Goal: Transaction & Acquisition: Purchase product/service

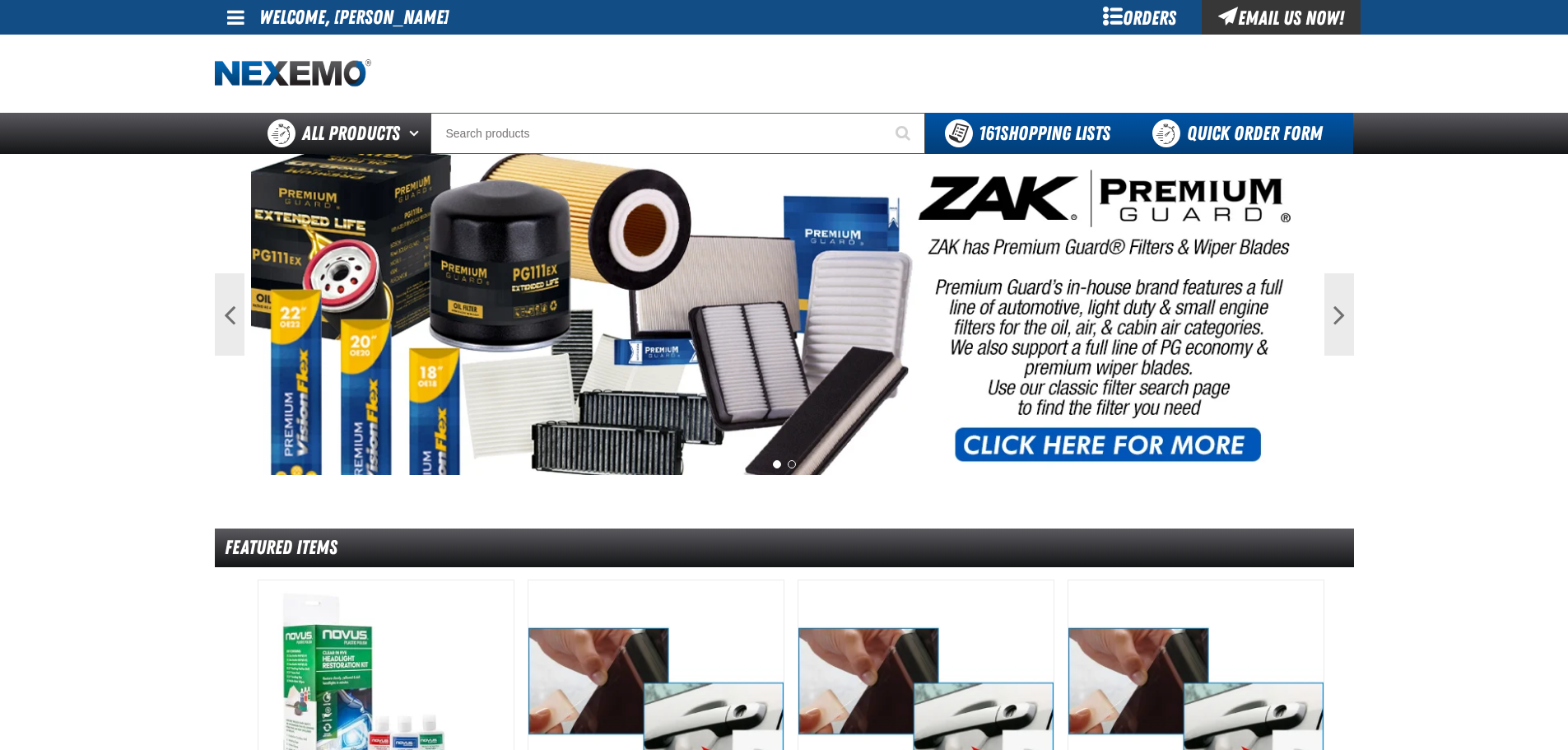
click at [1217, 131] on link "Quick Order Form" at bounding box center [1242, 133] width 223 height 41
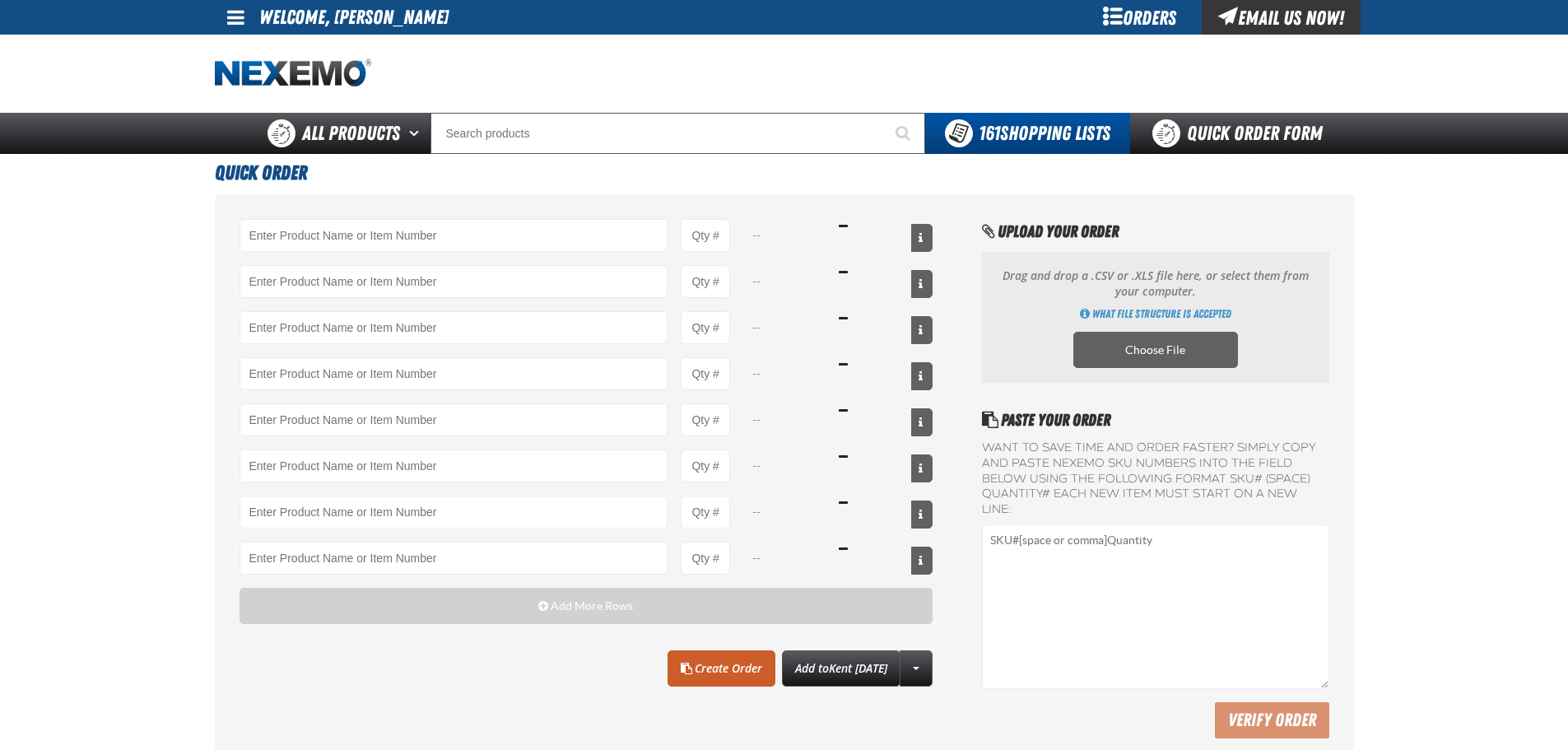
click at [335, 254] on div "-- -- -- -- -- -- -- --" at bounding box center [586, 397] width 694 height 356
click at [331, 220] on input "Product" at bounding box center [454, 235] width 429 height 33
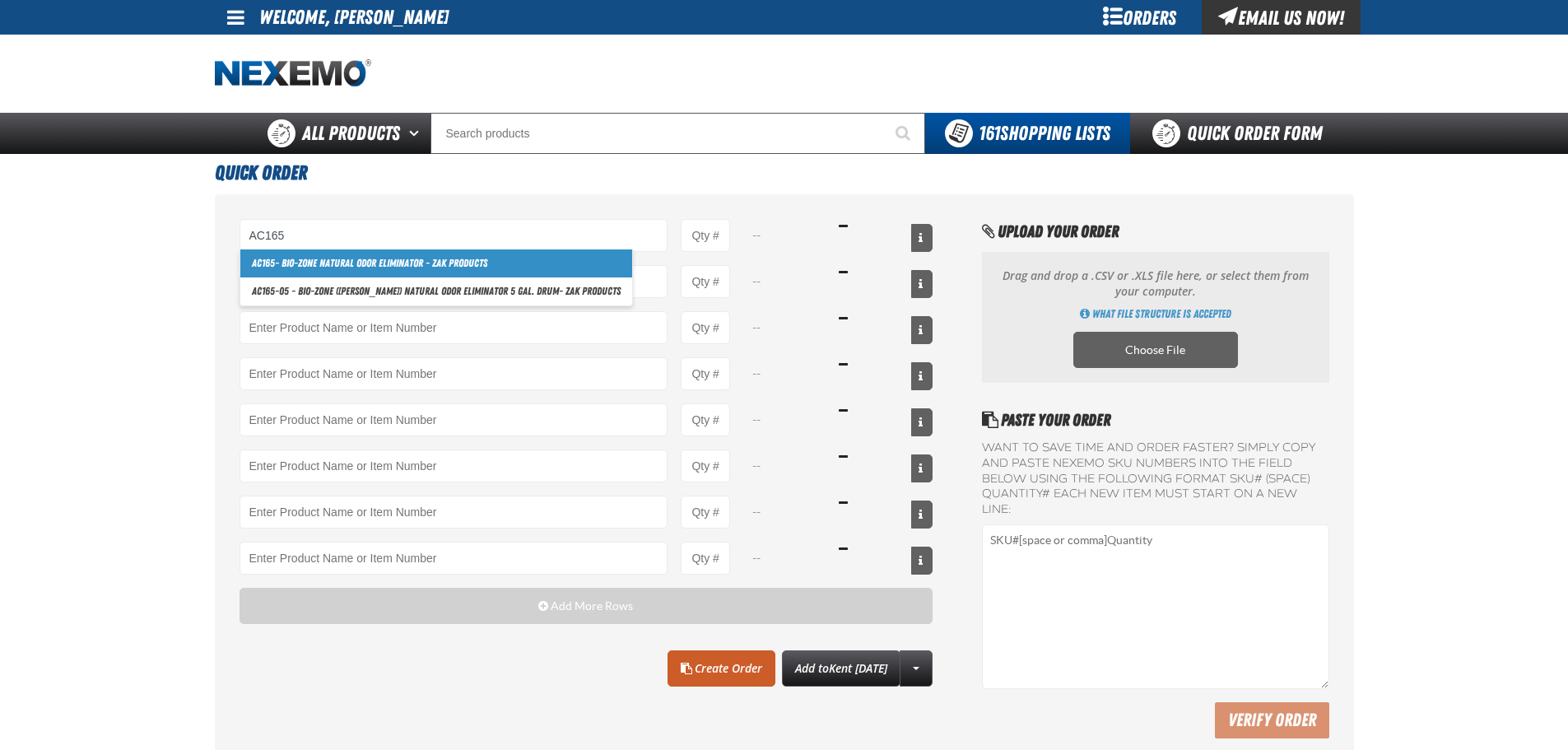
click at [317, 259] on link "AC165 - Bio-Zone Natural Odor Eliminator - ZAK Products" at bounding box center [436, 262] width 392 height 28
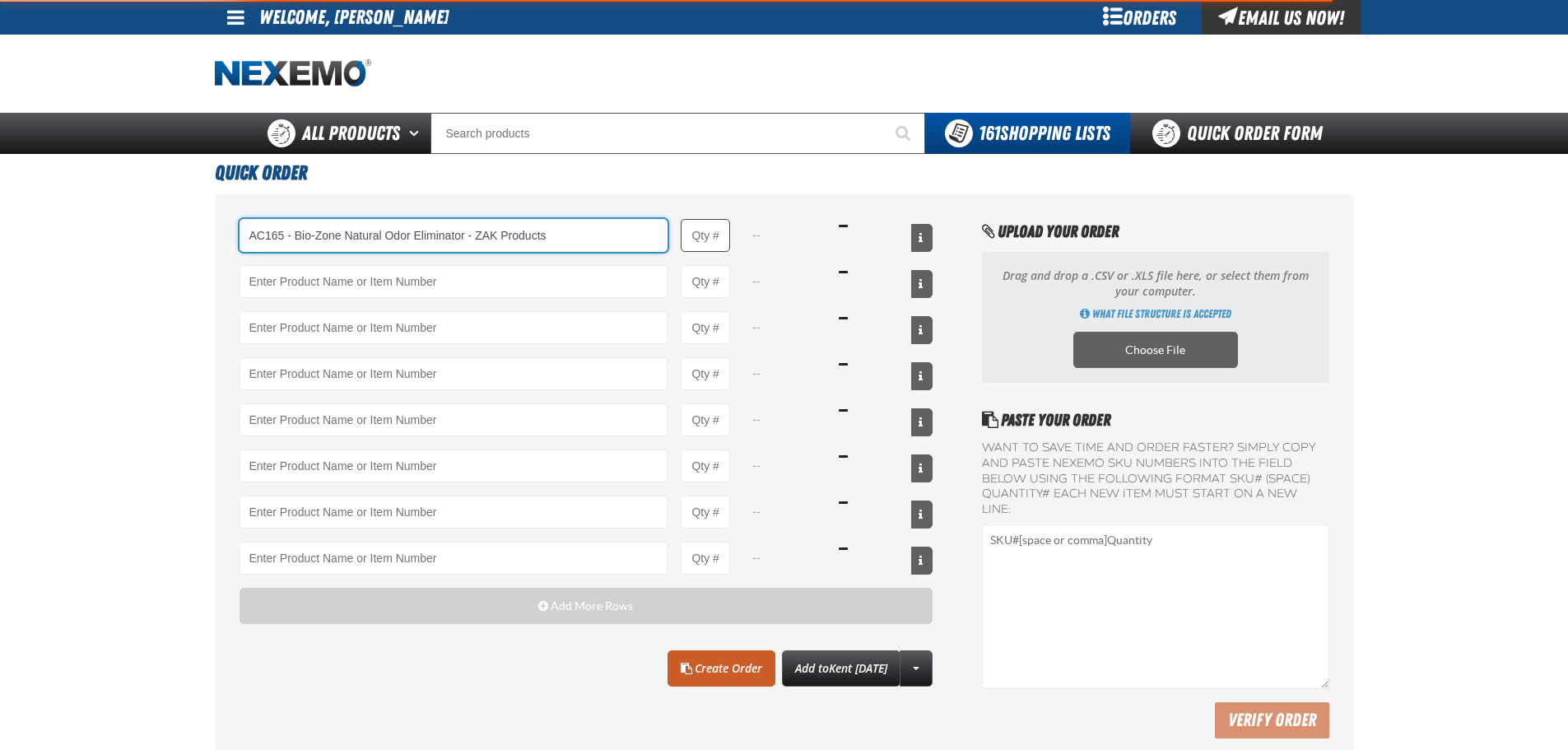
type input "AC165 - Bio-Zone Natural Odor Eliminator - ZAK Products"
type input "1"
select select "bottle"
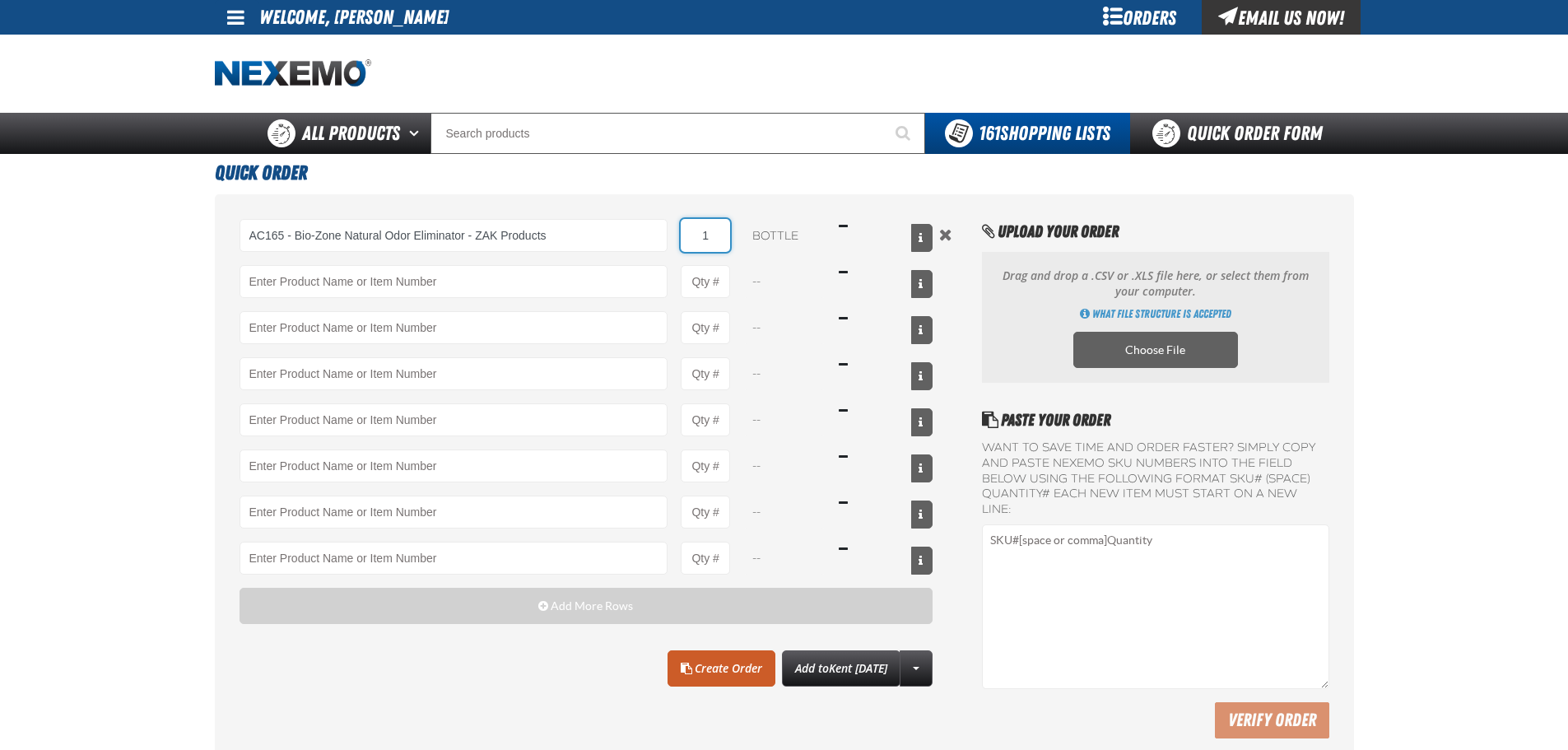
click at [720, 235] on input "1" at bounding box center [706, 235] width 50 height 33
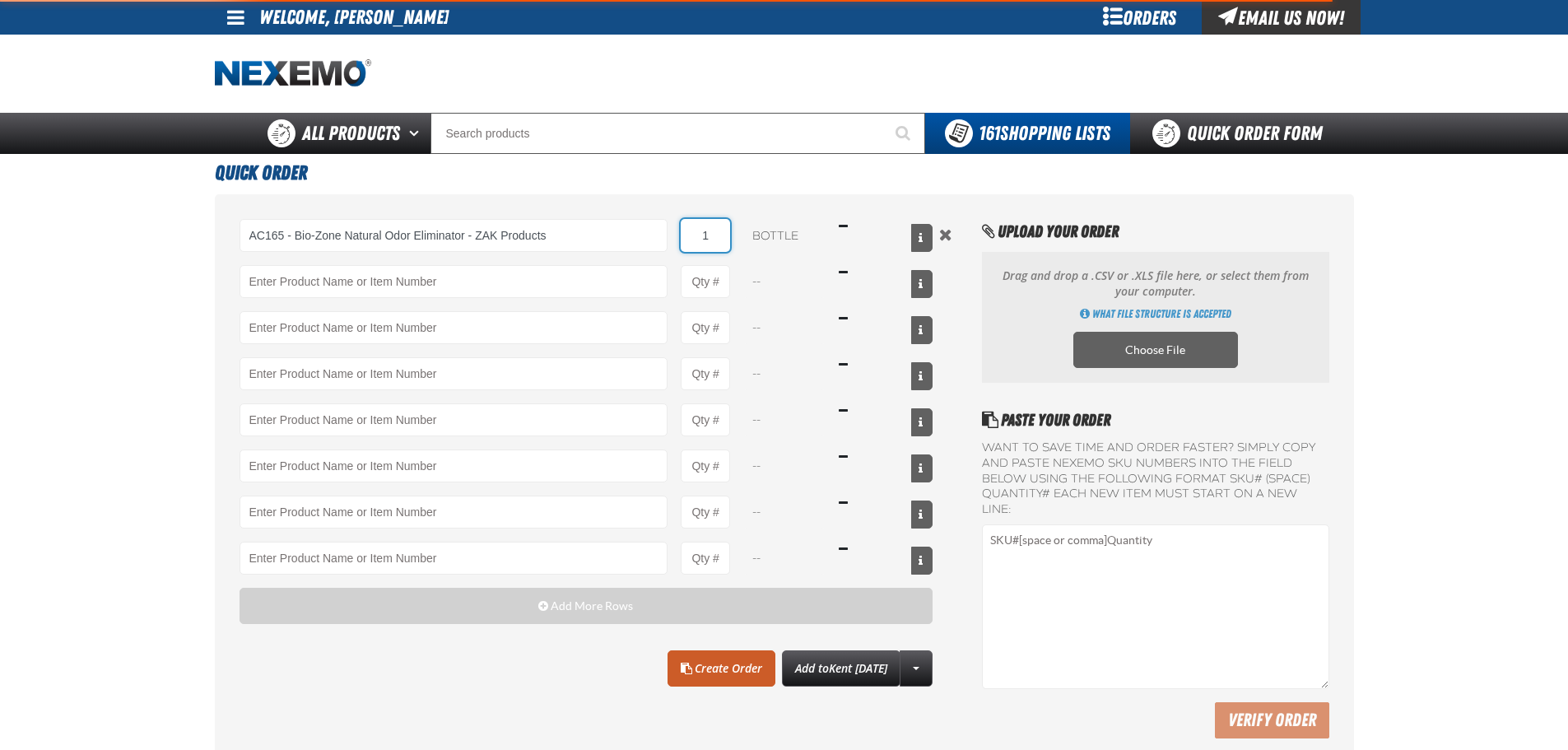
type input "AC165 - Bio-Zone Natural Odor Eliminator - ZAK Products"
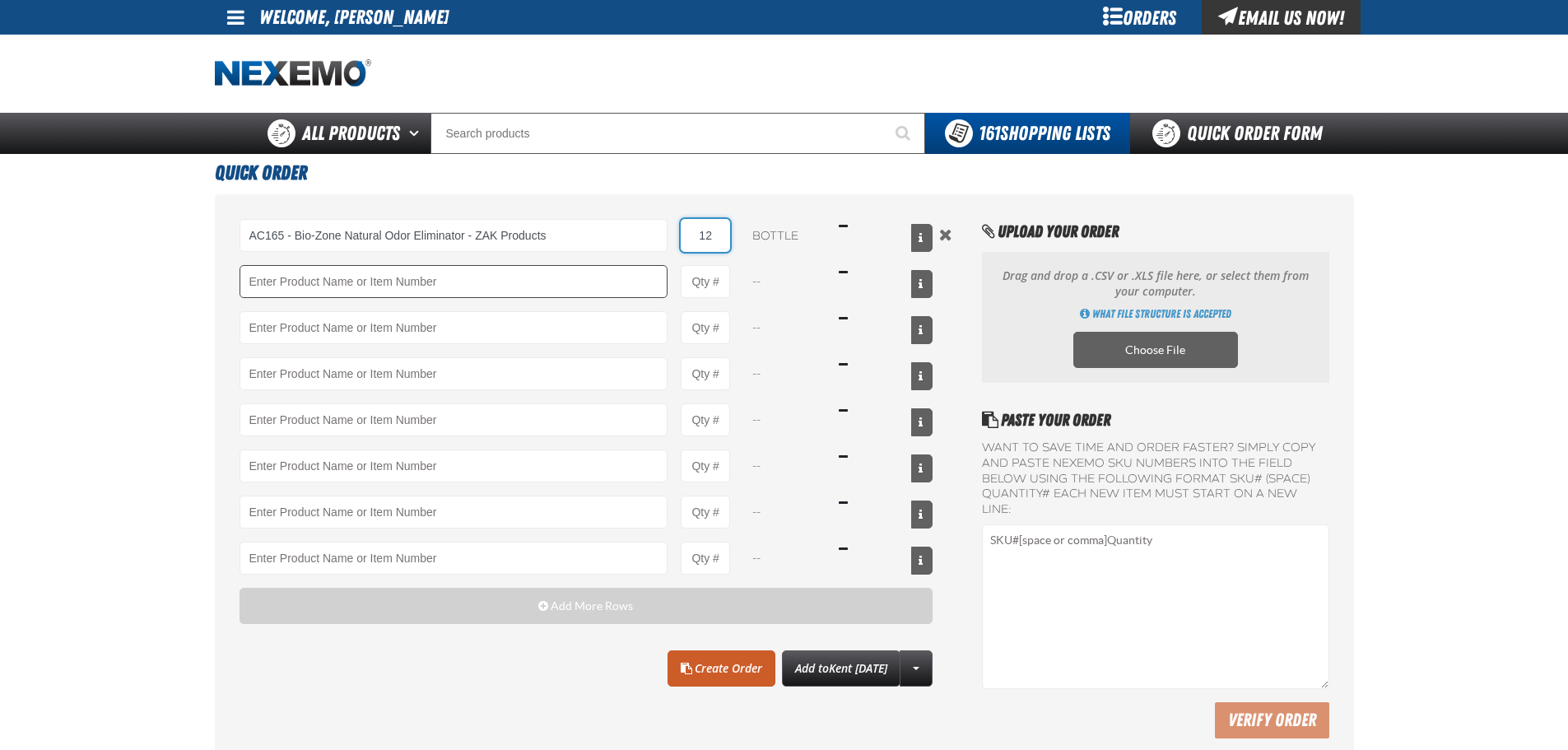
type input "12"
click at [592, 283] on input "Product" at bounding box center [454, 281] width 429 height 33
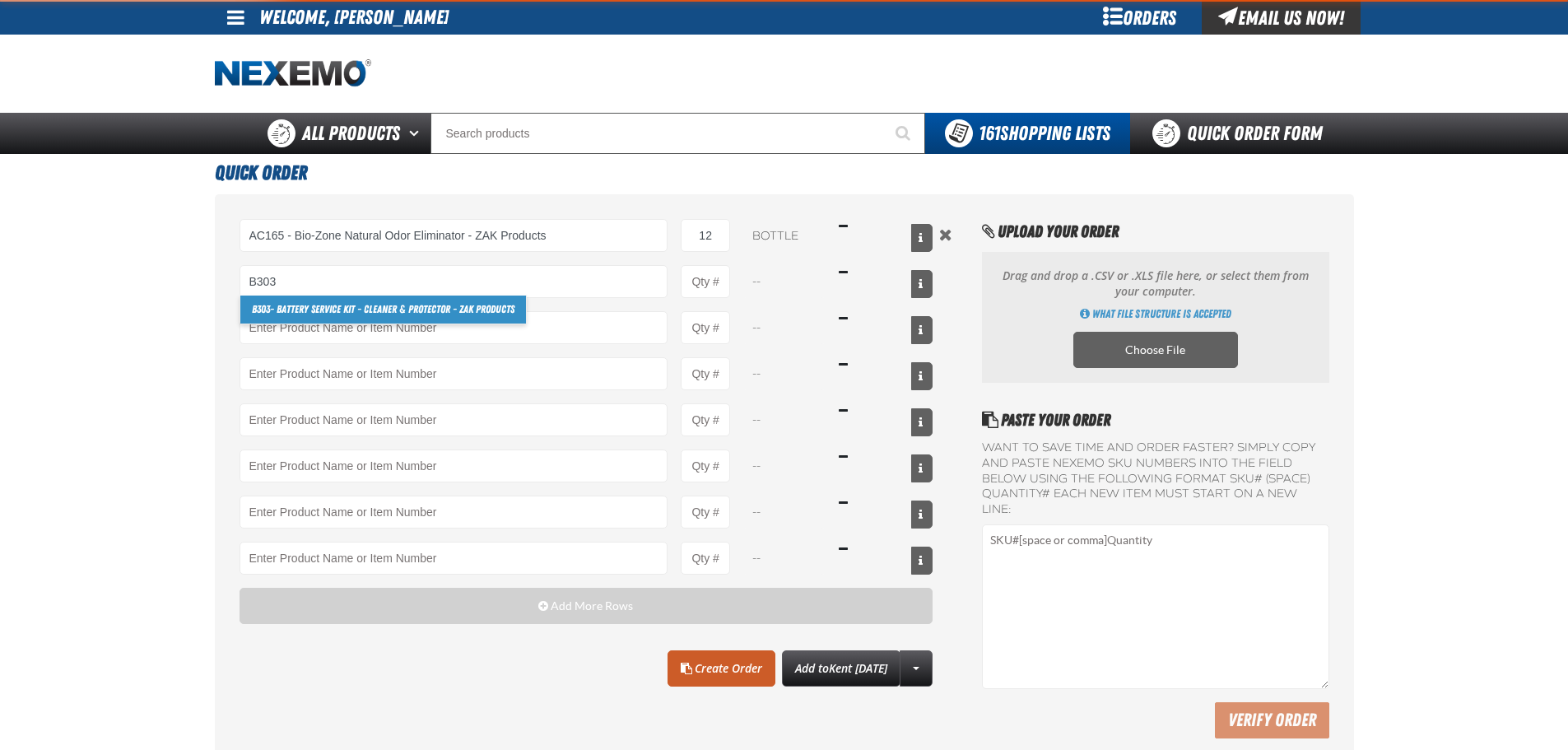
click at [288, 309] on link "B303 - Battery Service Kit - Cleaner & Protector - ZAK Products" at bounding box center [382, 309] width 285 height 28
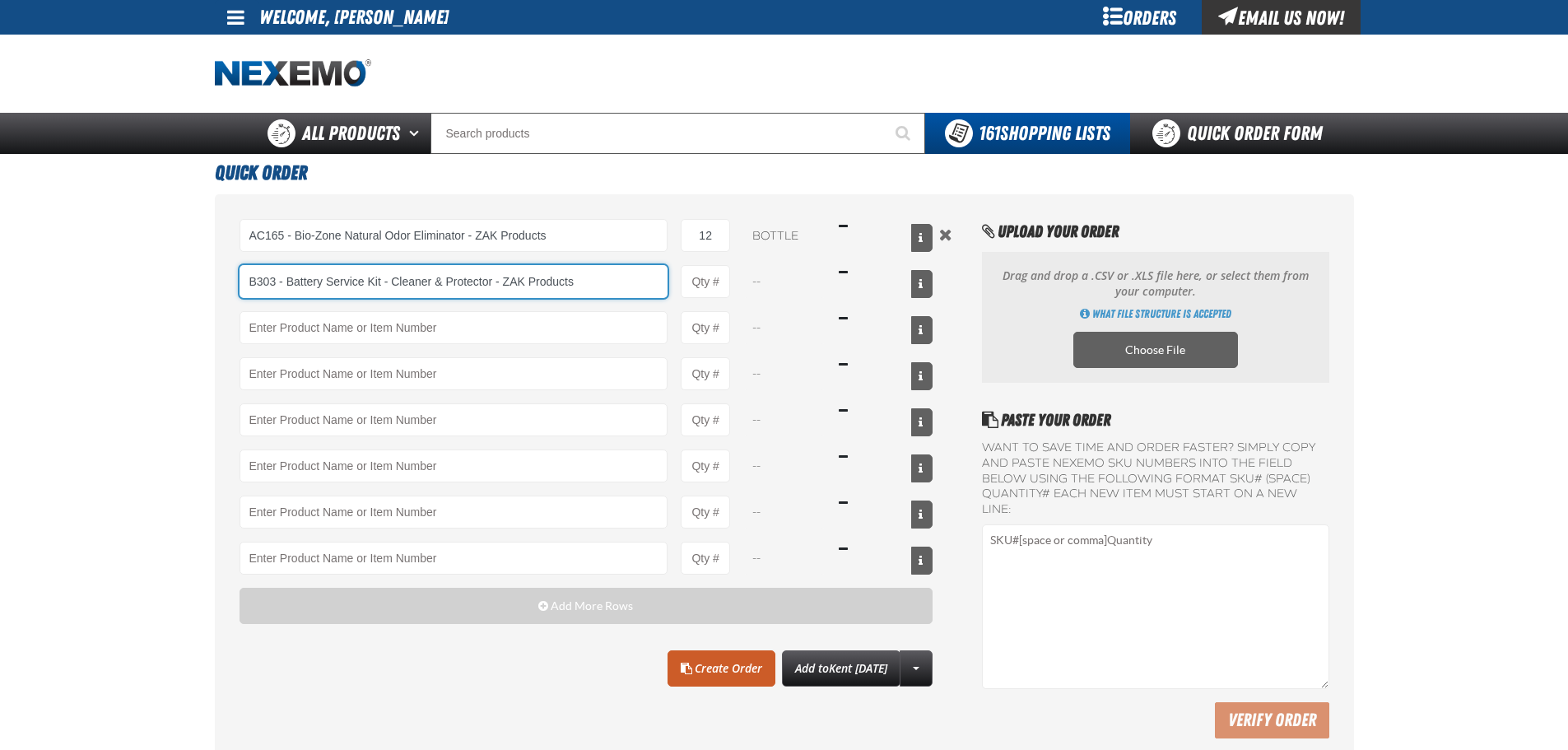
type input "B303 - Battery Service Kit - Cleaner &amp; Protector - ZAK Products"
type input "1"
select select "kit"
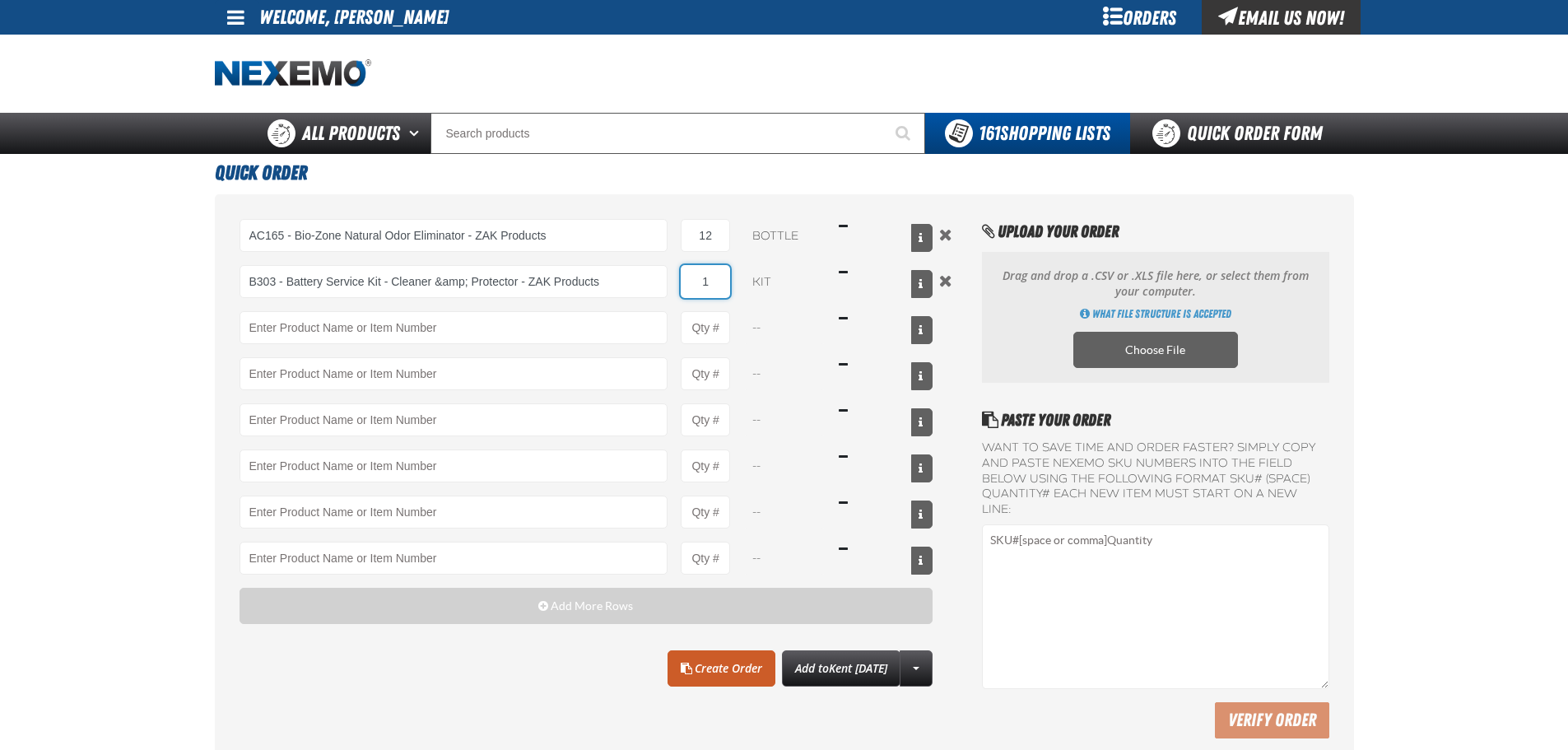
click at [720, 278] on input "1" at bounding box center [706, 281] width 50 height 33
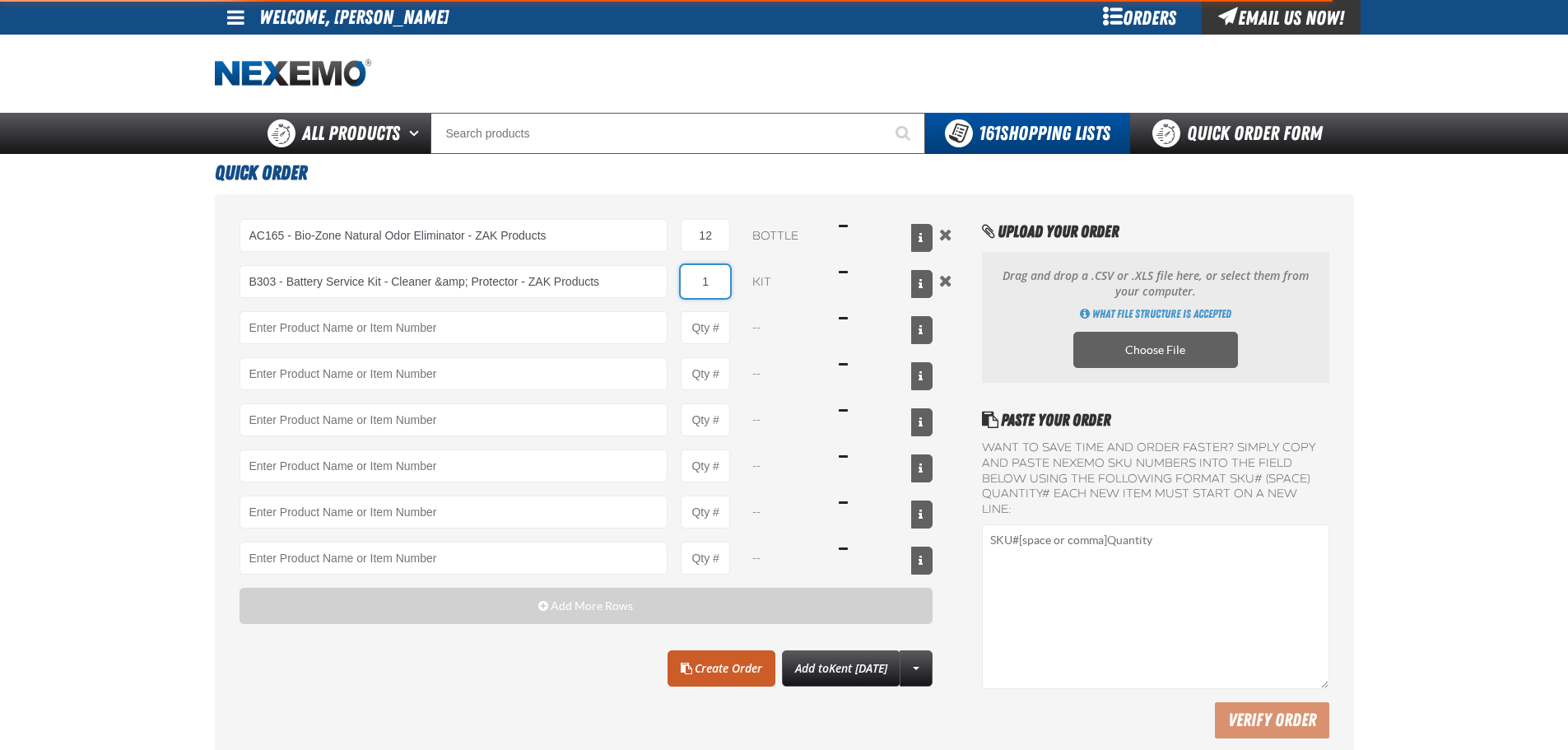
type input "B303 - Battery Service Kit - Cleaner &amp; Protector - ZAK Products"
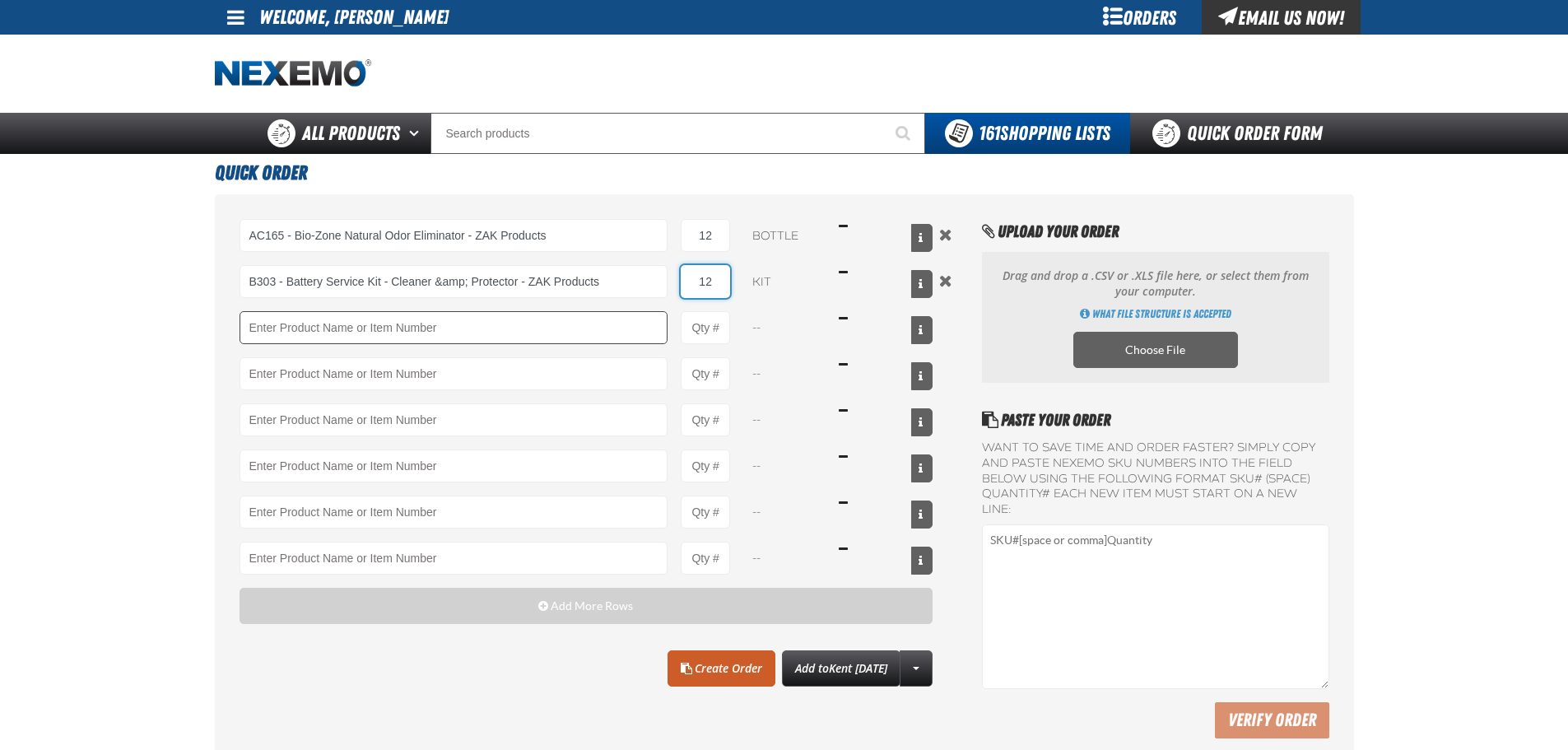
type input "12"
click at [429, 335] on input "Product" at bounding box center [454, 327] width 429 height 33
click at [287, 324] on input "Product" at bounding box center [454, 327] width 429 height 33
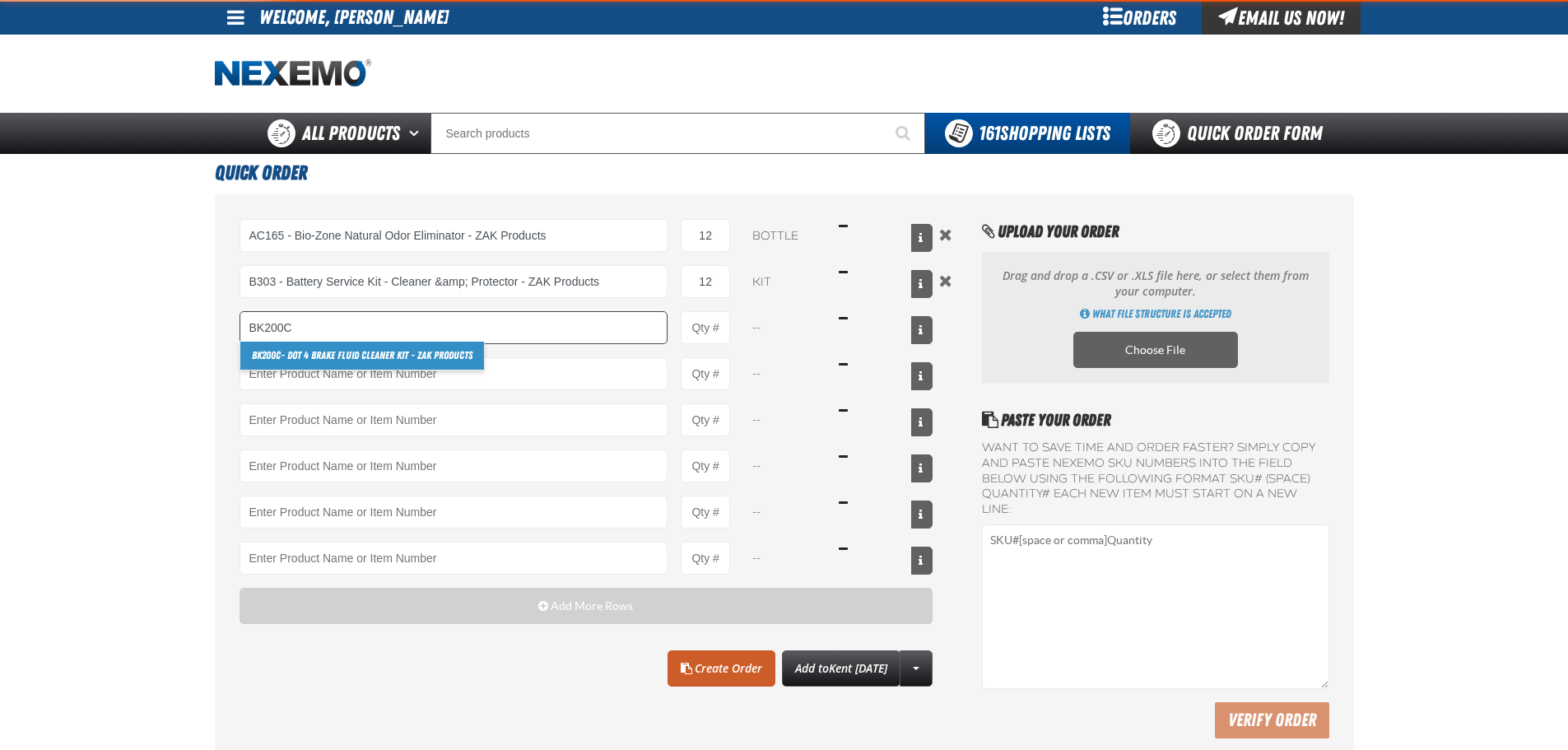
click at [310, 355] on link "BK200C - DOT 4 Brake Fluid Cleaner Kit - ZAK Products" at bounding box center [362, 355] width 244 height 28
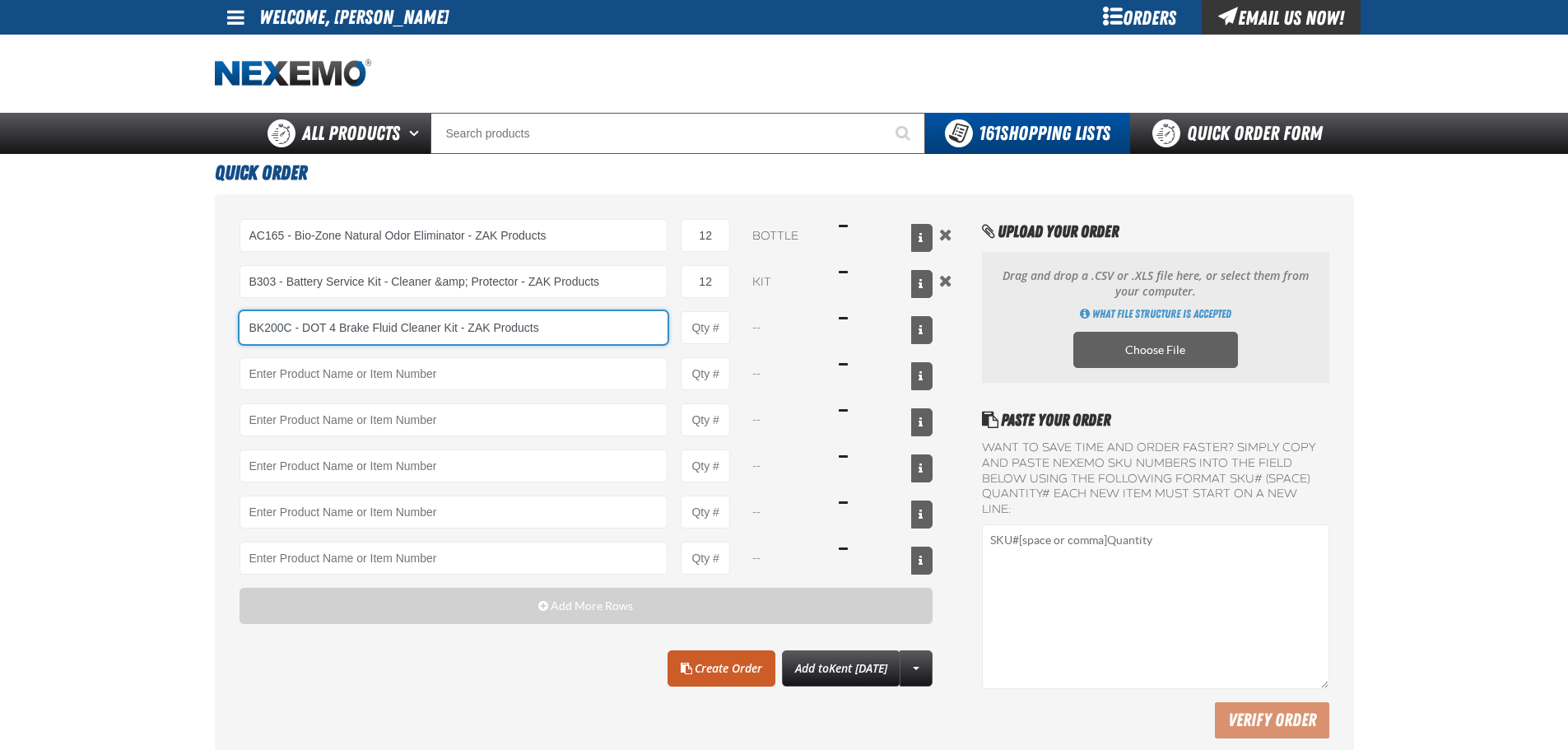
type input "BK200C - DOT 4 Brake Fluid Cleaner Kit - ZAK Products"
type input "1"
select select "kit"
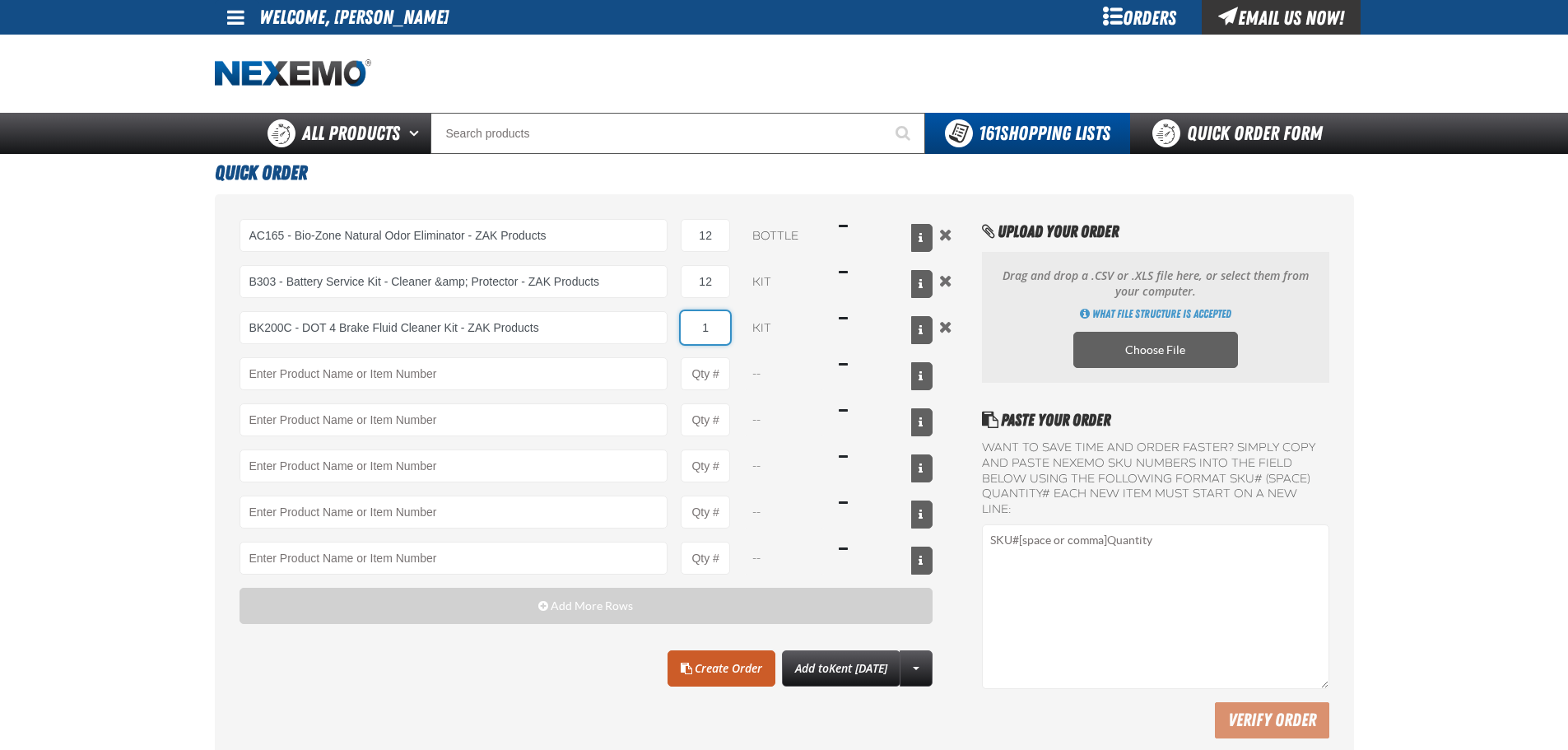
click at [712, 330] on input "1" at bounding box center [706, 327] width 50 height 33
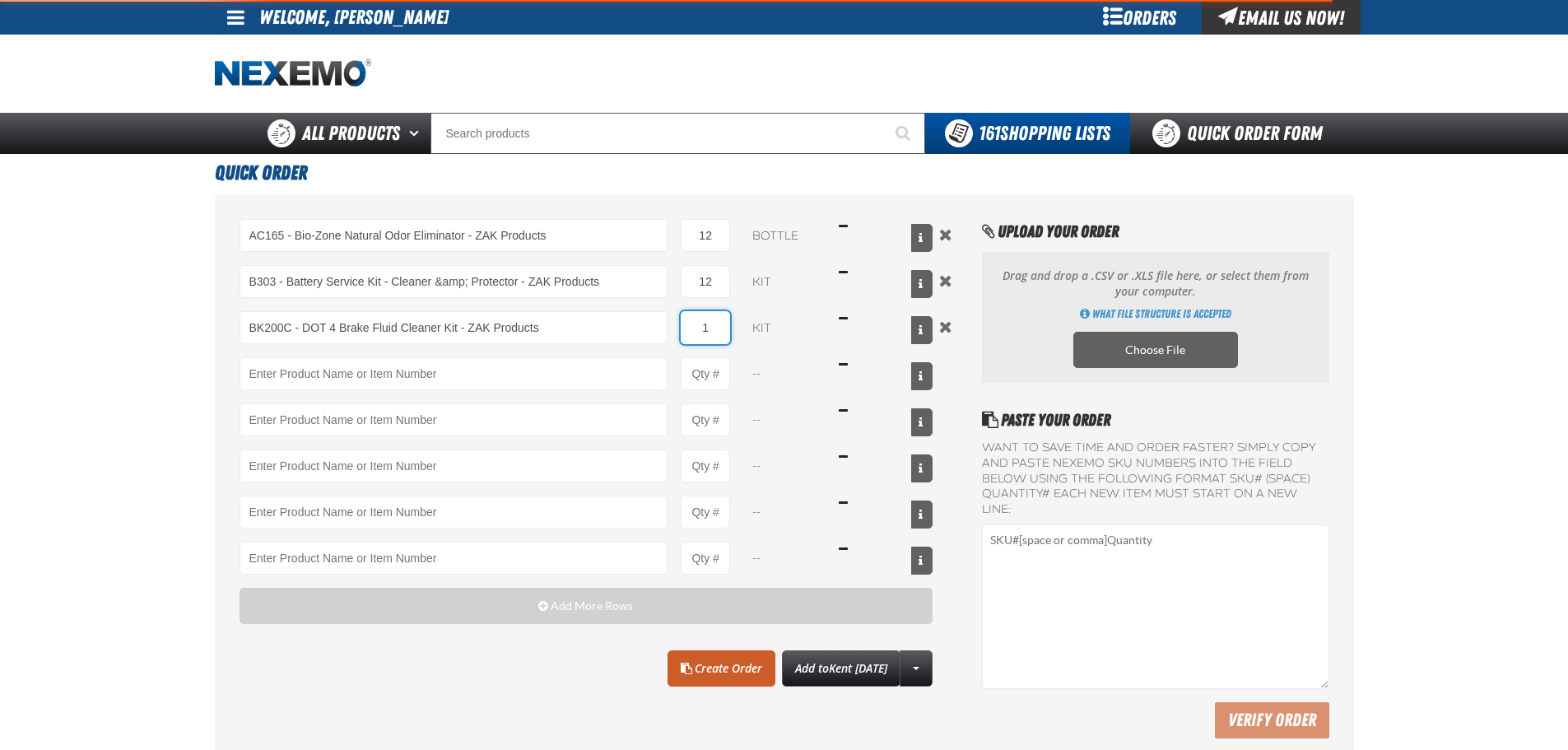
type input "BK200C - DOT 4 Brake Fluid Cleaner Kit - ZAK Products"
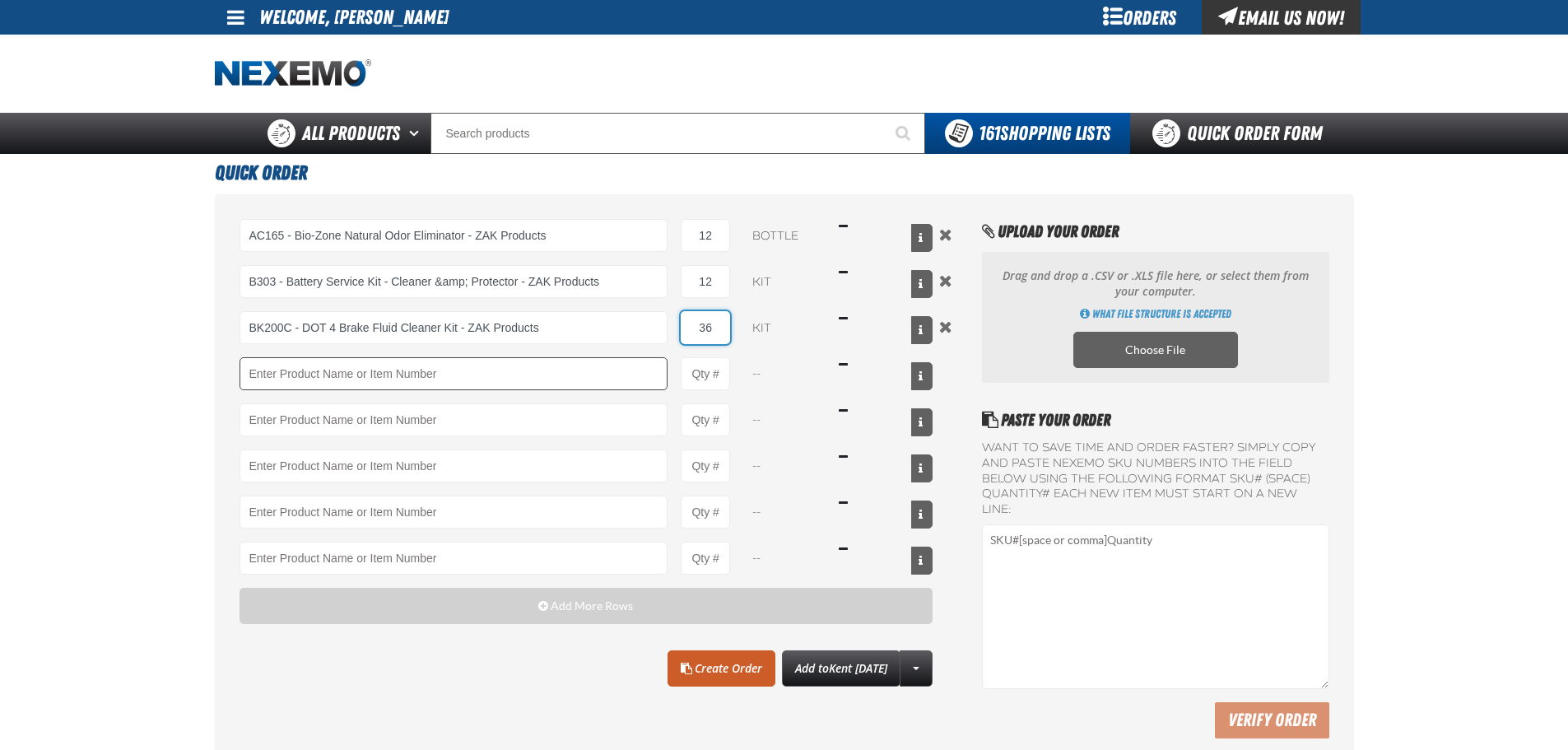
type input "36"
click at [503, 363] on input "Product" at bounding box center [454, 374] width 429 height 33
click at [271, 375] on input "Product" at bounding box center [454, 374] width 429 height 33
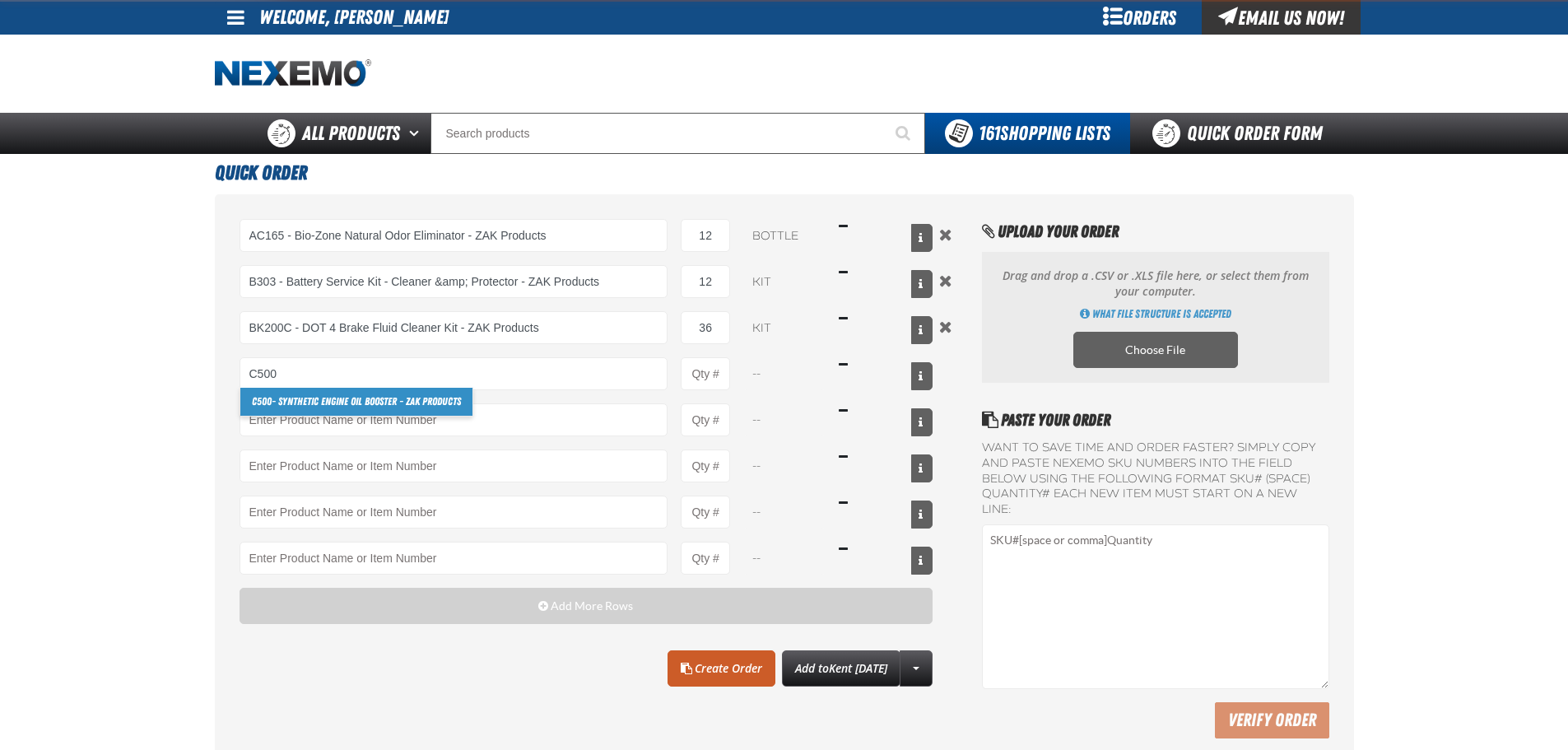
click at [302, 406] on link "C500 - Synthetic Engine Oil Booster - ZAK Products" at bounding box center [356, 401] width 232 height 28
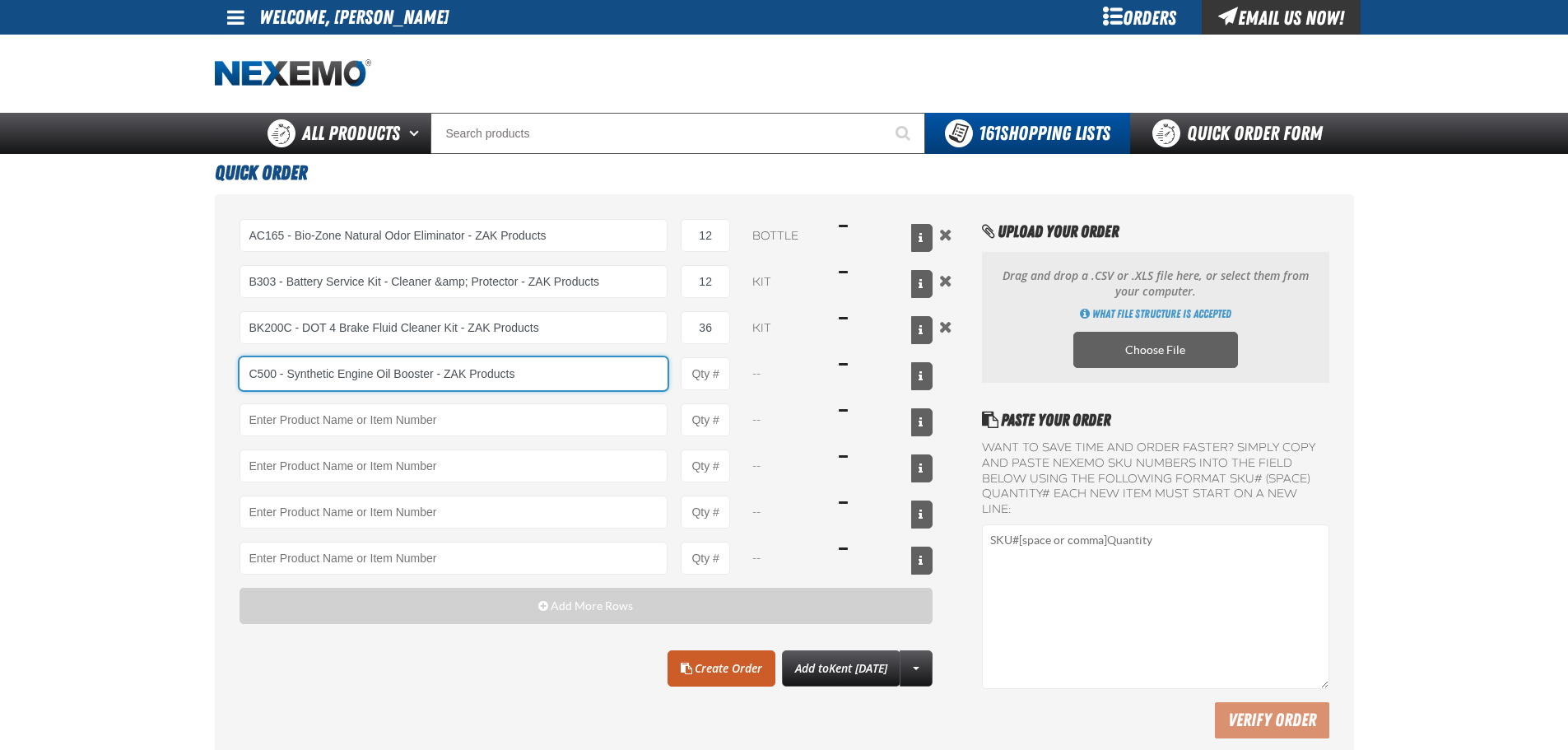
type input "C500 - Synthetic Engine Oil Booster - ZAK Products"
type input "1"
select select "bottle"
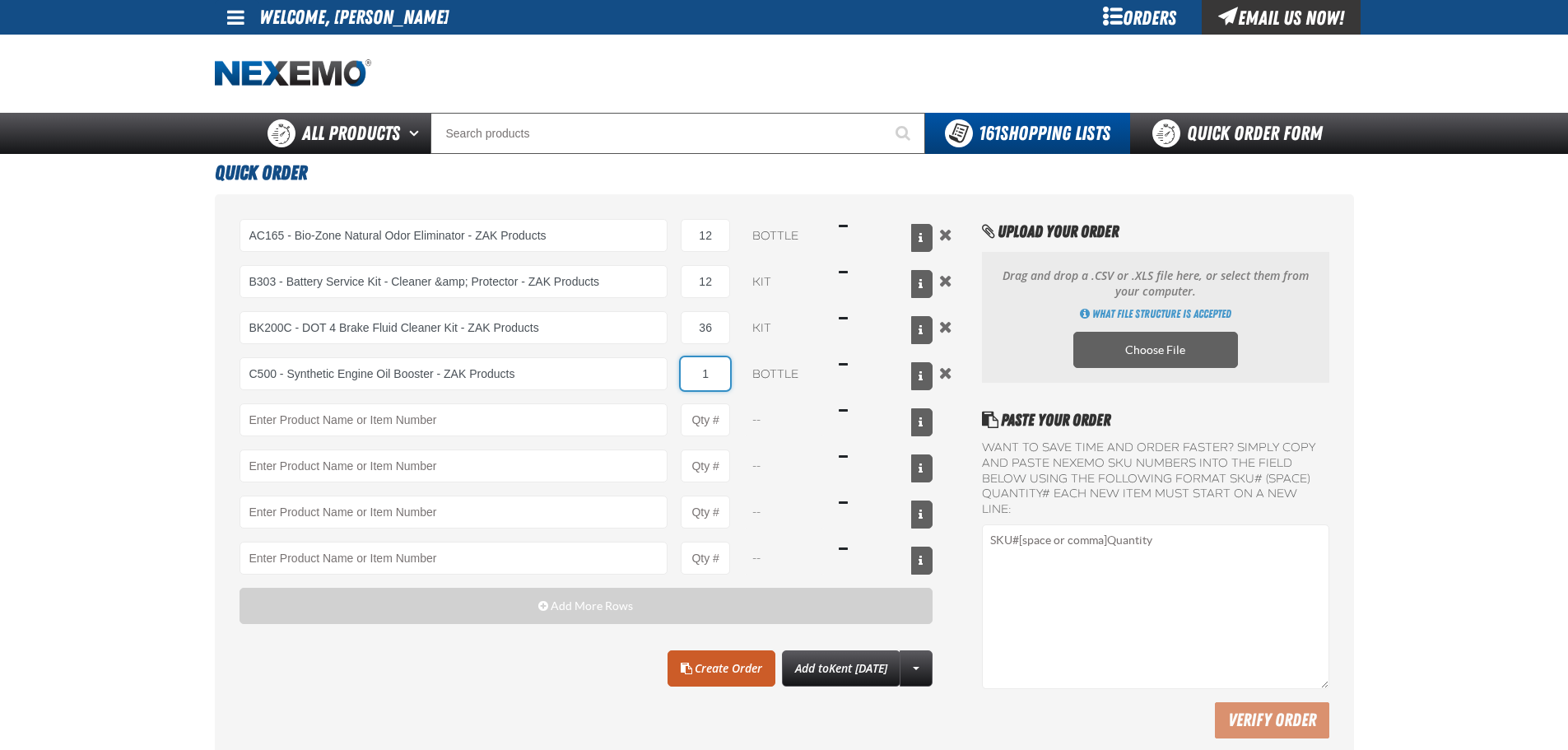
click at [719, 370] on input "1" at bounding box center [706, 374] width 50 height 33
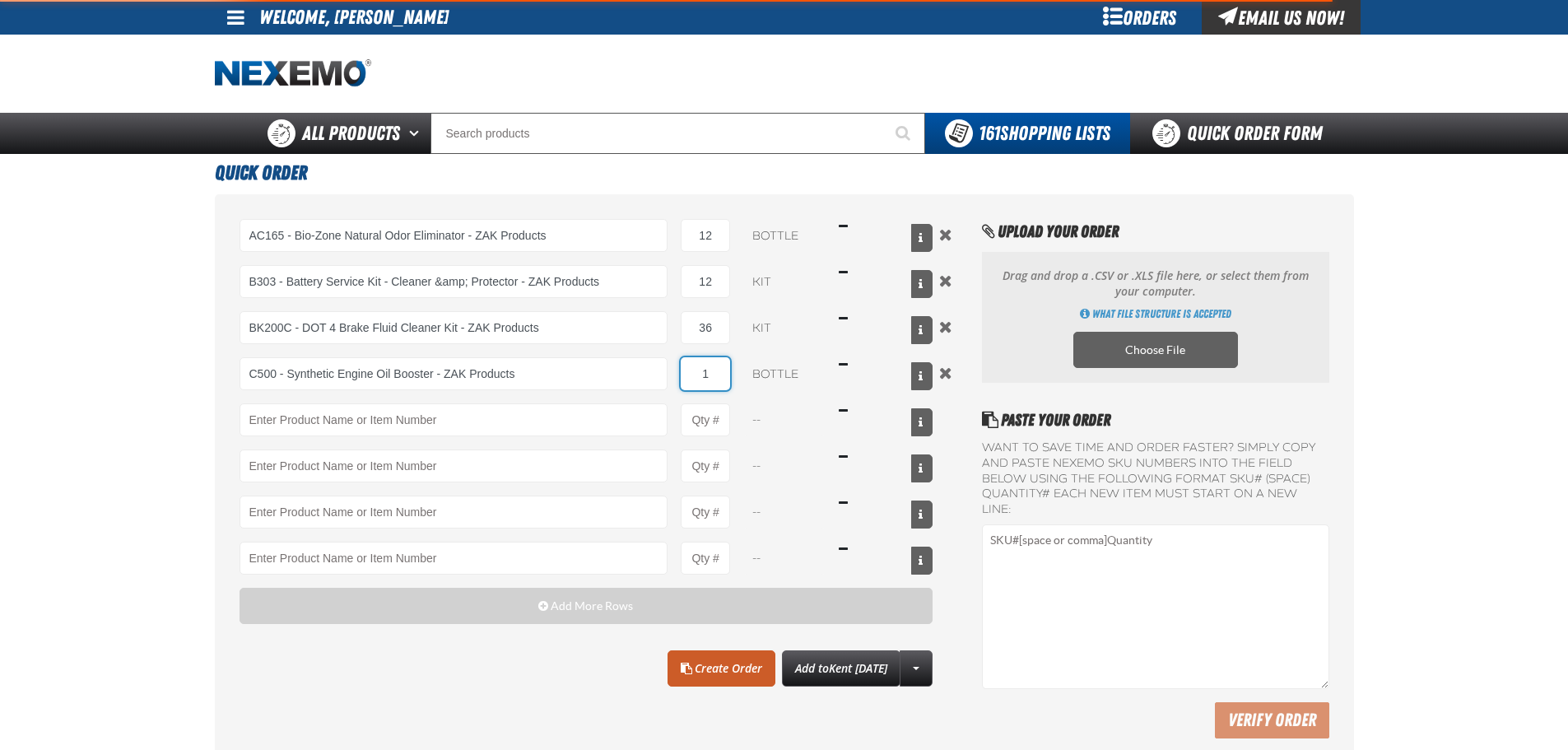
type input "C500 - Synthetic Engine Oil Booster - ZAK Products"
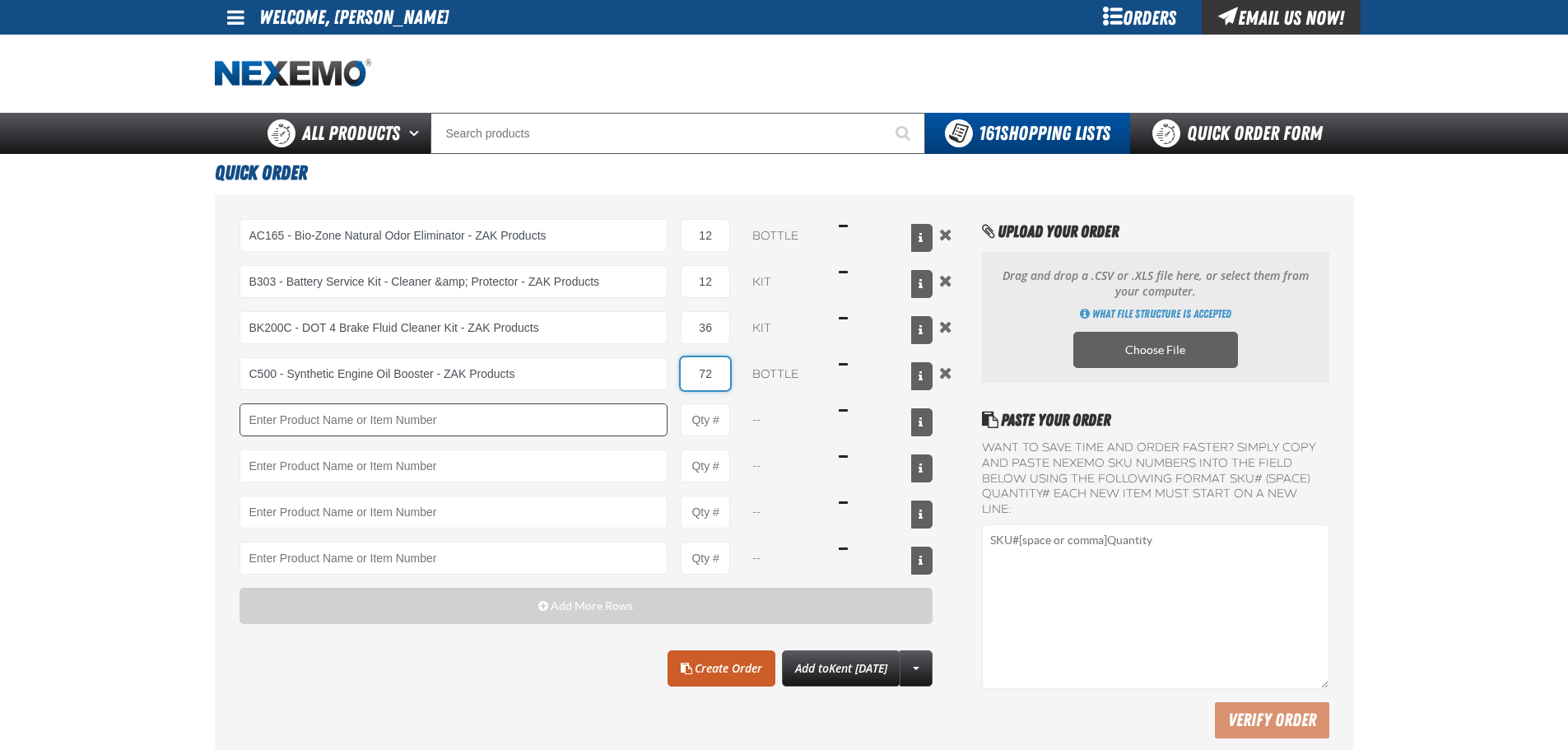
type input "72"
click at [515, 417] on input "Product" at bounding box center [454, 420] width 429 height 33
click at [298, 418] on input "Product" at bounding box center [454, 420] width 429 height 33
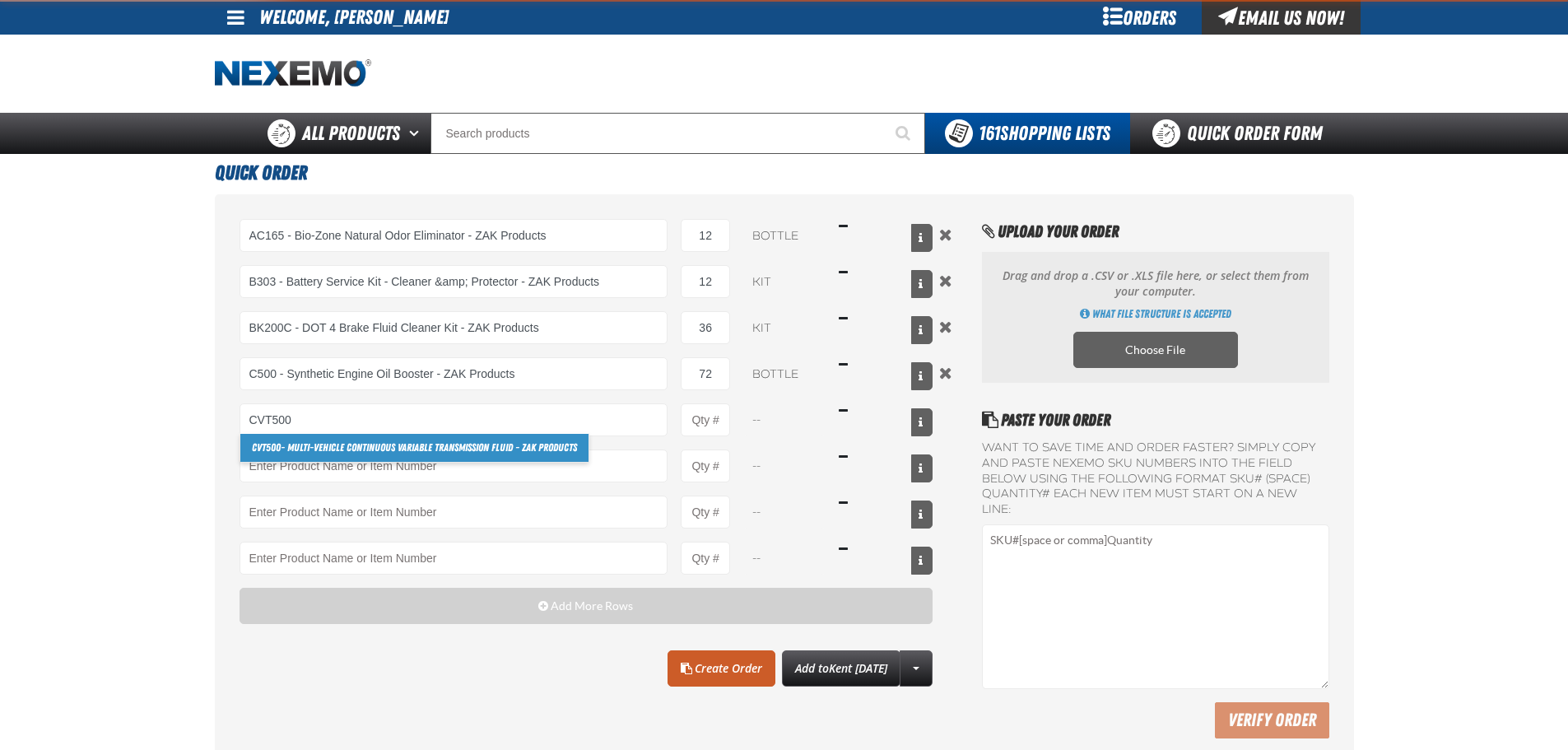
click at [286, 448] on link "CVT500 - Multi-Vehicle Continuous Variable Transmission Fluid - ZAK Products" at bounding box center [414, 448] width 349 height 28
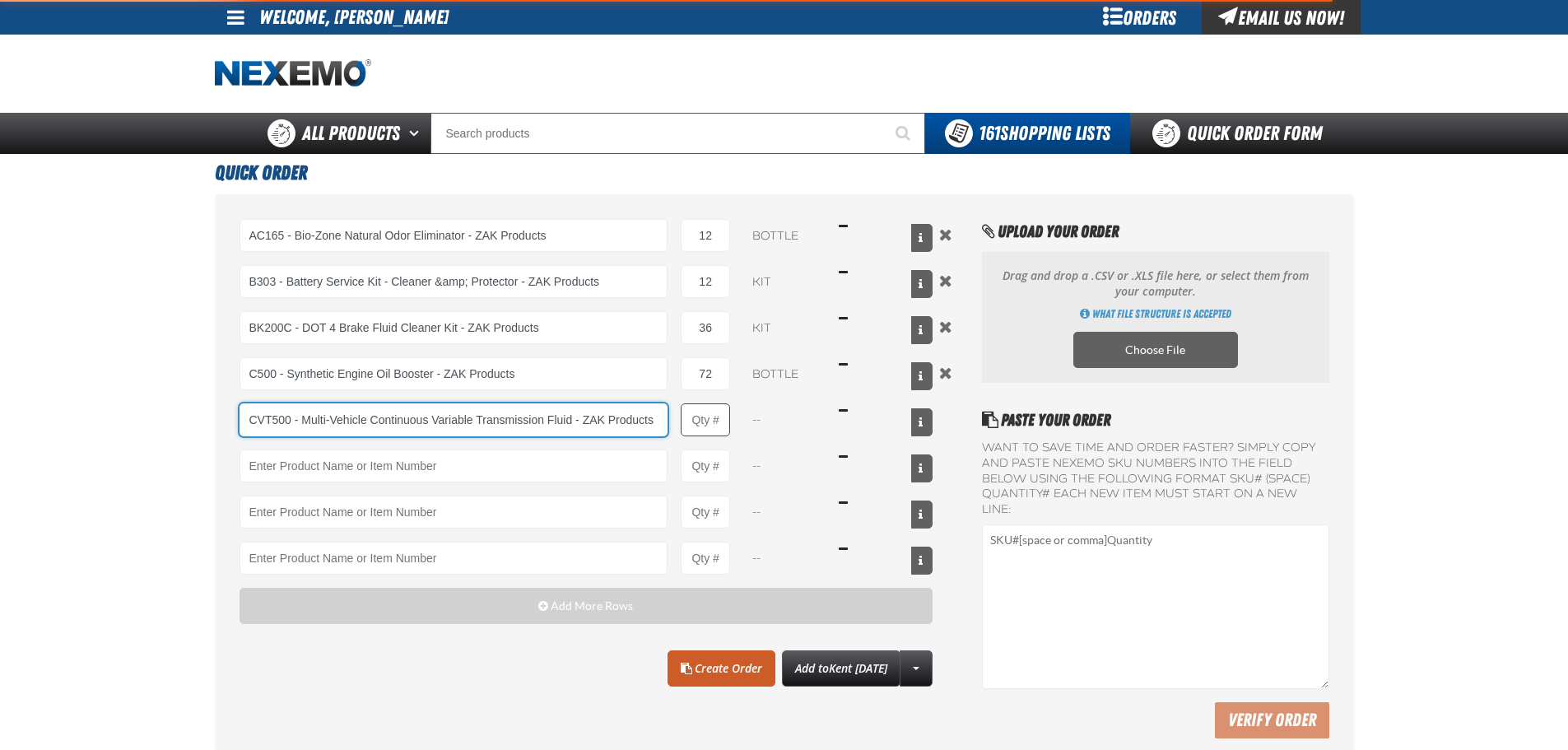
type input "CVT500 - Multi-Vehicle Continuous Variable Transmission Fluid - ZAK Products"
type input "1"
select select "bottle"
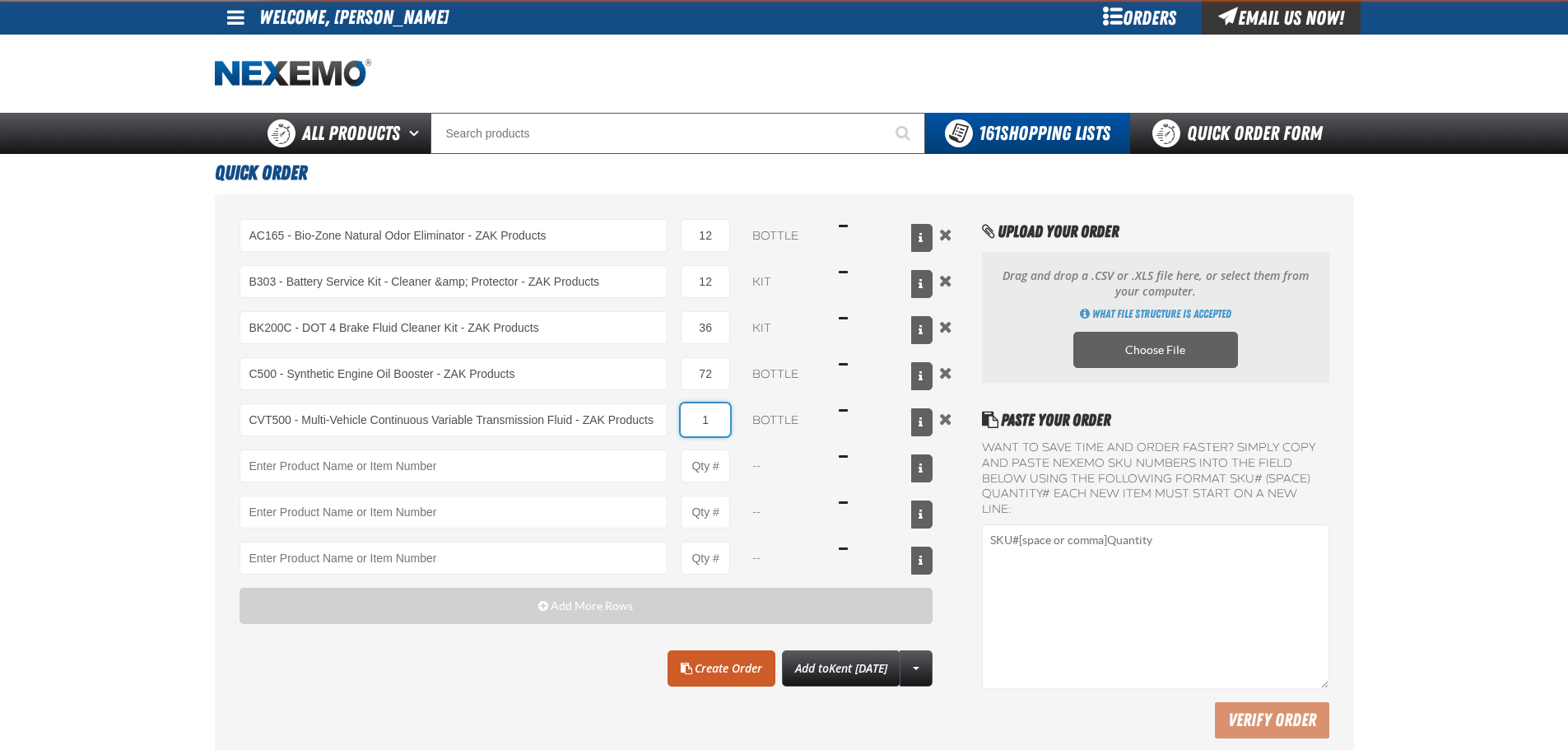
click at [714, 422] on input "1" at bounding box center [706, 420] width 50 height 33
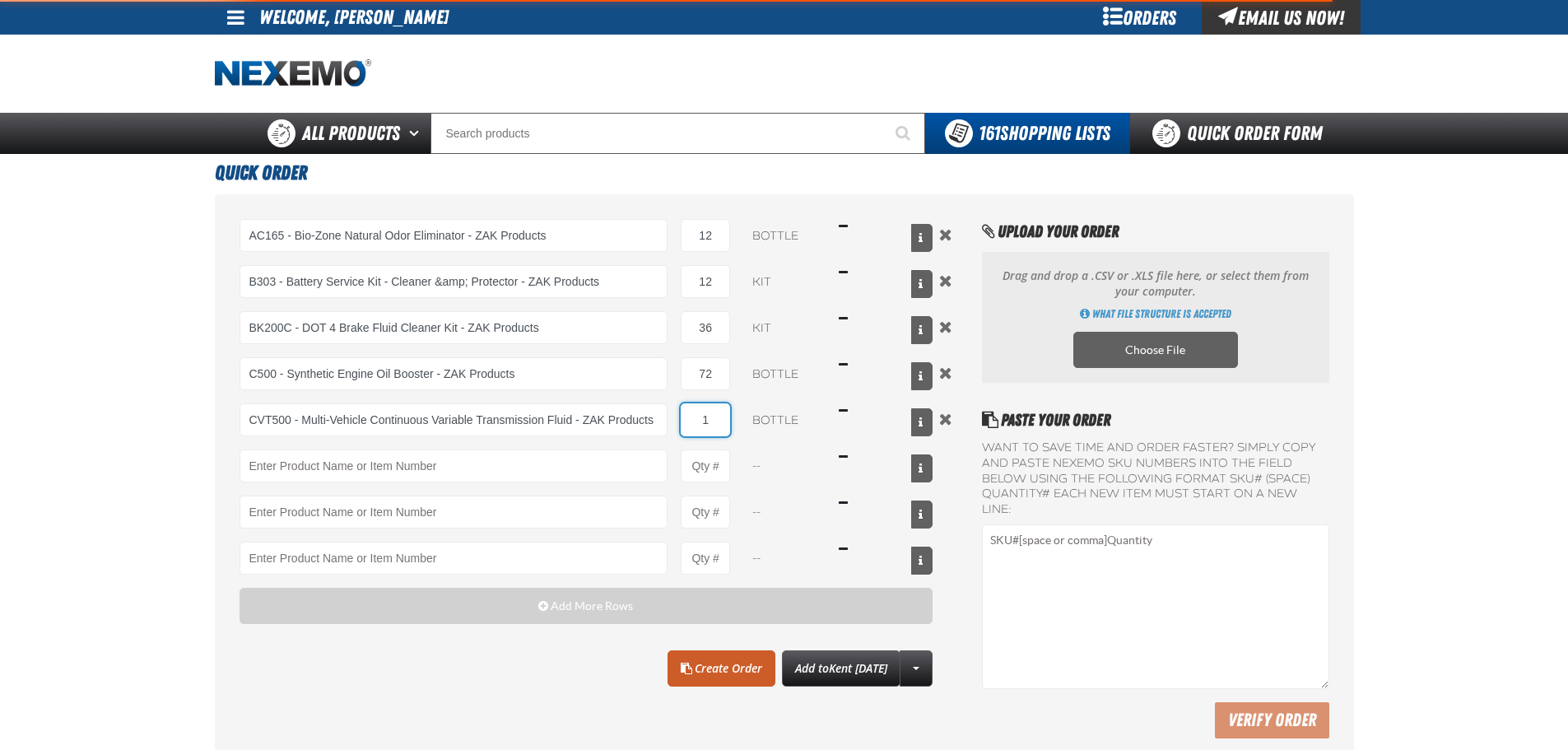
click at [714, 422] on input "1" at bounding box center [706, 420] width 50 height 33
type input "CVT500 - Multi-Vehicle Continuous Variable Transmission Fluid - ZAK Products"
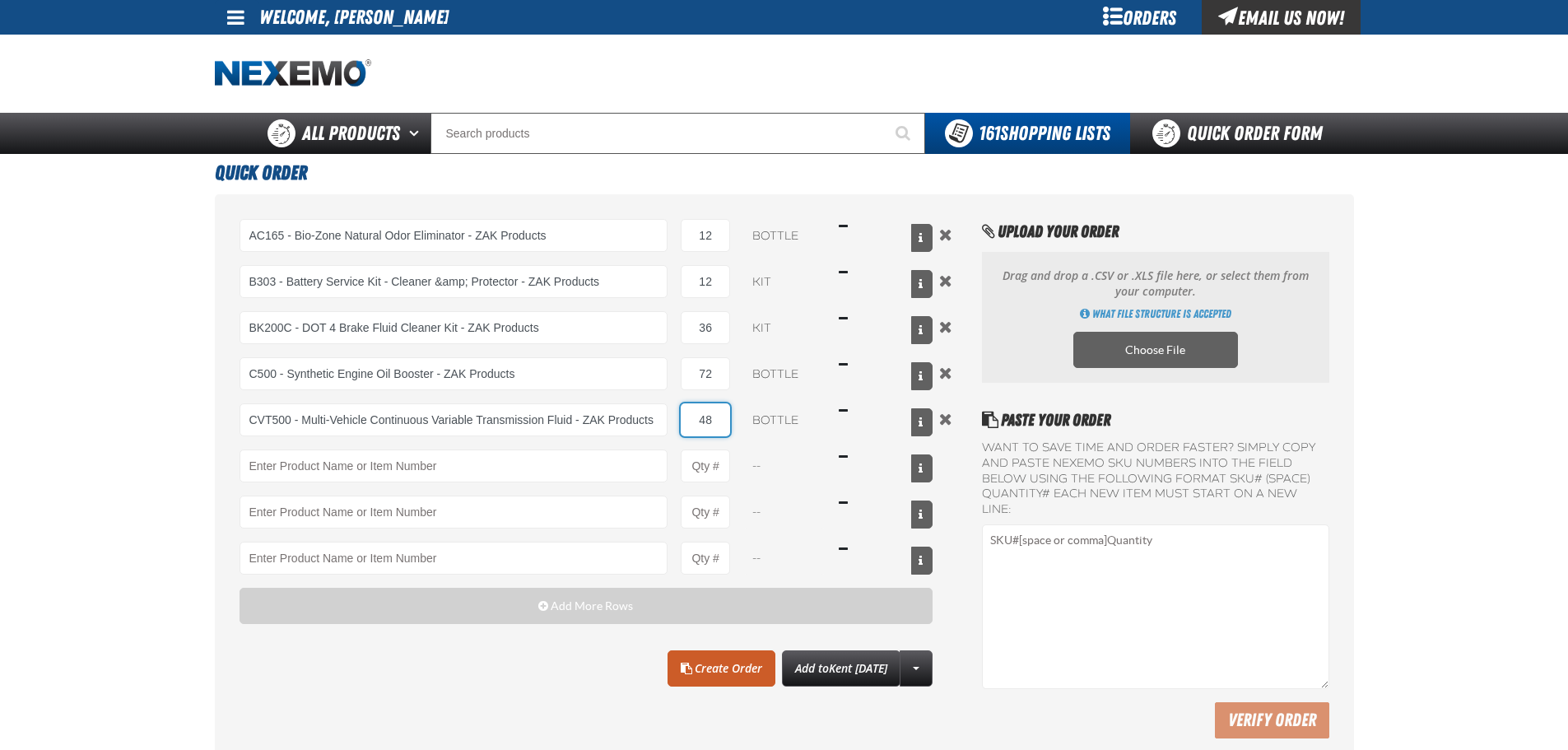
type input "48"
click at [182, 465] on main "Quick Order AC165 - Bio-Zone Natural Odor Eliminator - ZAK Products AC165 - Bio…" at bounding box center [784, 463] width 1568 height 617
click at [293, 446] on div "AC165 - Bio-Zone Natural Odor Eliminator - ZAK Products AC165 - Bio-Zone Natura…" at bounding box center [586, 397] width 694 height 356
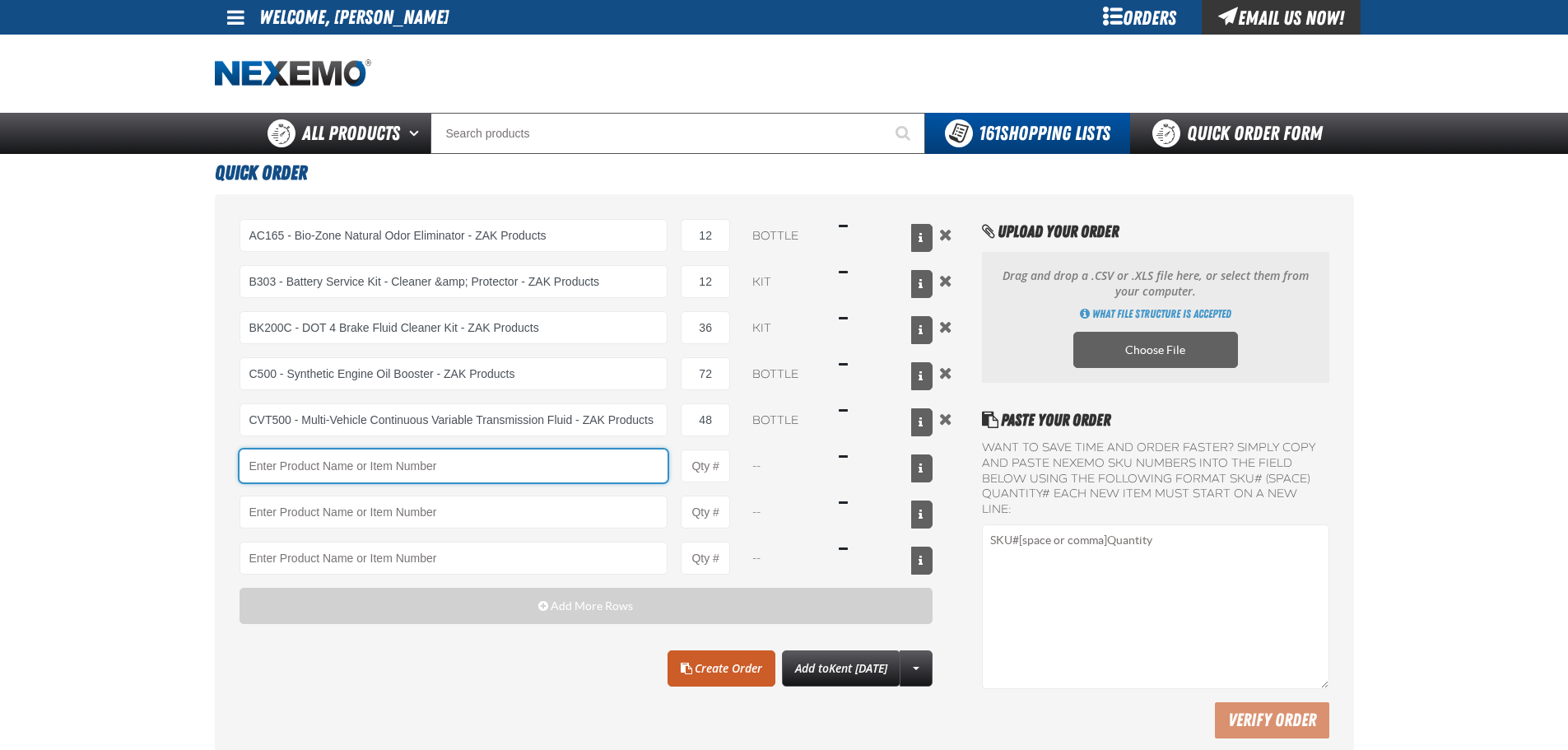
click at [294, 450] on input "Product" at bounding box center [454, 465] width 429 height 33
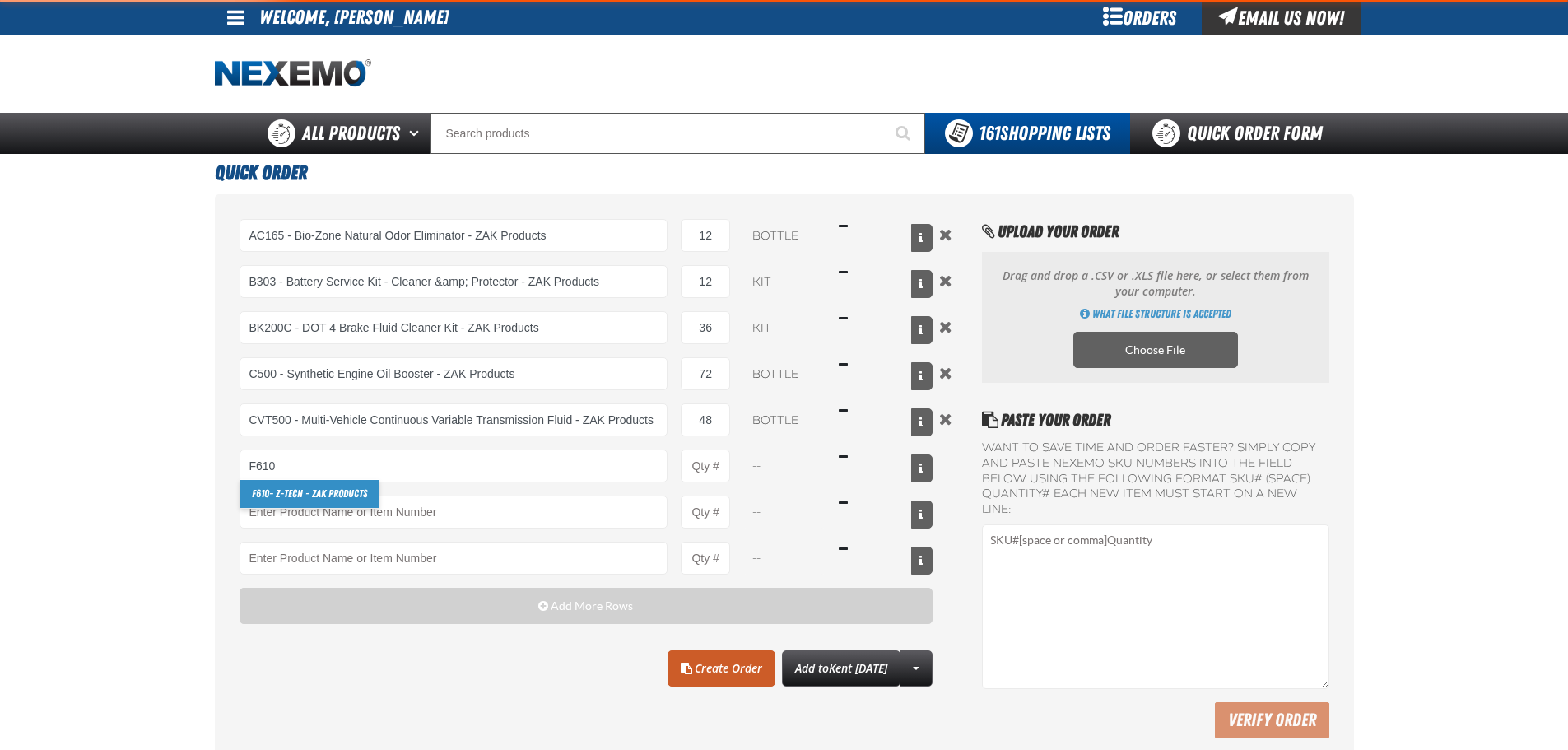
drag, startPoint x: 293, startPoint y: 477, endPoint x: 293, endPoint y: 491, distance: 14.0
click at [293, 491] on link "F610 - Z-Tech - ZAK Products" at bounding box center [310, 494] width 139 height 28
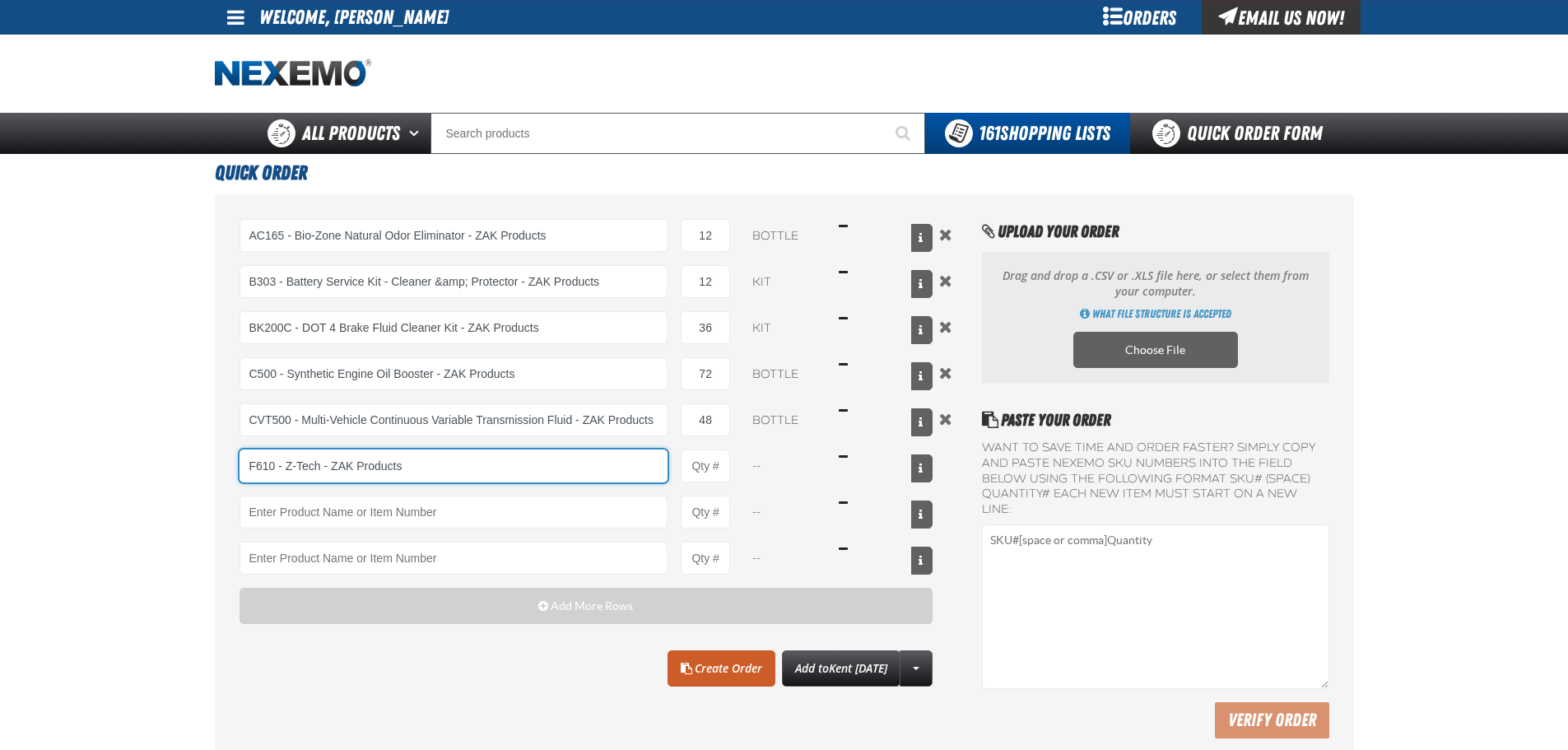
type input "F610 - Z-Tech - ZAK Products"
type input "1"
select select "bottle"
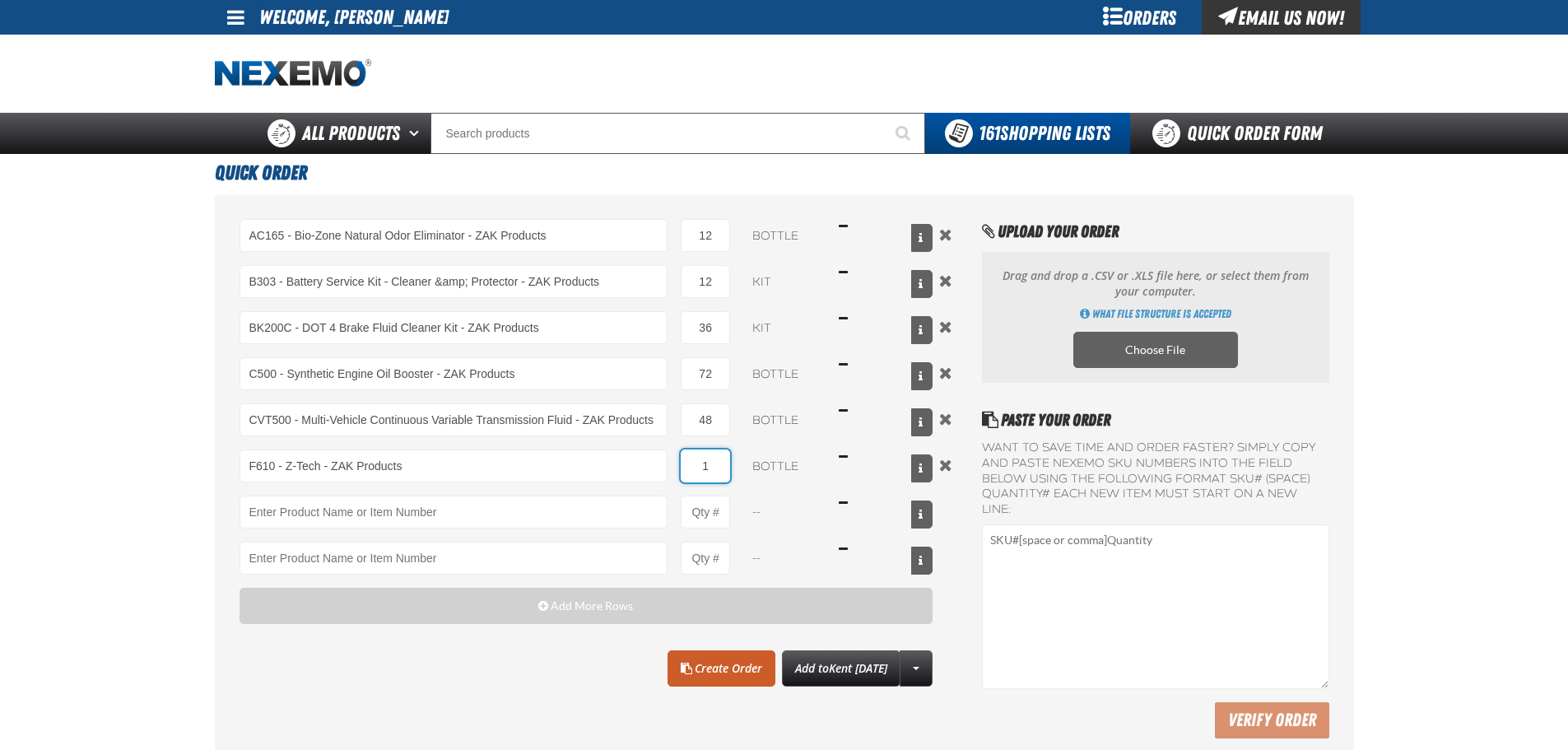
click at [710, 464] on input "1" at bounding box center [706, 465] width 50 height 33
click at [713, 437] on div "AC165 - Bio-Zone Natural Odor Eliminator - ZAK Products AC165 - Bio-Zone Natura…" at bounding box center [586, 397] width 694 height 356
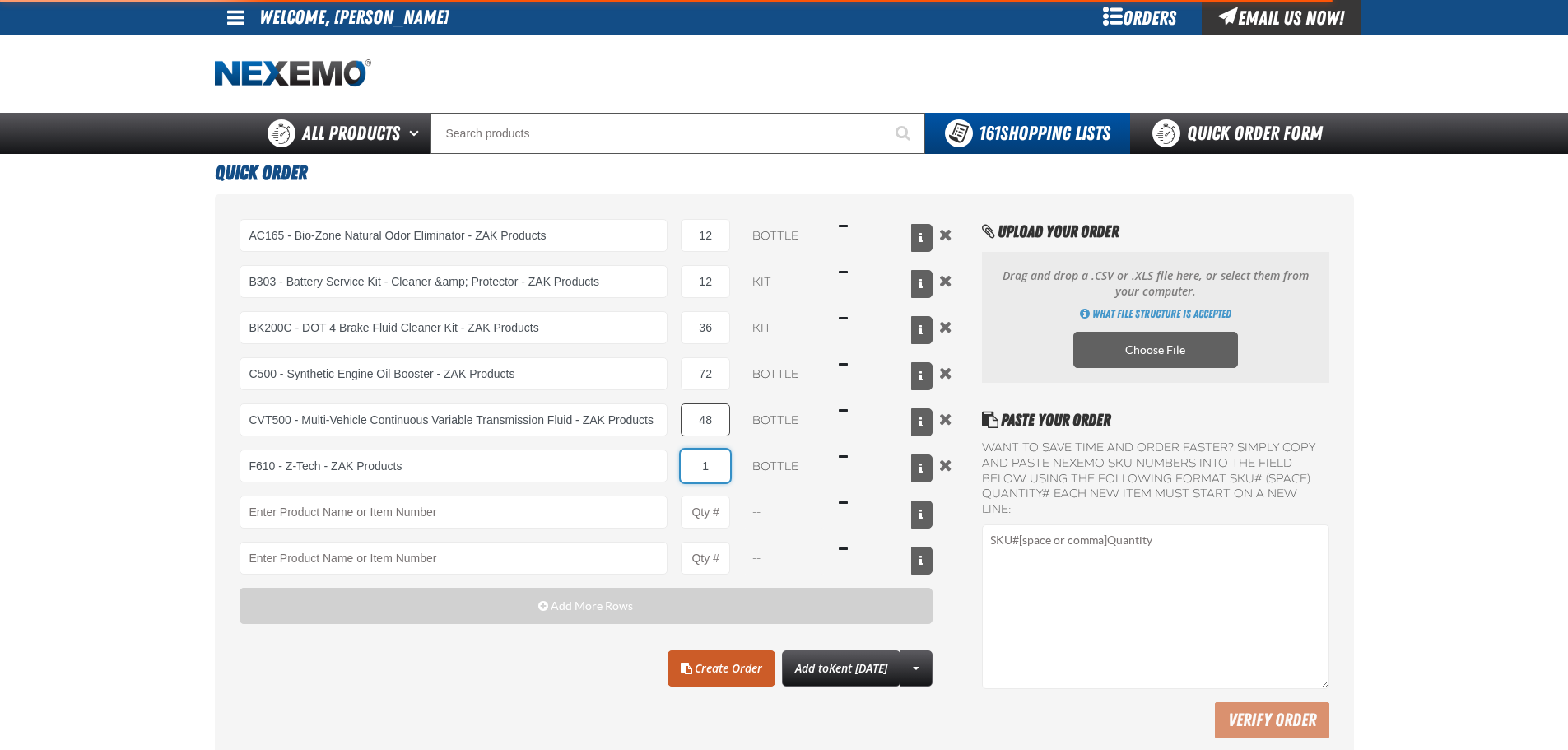
type input "F610 - Z-Tech - ZAK Products"
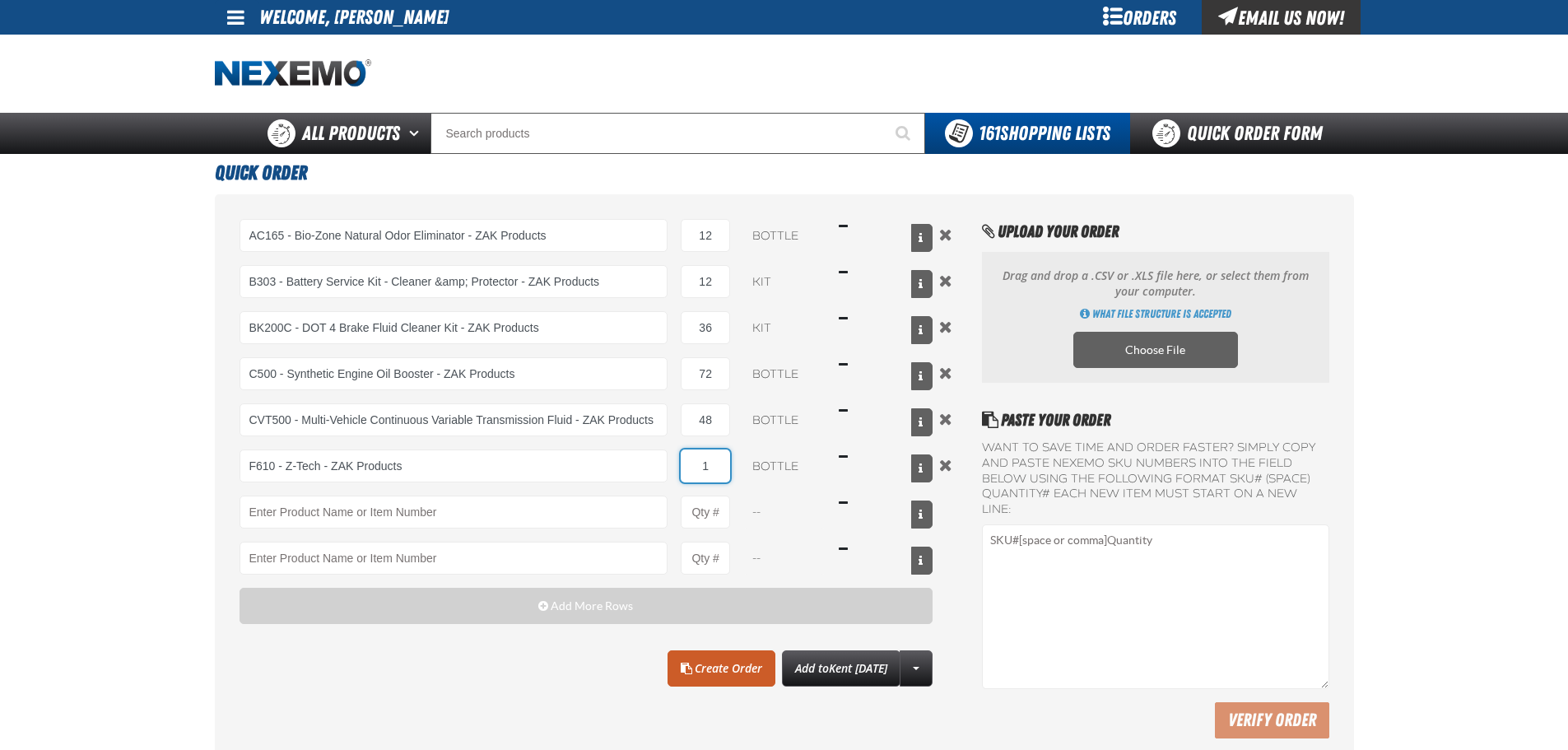
click at [706, 460] on input "1" at bounding box center [706, 465] width 50 height 33
type input "72"
click at [152, 484] on main "Quick Order AC165 - Bio-Zone Natural Odor Eliminator - ZAK Products AC165 - Bio…" at bounding box center [784, 463] width 1568 height 617
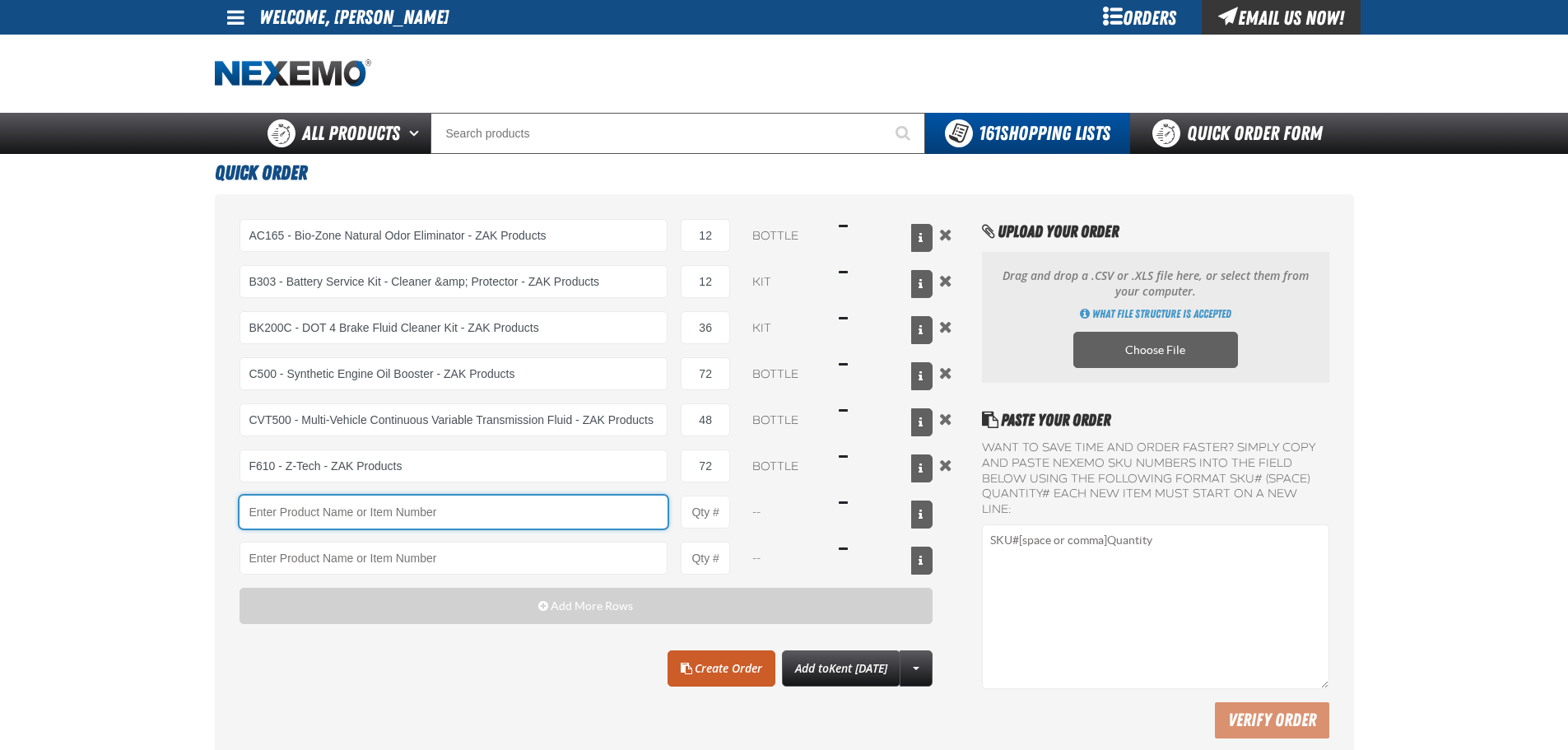
click at [280, 515] on input "Product" at bounding box center [454, 512] width 429 height 33
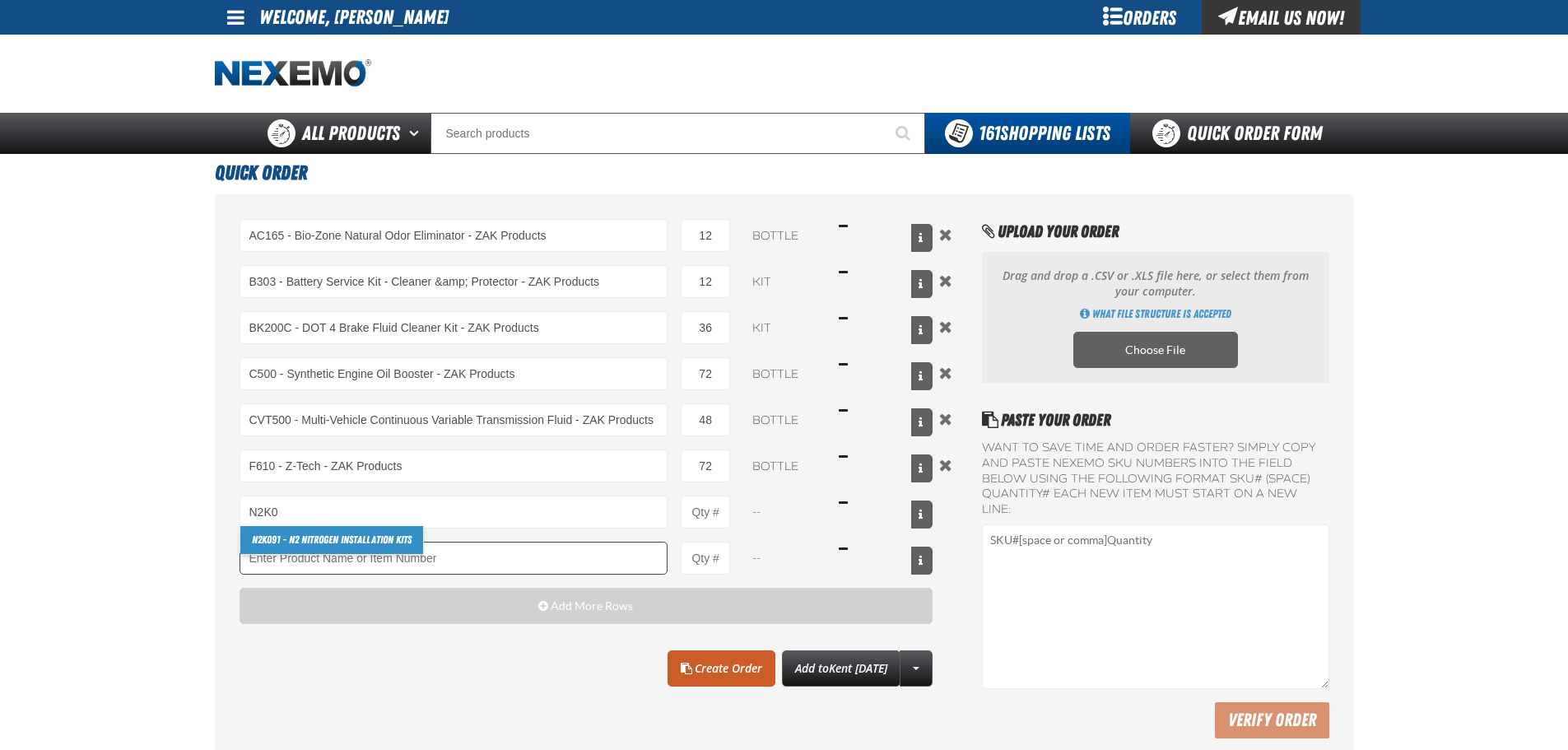
drag, startPoint x: 329, startPoint y: 545, endPoint x: 350, endPoint y: 545, distance: 21.0
click at [329, 545] on link "N2K0 91 - N2 Nitrogen Installation Kits" at bounding box center [332, 540] width 183 height 28
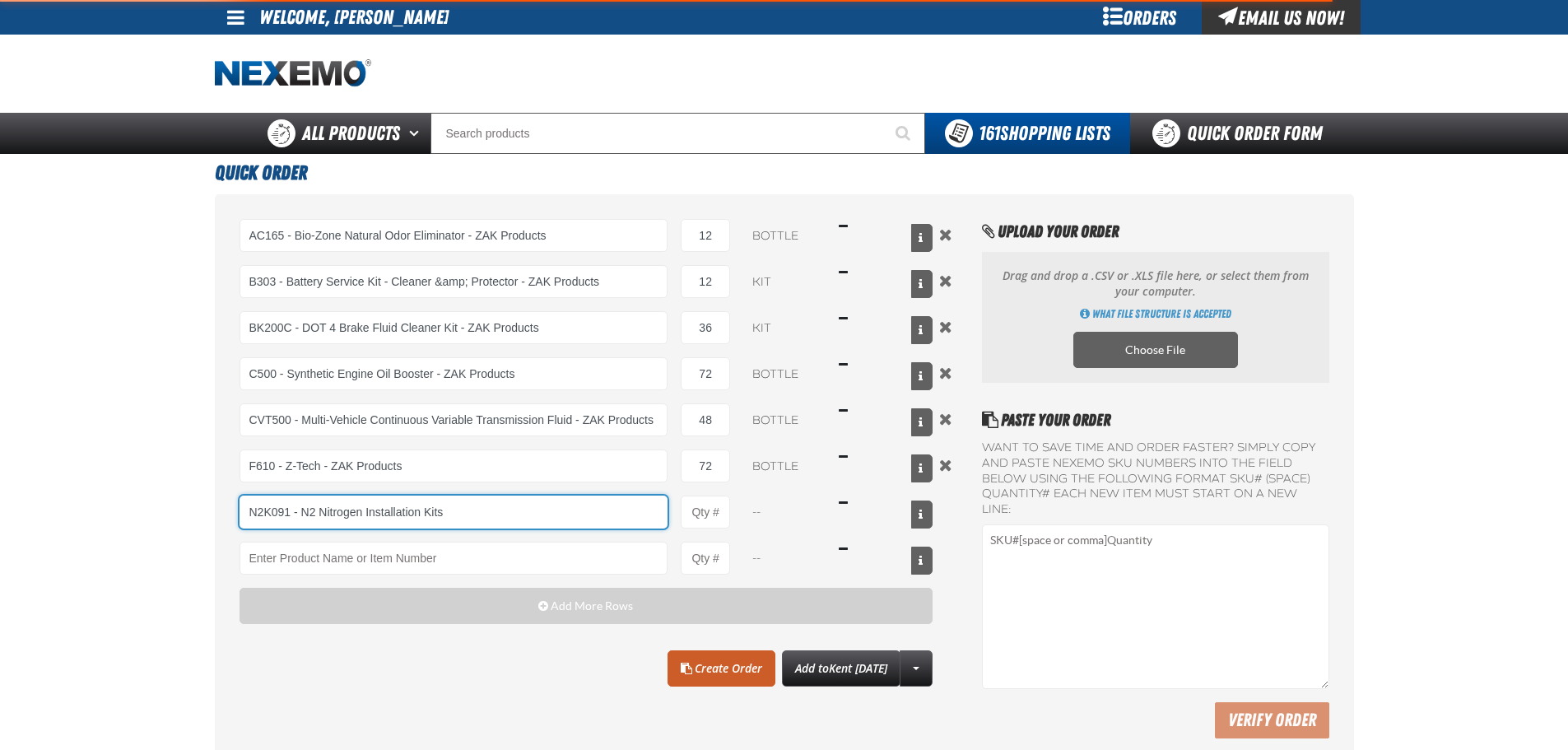
type input "N2K091 - N2 Nitrogen Installation Kits"
type input "1"
select select "kit"
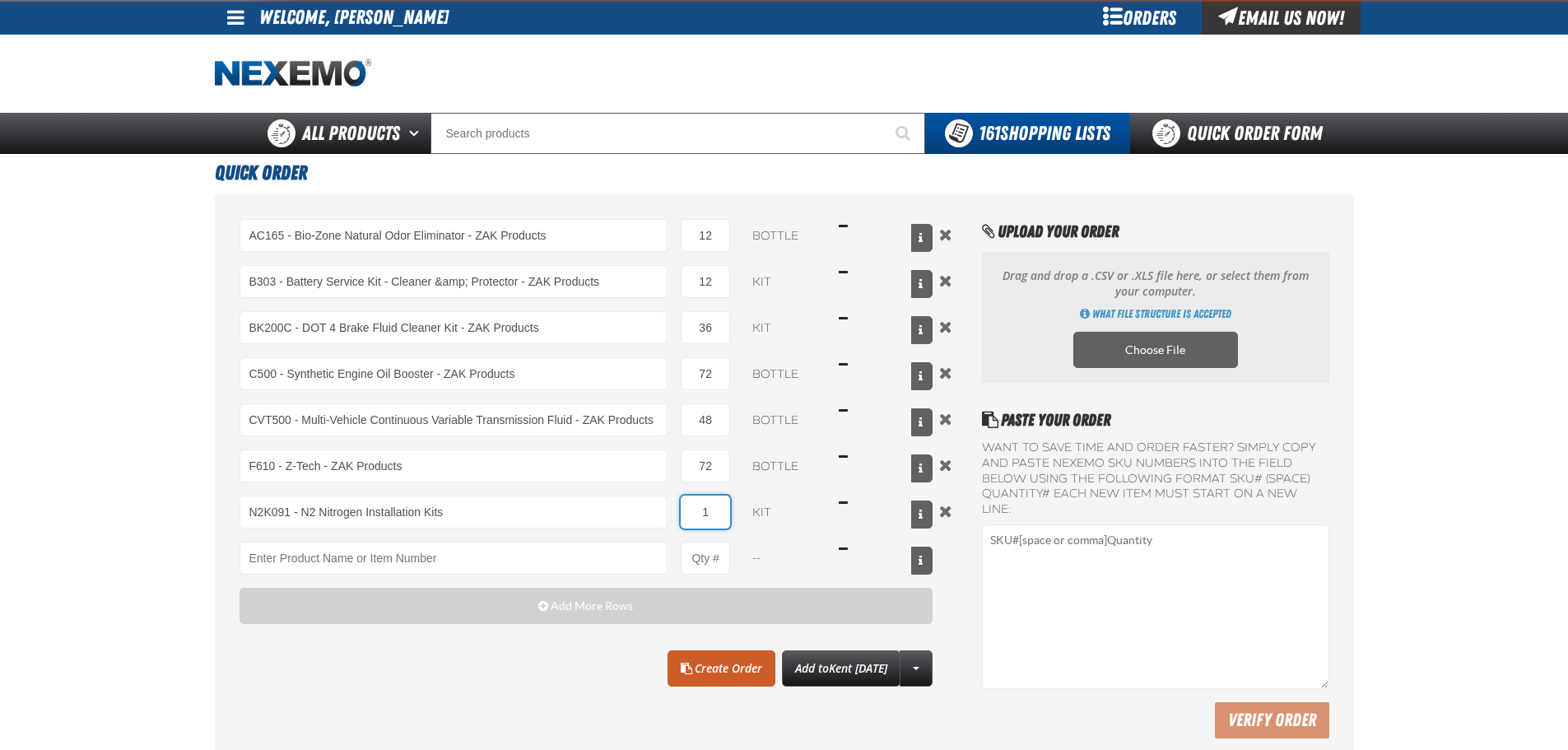
click at [719, 514] on input "1" at bounding box center [706, 512] width 50 height 33
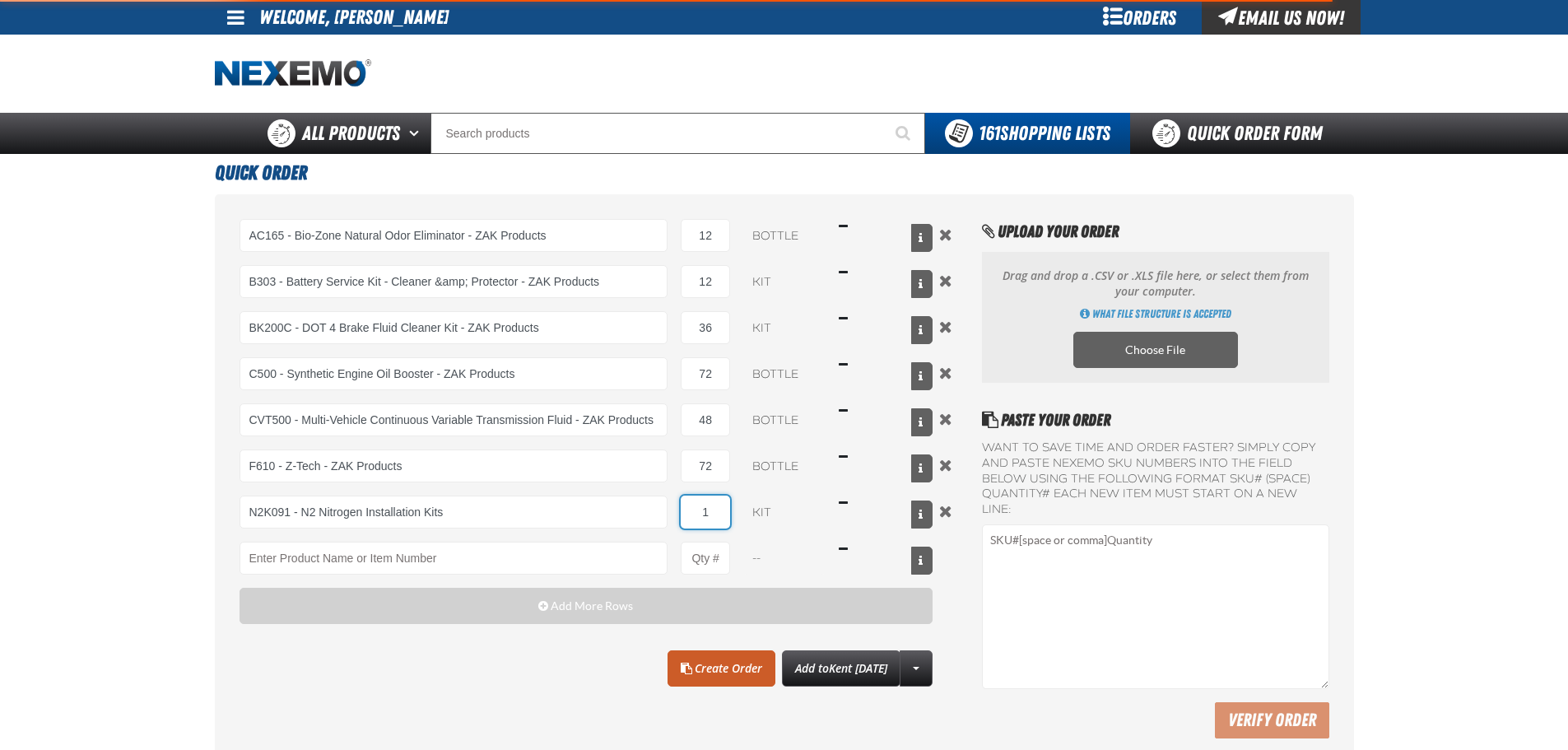
type input "N2K091 - N2 Nitrogen Installation Kits"
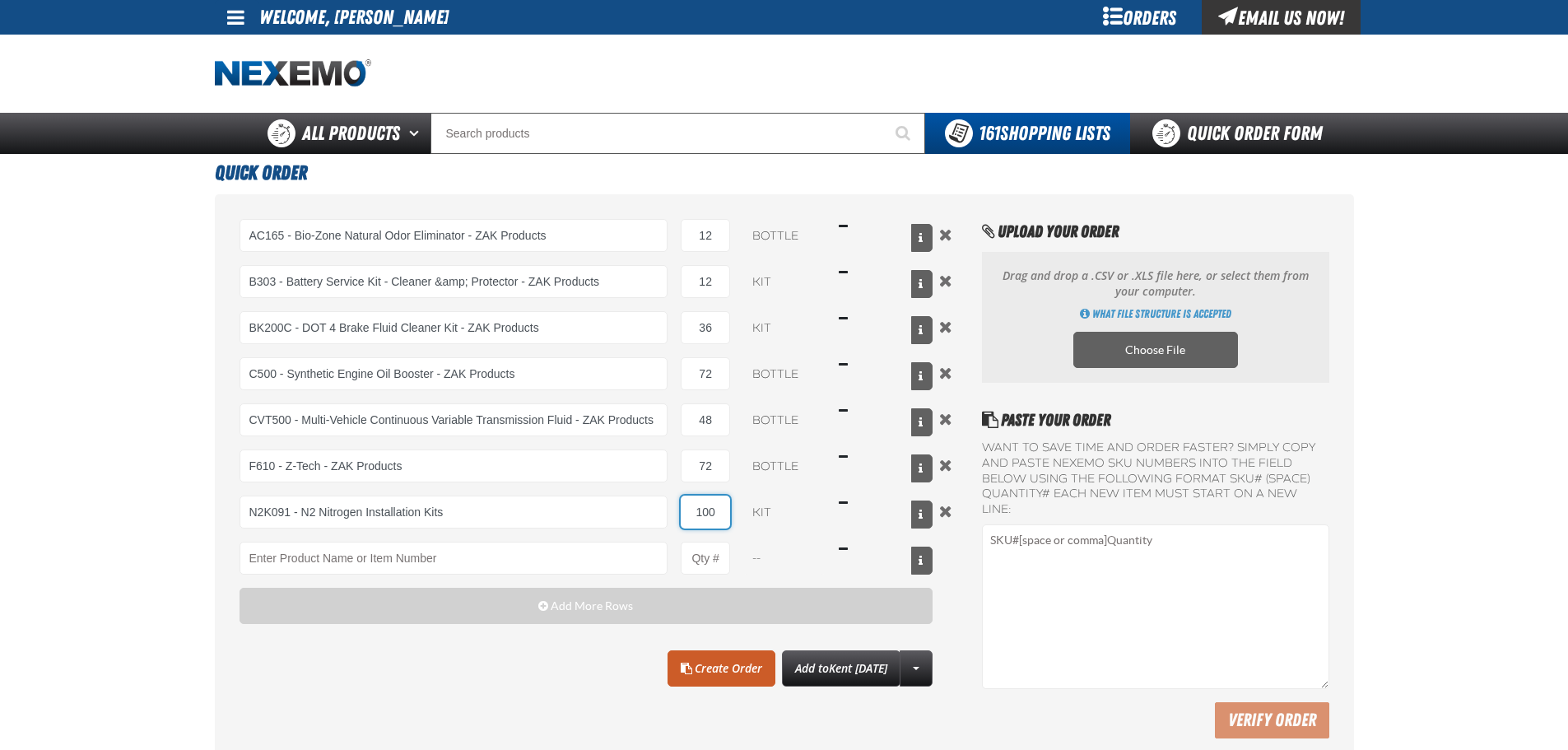
type input "100"
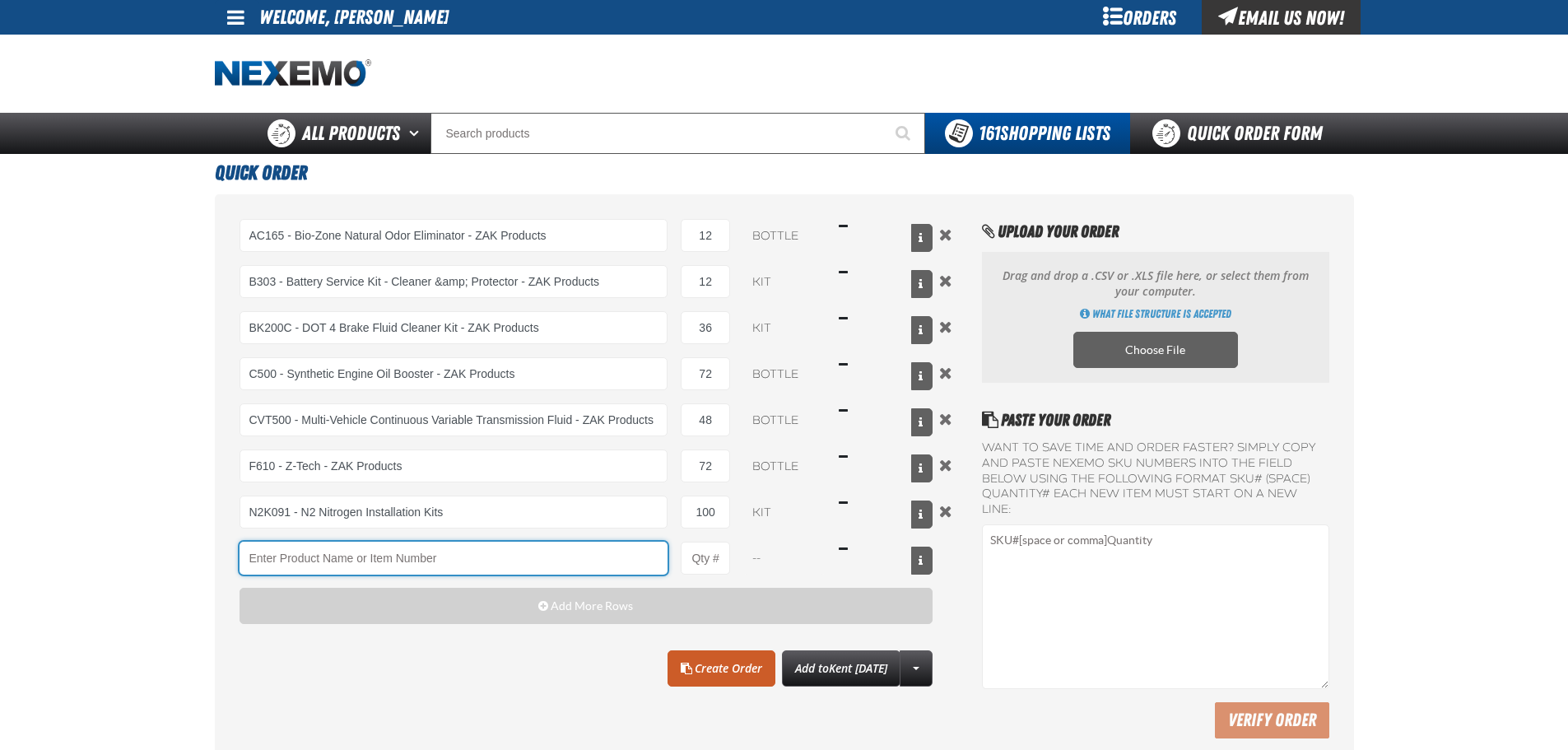
click at [289, 568] on input "Product" at bounding box center [454, 558] width 429 height 33
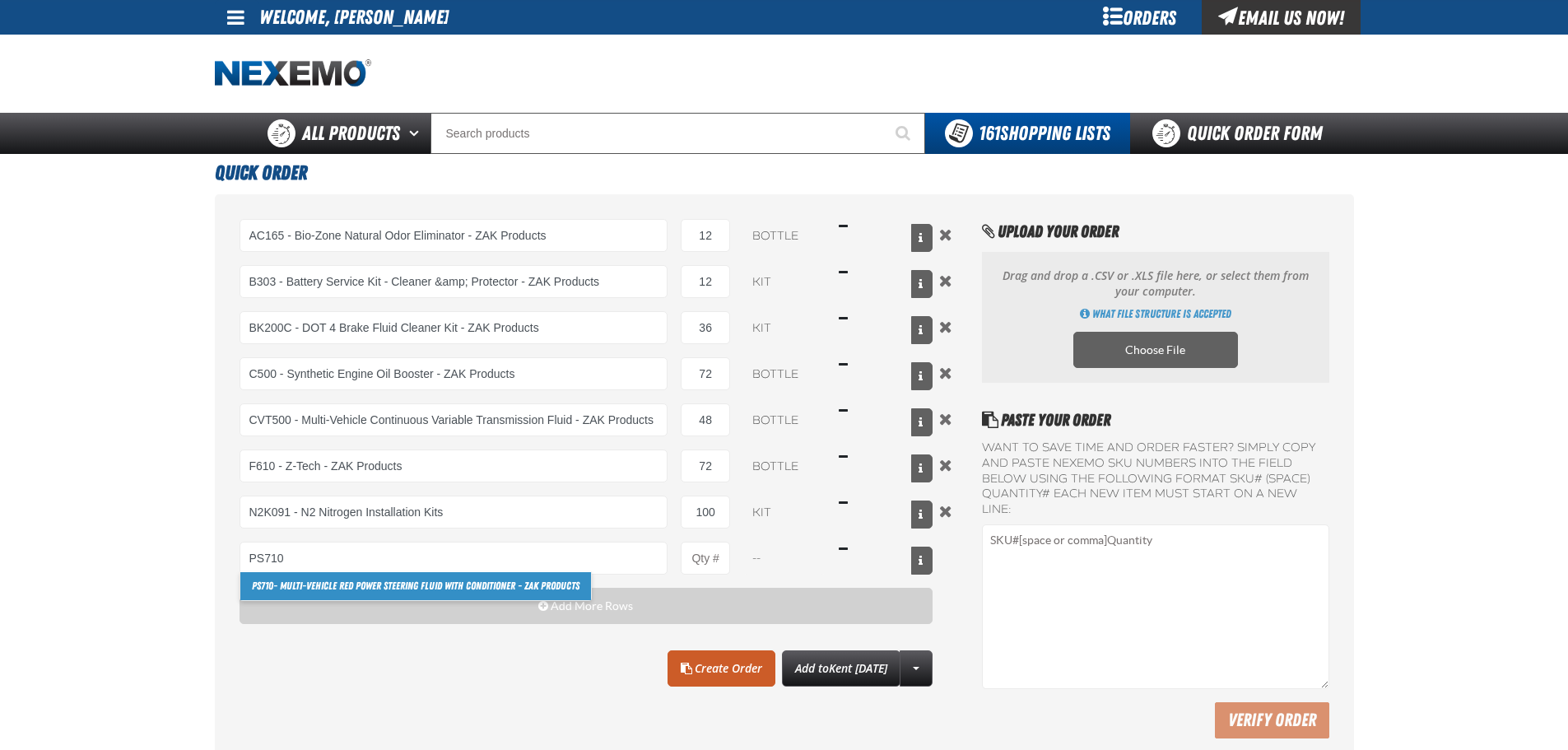
click at [293, 582] on link "PS710 - Multi-Vehicle Red Power Steering Fluid with Conditioner - ZAK Products" at bounding box center [415, 585] width 350 height 28
type input "PS710 - Multi-Vehicle Red Power Steering Fluid with Conditioner - ZAK Products"
type input "1"
select select "bottle"
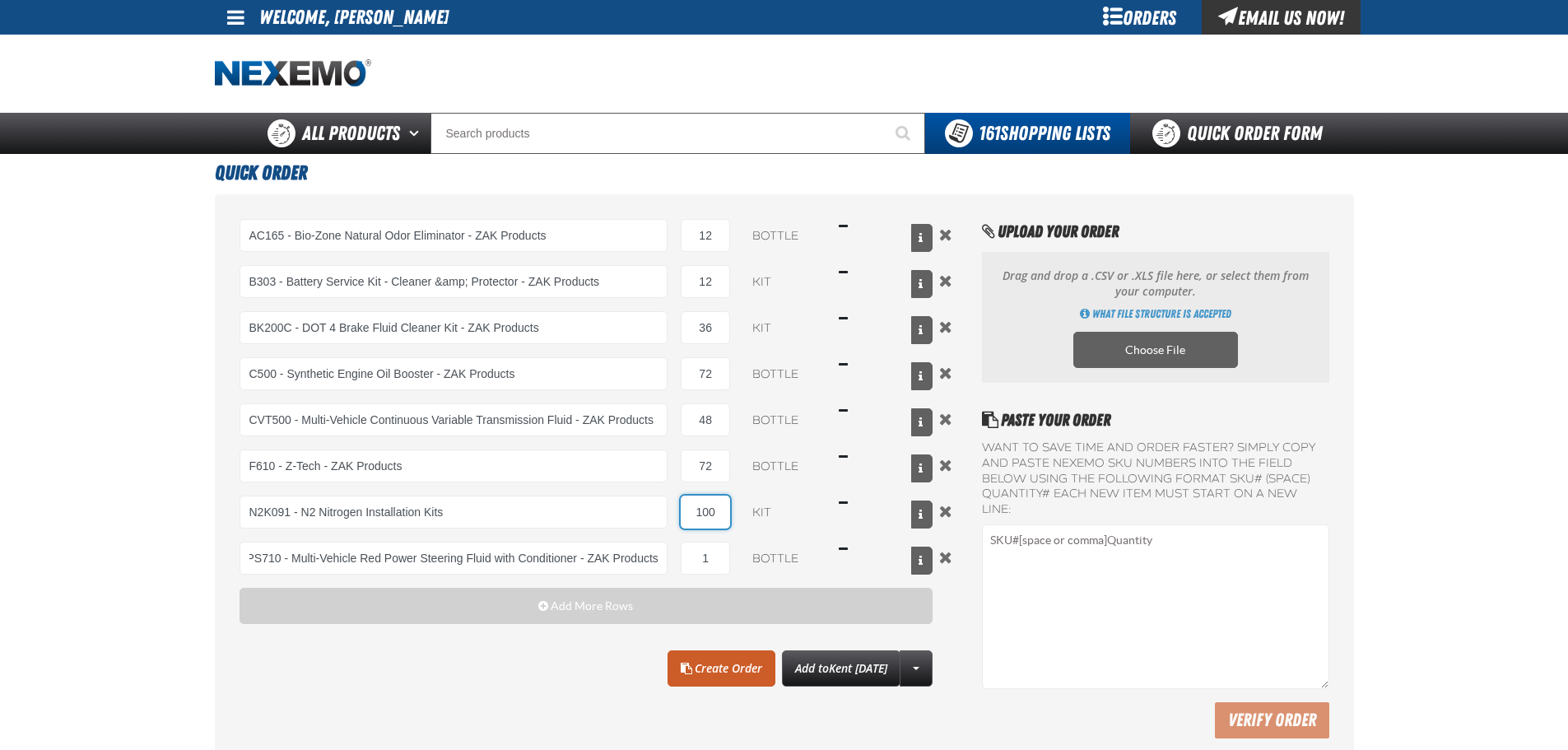
scroll to position [0, 0]
click at [728, 515] on input "100" at bounding box center [706, 512] width 50 height 33
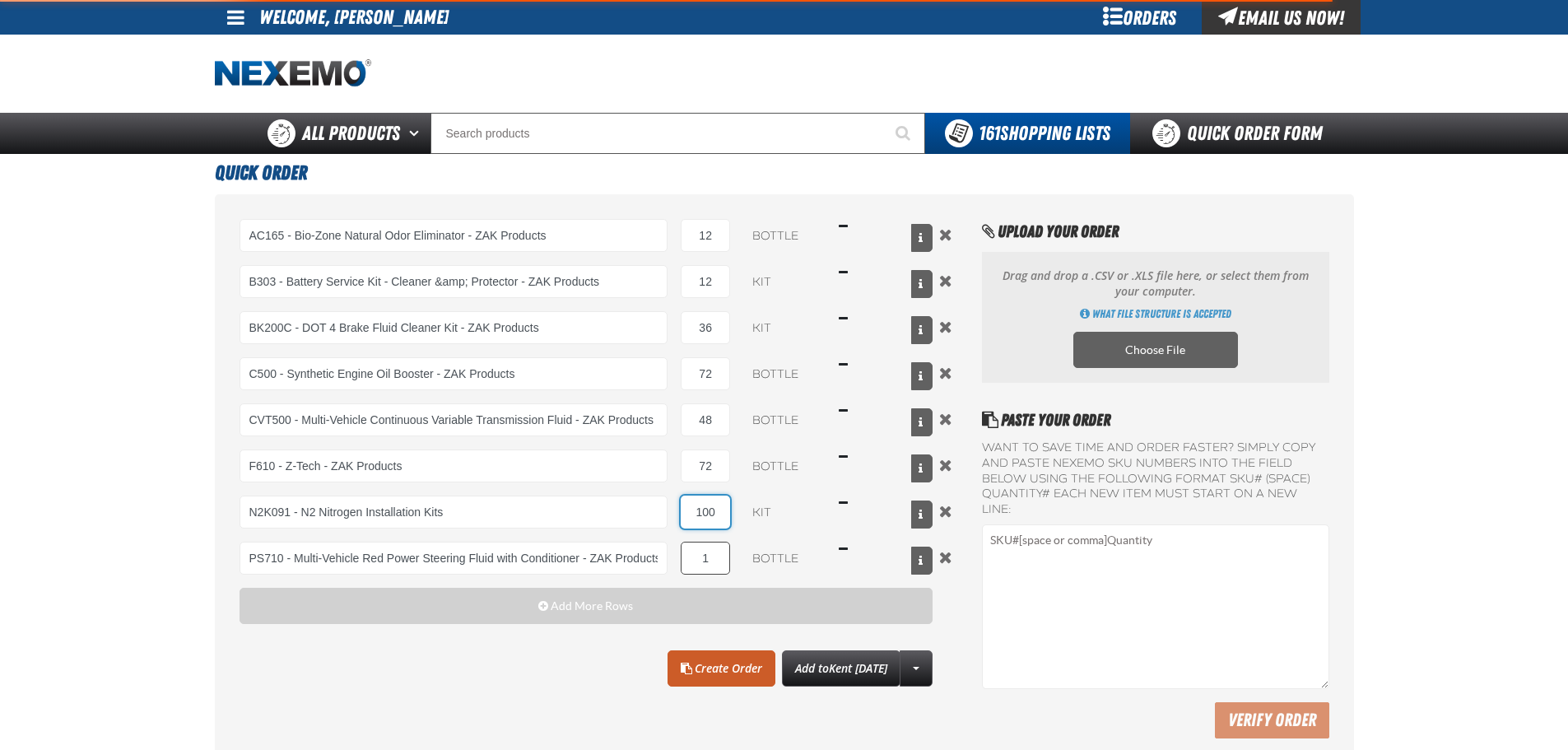
type input "PS710 - Multi-Vehicle Red Power Steering Fluid with Conditioner - ZAK Products"
click at [724, 552] on input "1" at bounding box center [706, 558] width 50 height 33
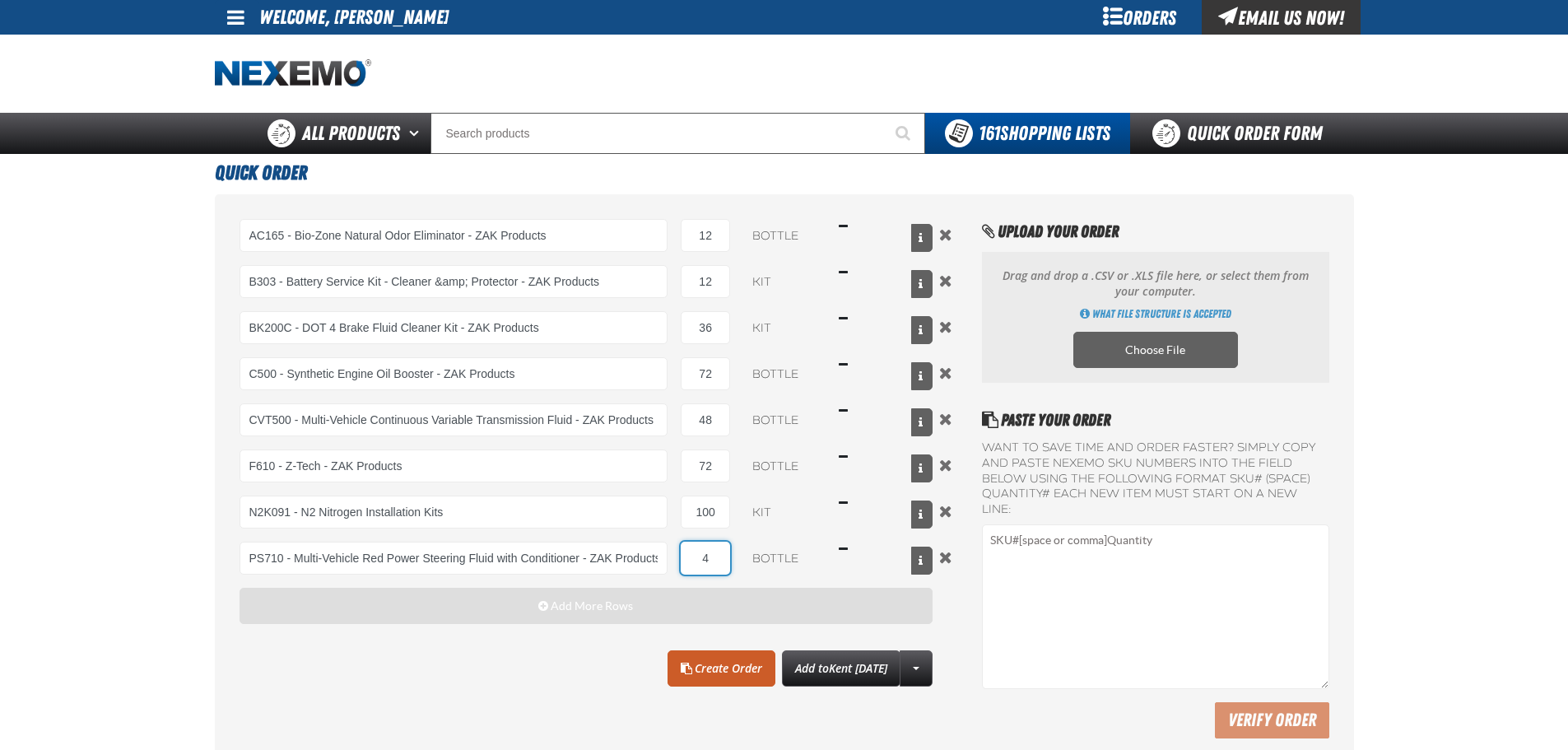
type input "4"
click at [671, 614] on button "Add More Rows" at bounding box center [586, 606] width 694 height 36
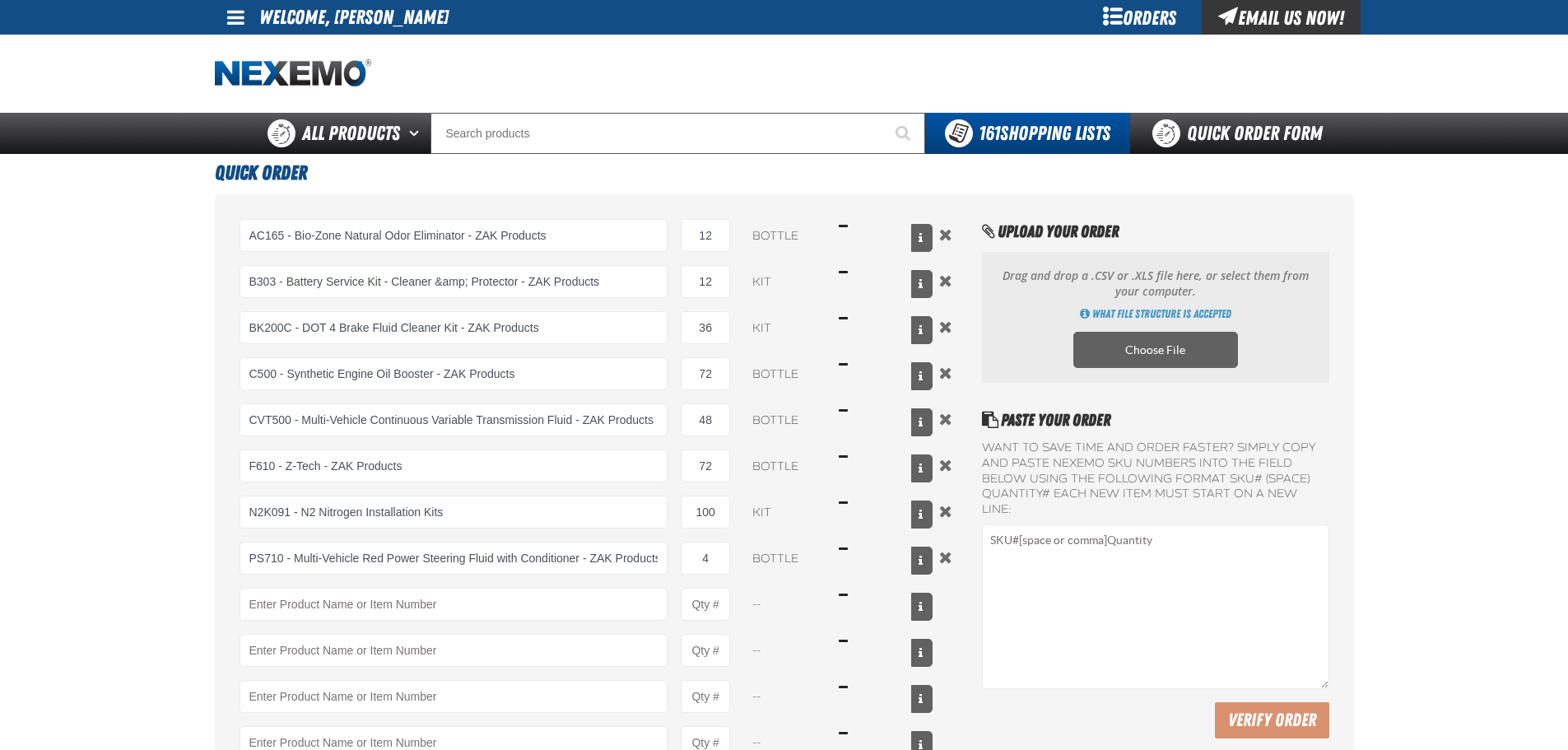
scroll to position [2, 0]
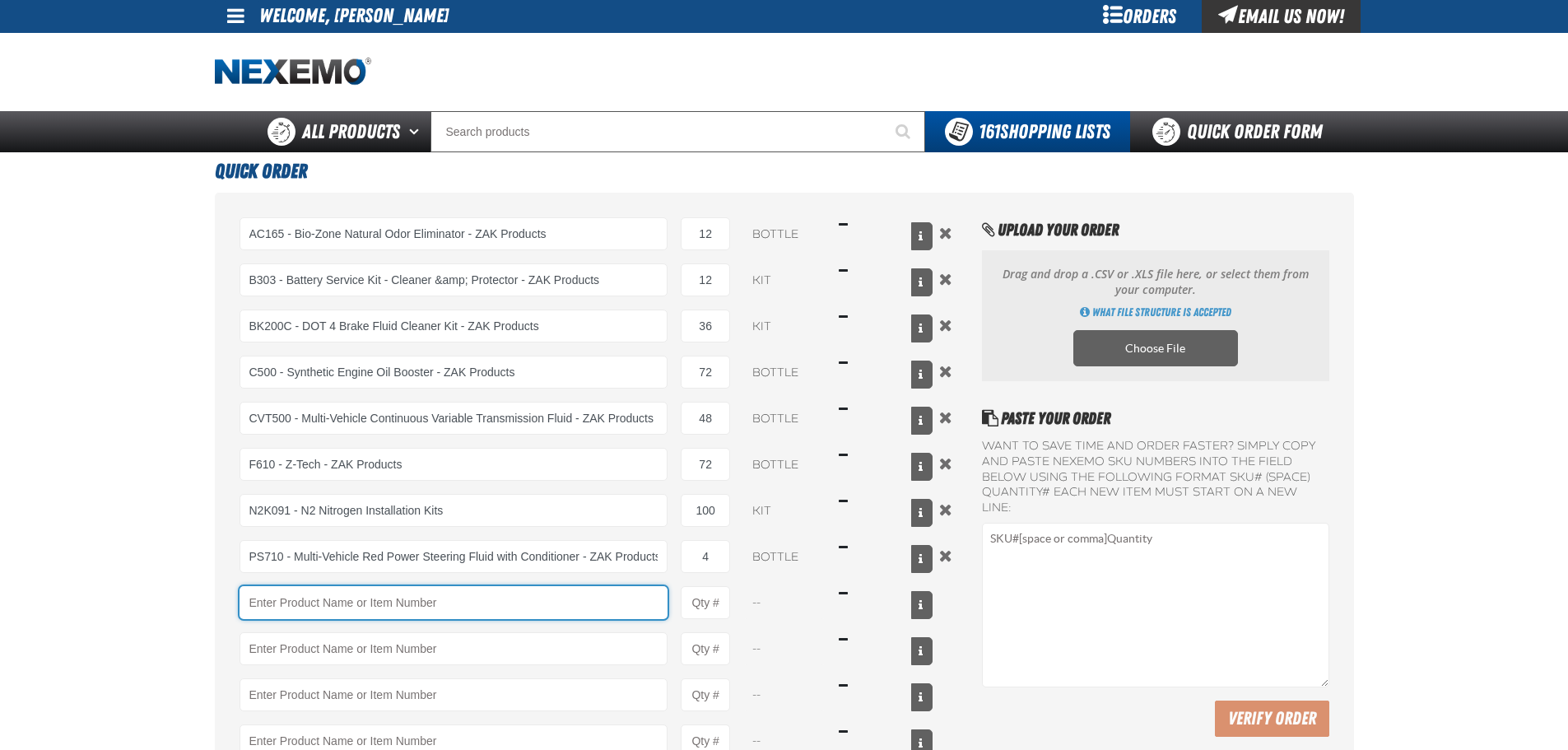
click at [293, 612] on input "Product" at bounding box center [454, 602] width 429 height 33
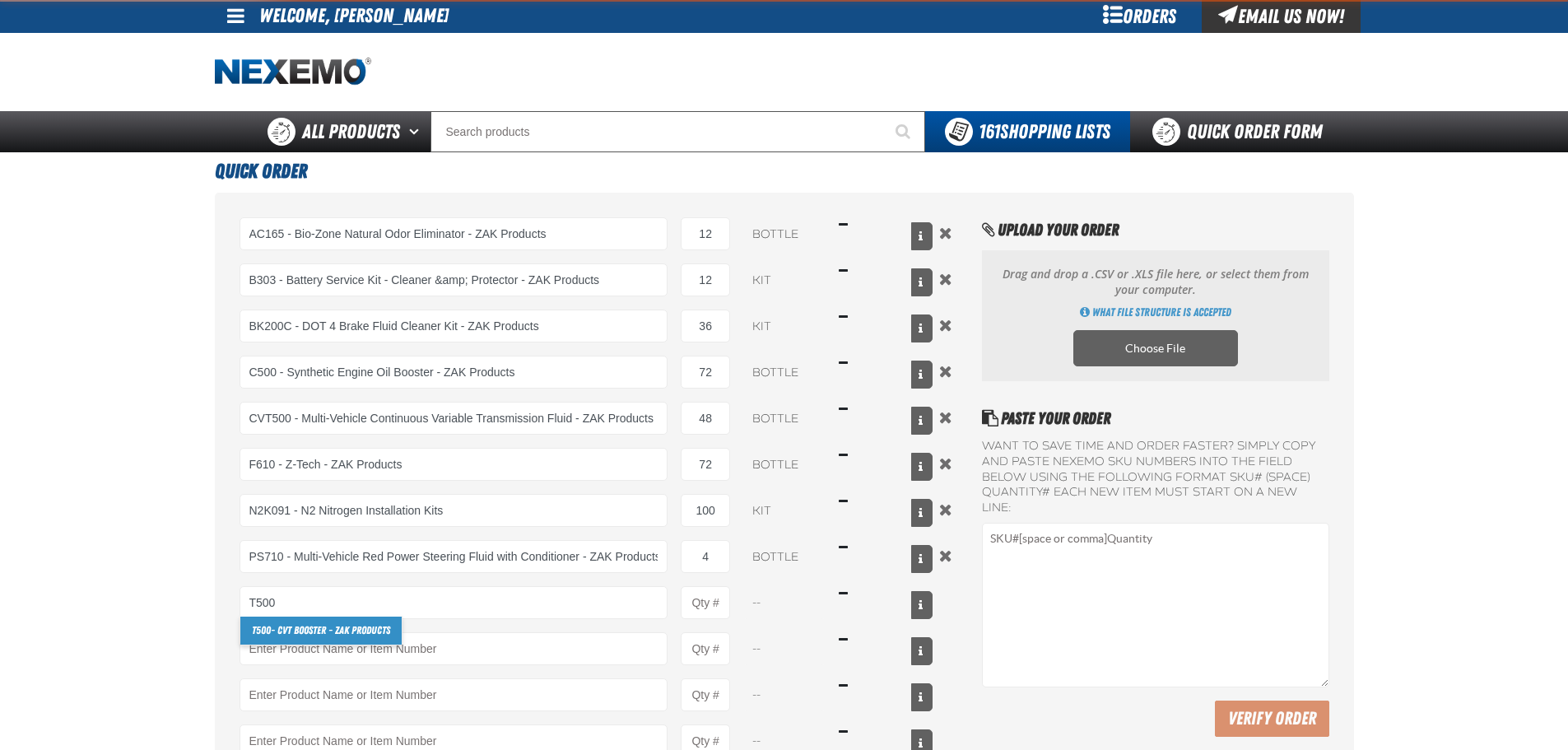
click at [289, 629] on link "T500 - CVT Booster - ZAK Products" at bounding box center [320, 630] width 161 height 28
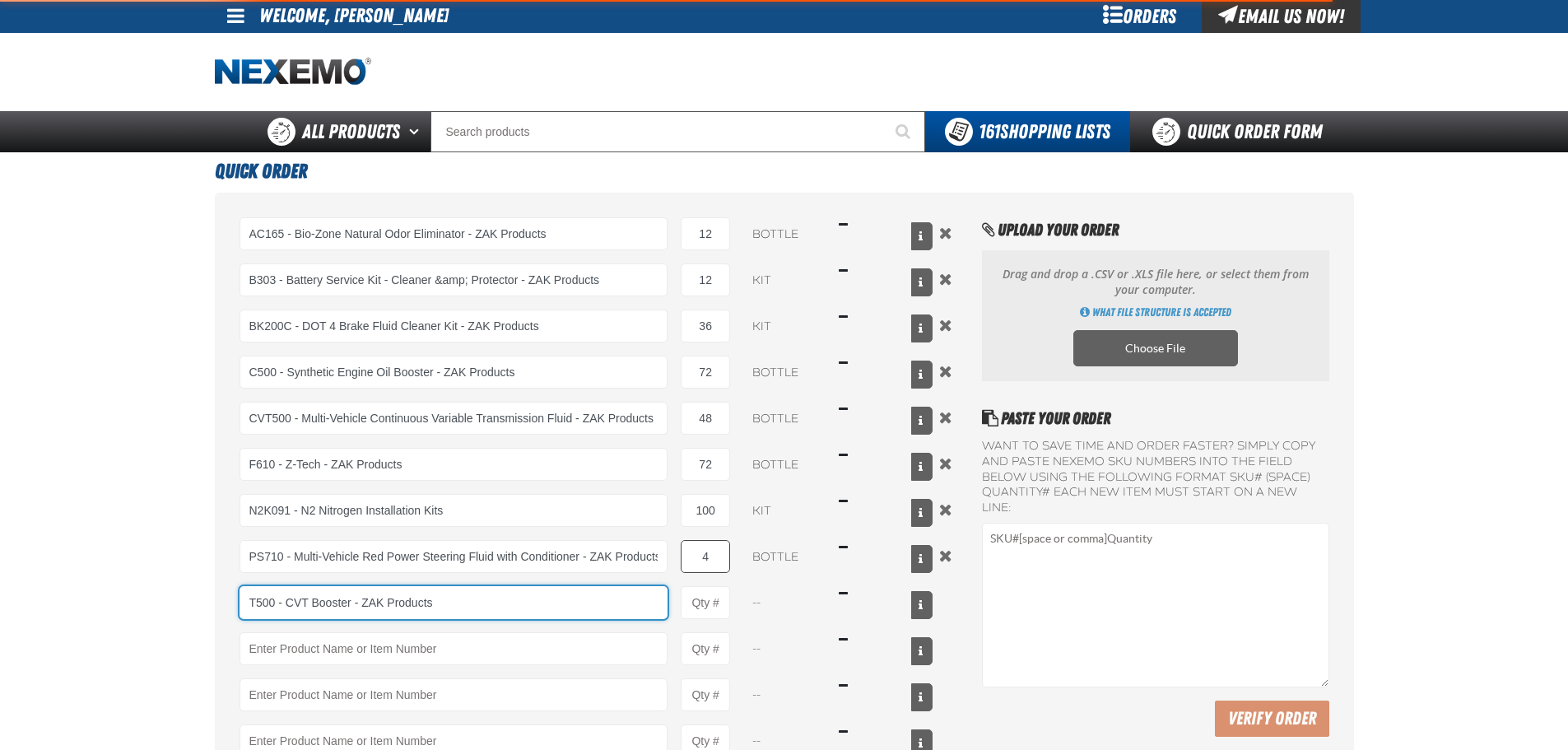
type input "T500 - CVT Booster - ZAK Products"
type input "1"
select select "bottle"
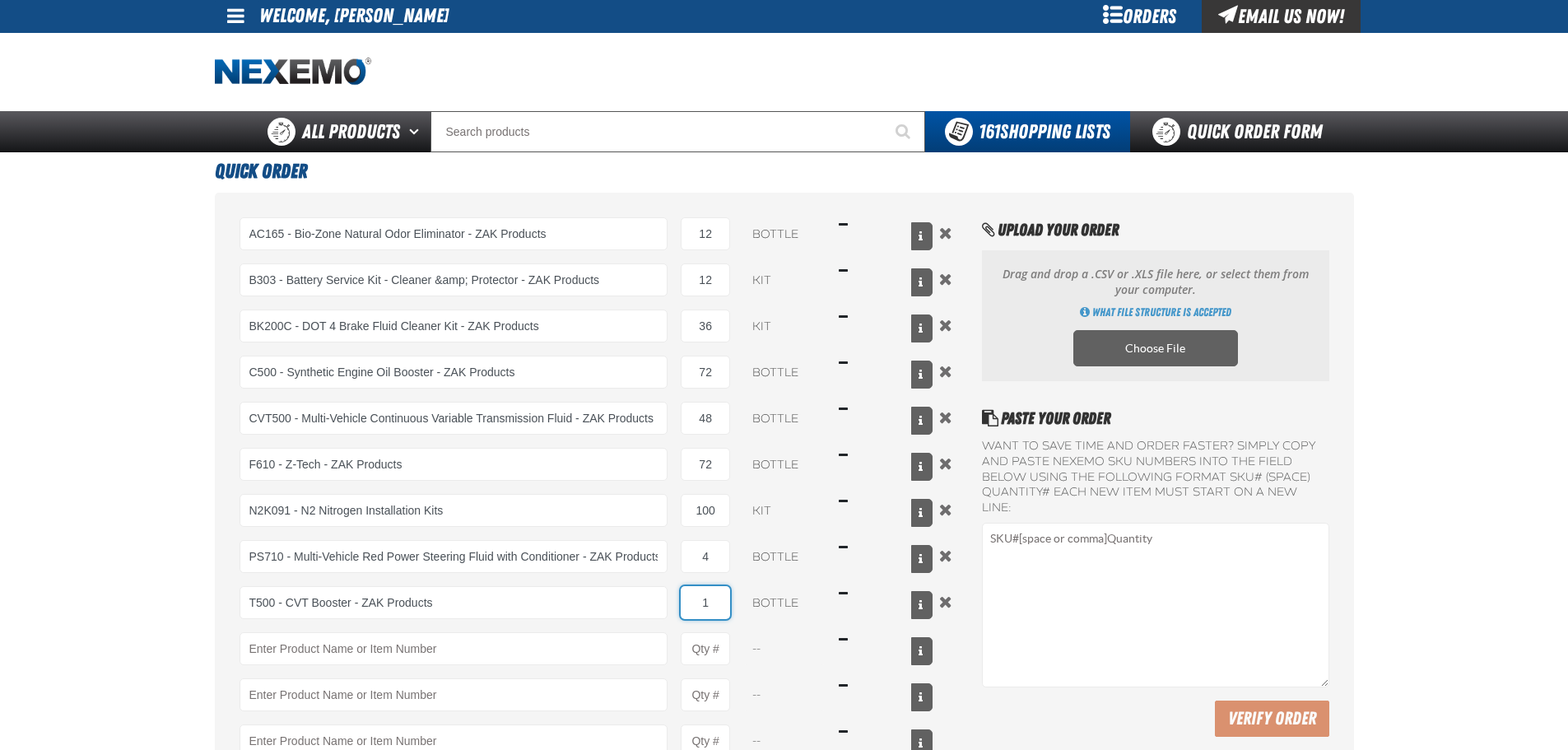
click at [713, 601] on input "1" at bounding box center [706, 602] width 50 height 33
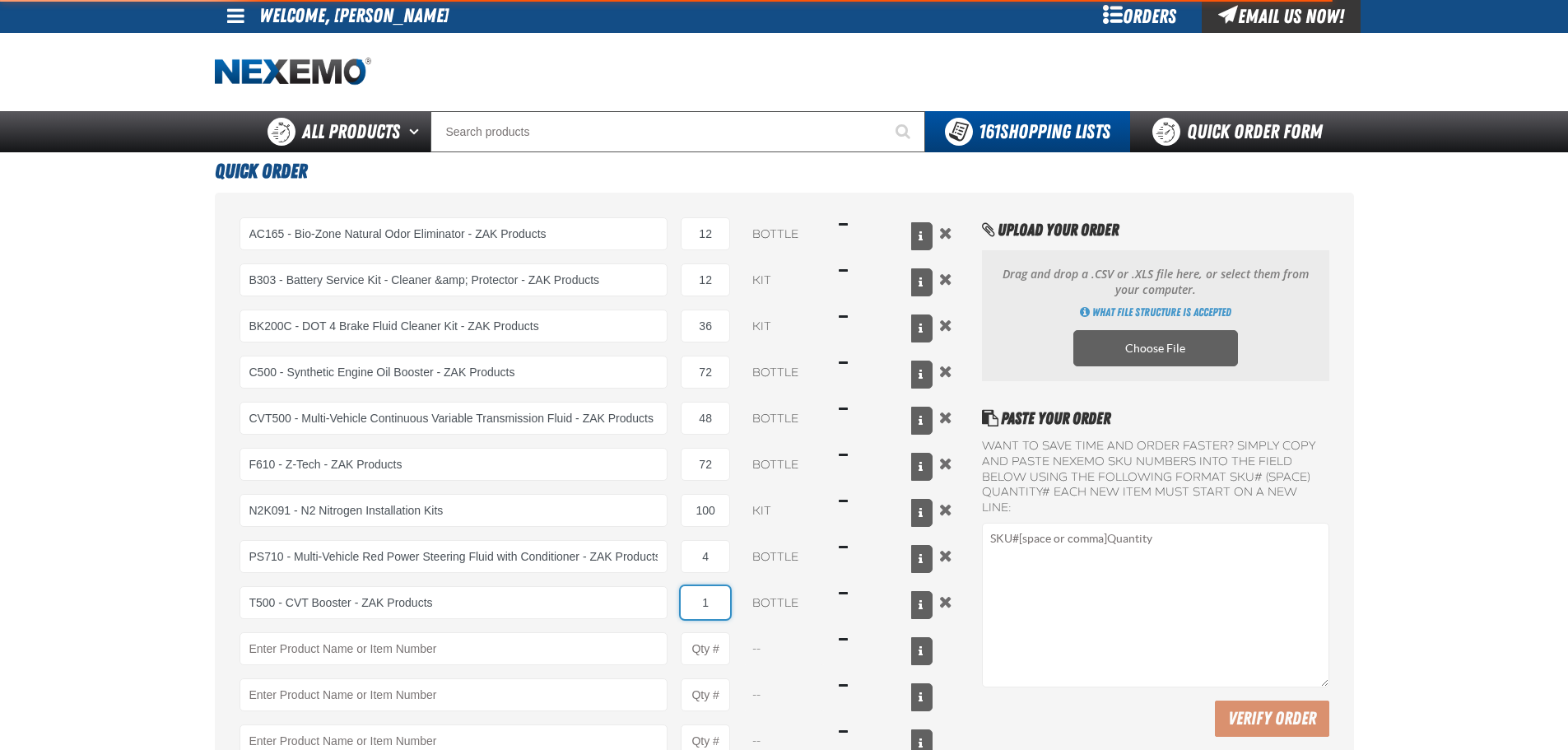
type input "T500 - CVT Booster - ZAK Products"
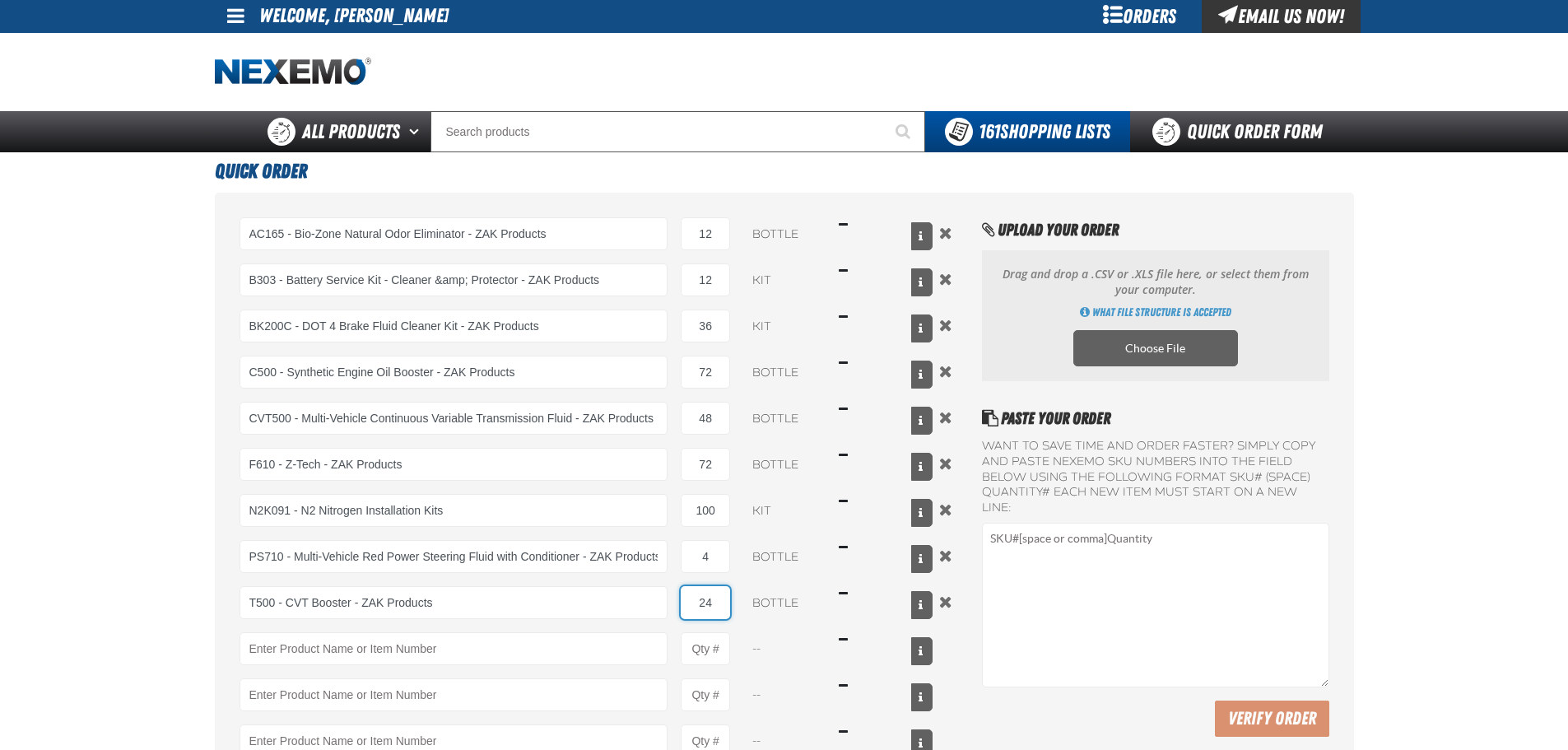
type input "24"
click at [368, 668] on div "AC165 - Bio-Zone Natural Odor Eliminator - ZAK Products AC165 - Bio-Zone Natura…" at bounding box center [586, 510] width 694 height 586
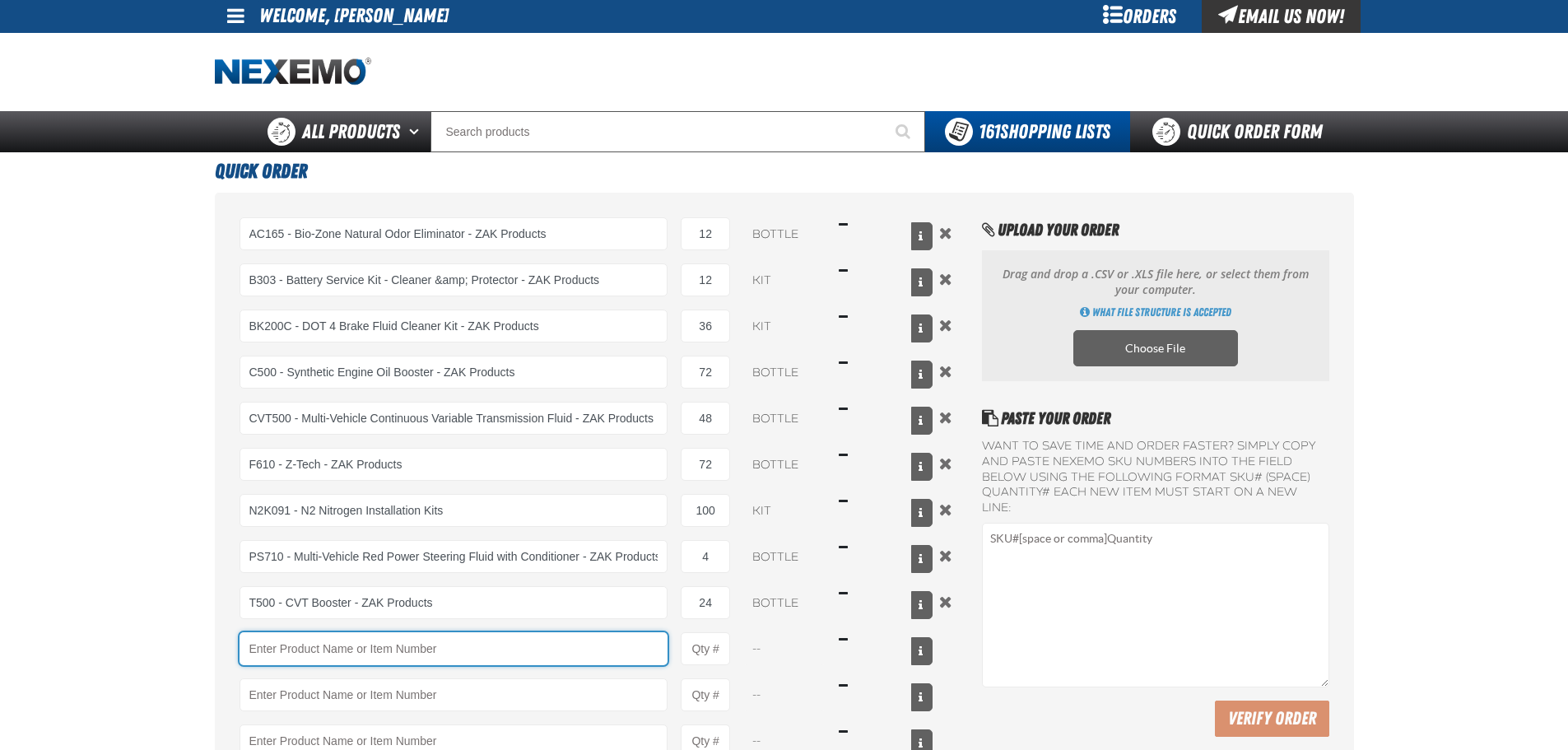
click at [366, 663] on input "Product" at bounding box center [454, 649] width 429 height 33
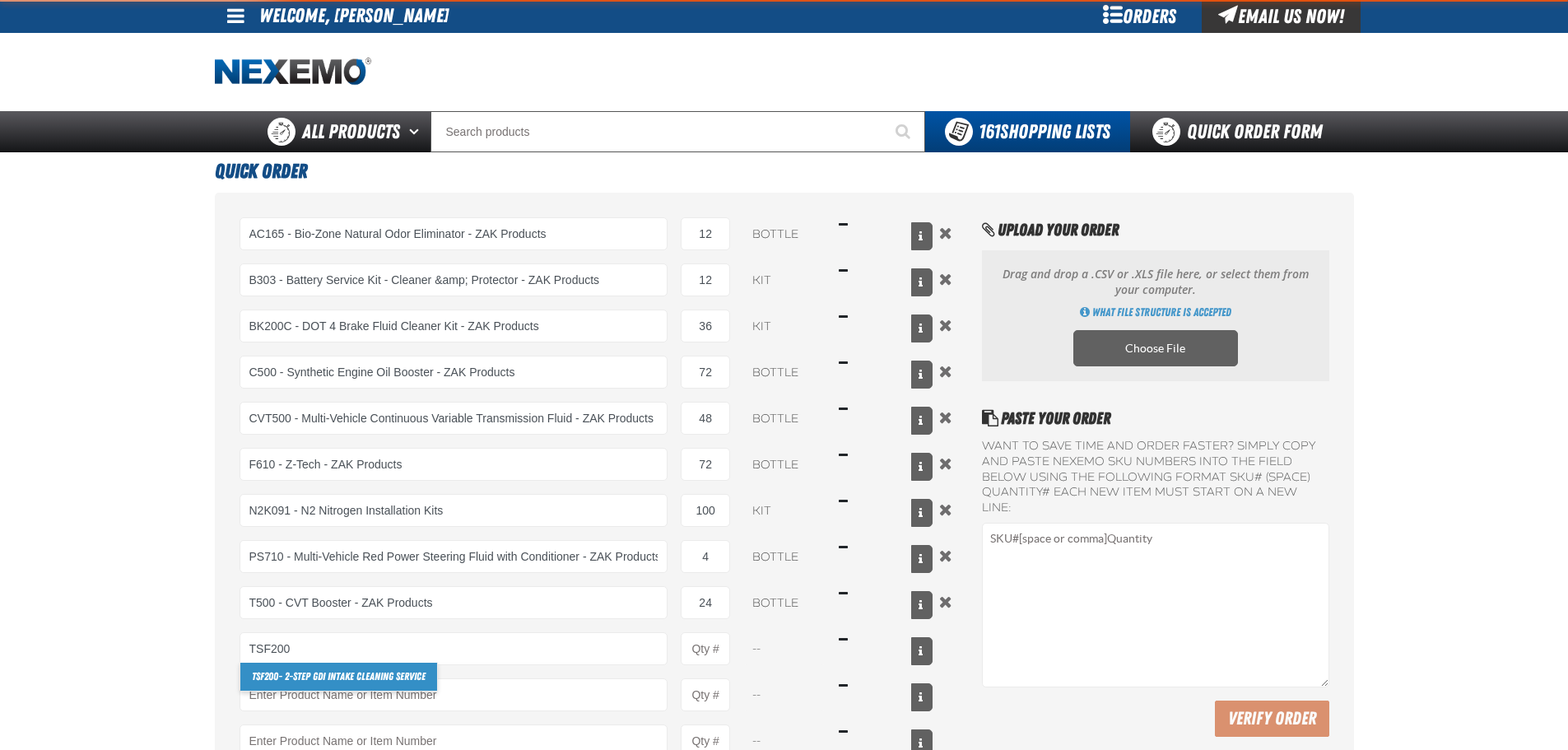
click at [297, 666] on link "TSF200 - 2-Step GDI Intake Cleaning Service" at bounding box center [338, 676] width 197 height 28
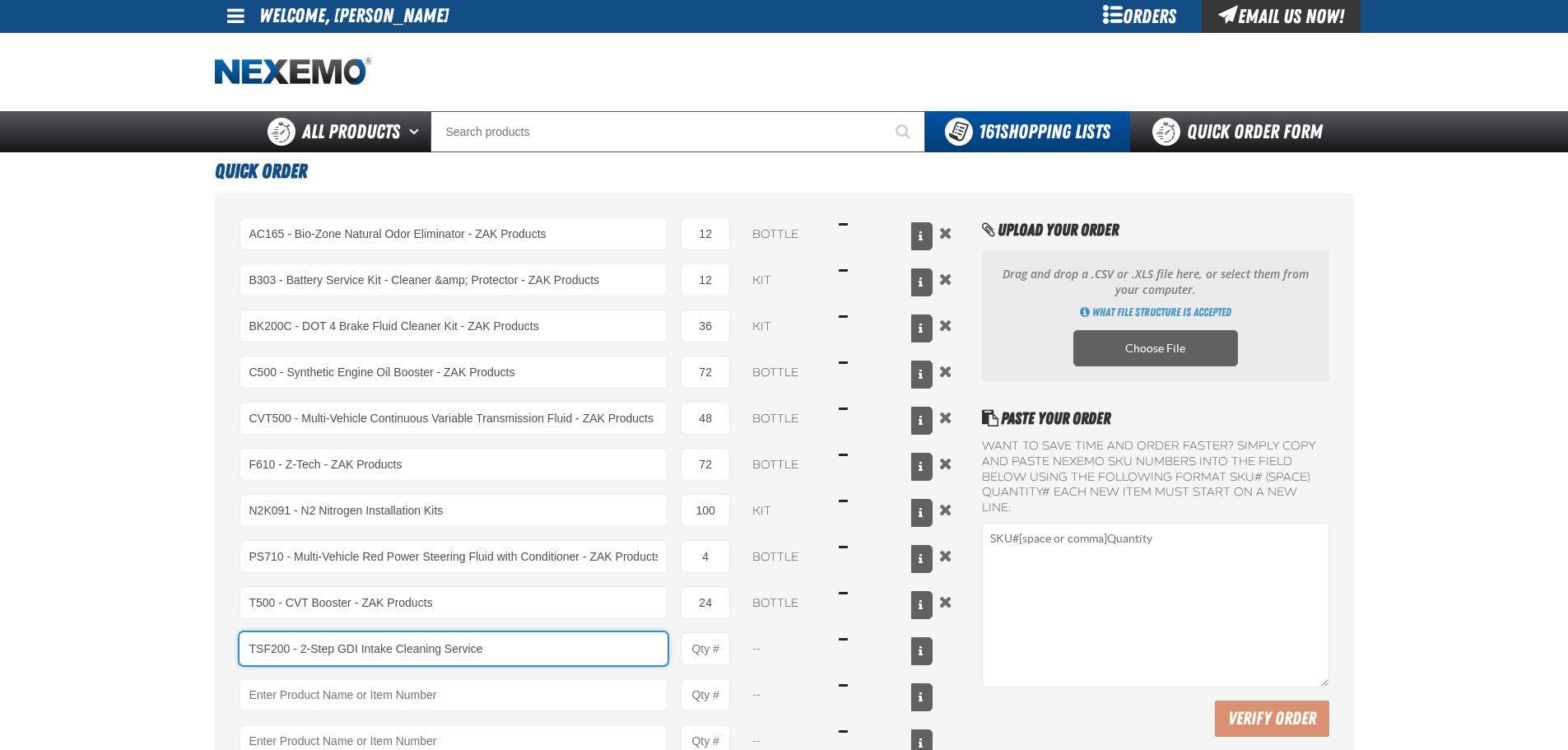
type input "TSF200 - 2-Step GDI Intake Cleaning Service"
type input "1"
select select "kit"
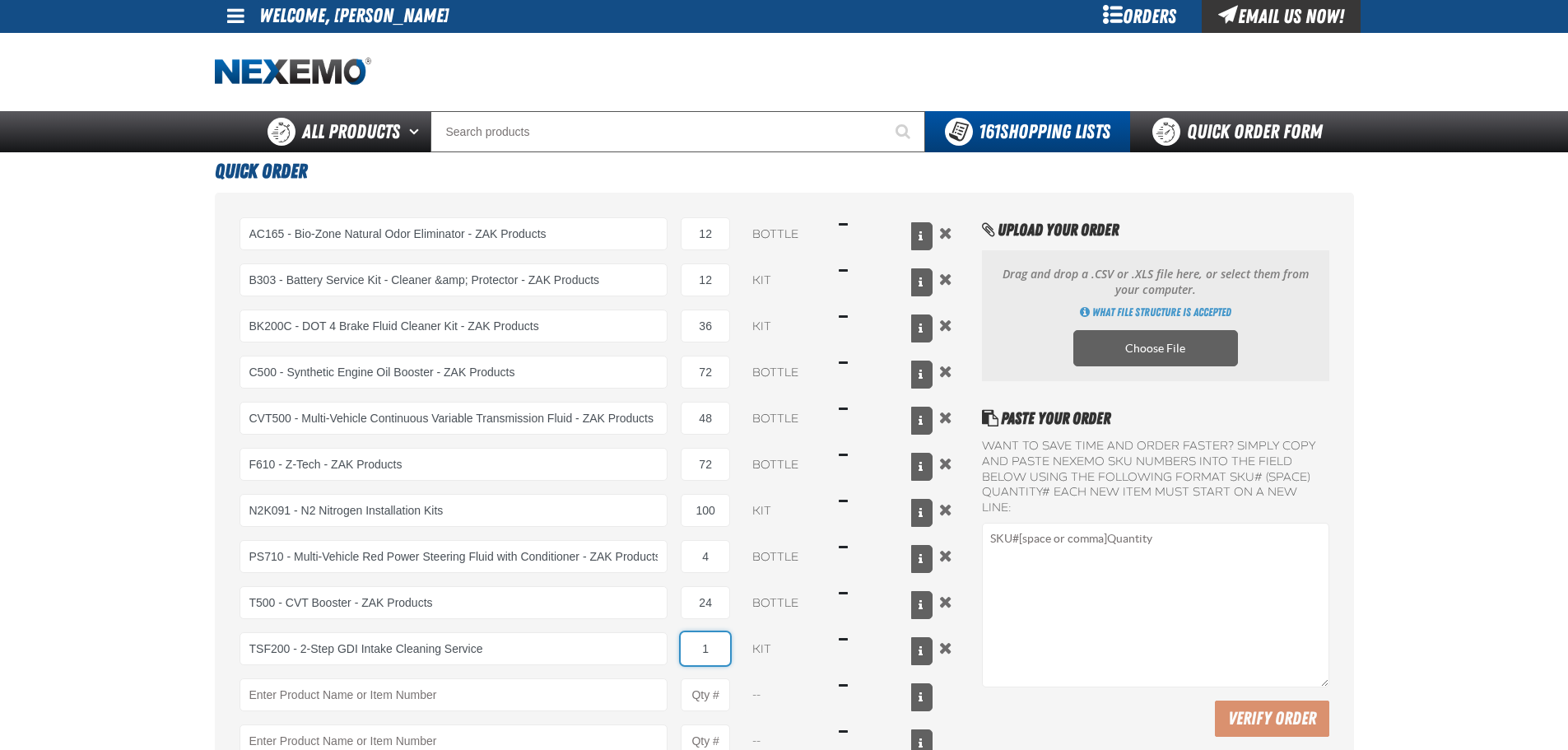
click at [726, 649] on input "1" at bounding box center [706, 649] width 50 height 33
type input "TSF200 - 2-Step GDI Intake Cleaning Service"
type input "12"
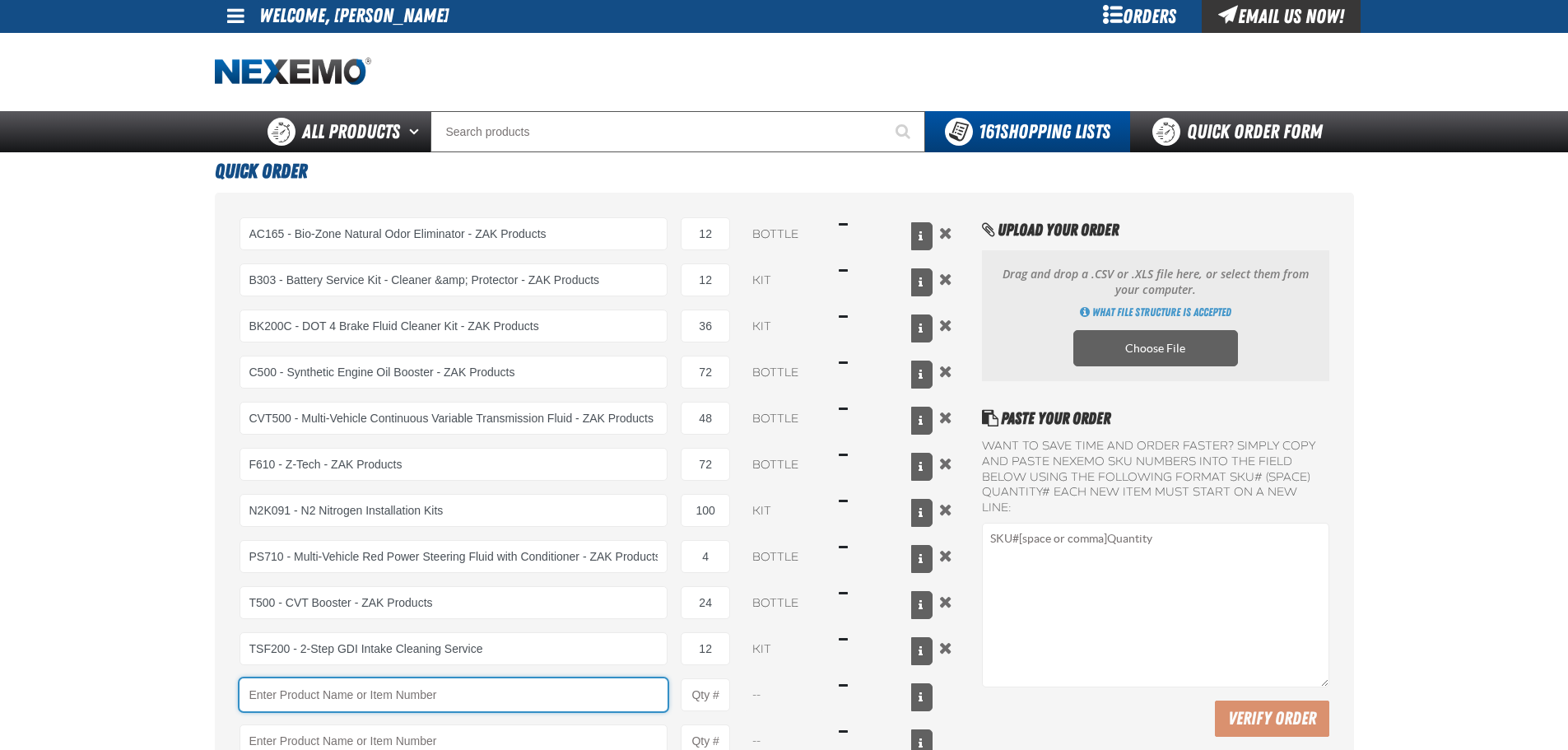
click at [277, 703] on input "Product" at bounding box center [454, 695] width 429 height 33
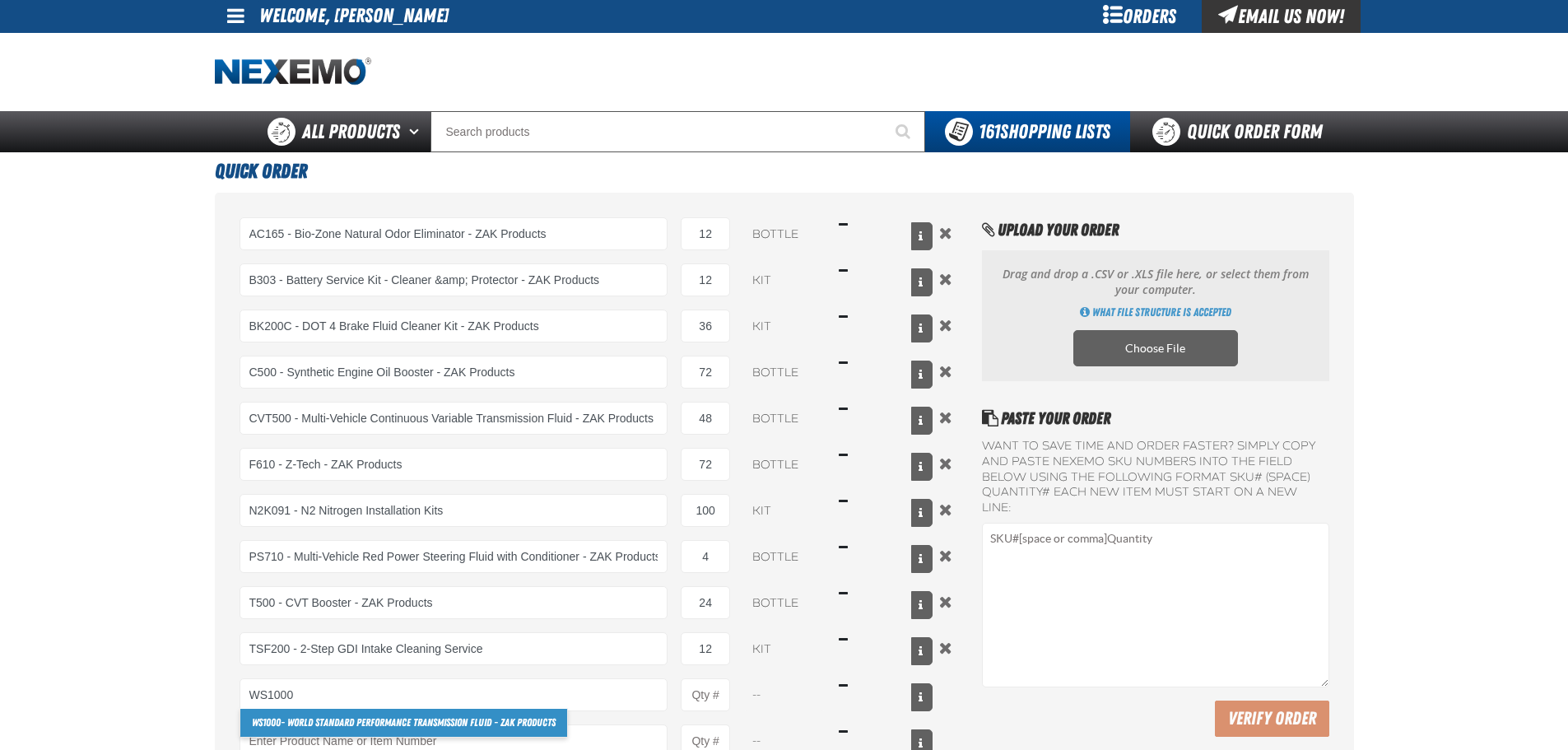
click at [285, 714] on link "WS1000 - World Standard Performance Transmission Fluid - ZAK Products" at bounding box center [403, 722] width 326 height 28
type input "WS1000 - World Standard Performance Transmission Fluid - ZAK Products"
type input "1"
select select "bottle"
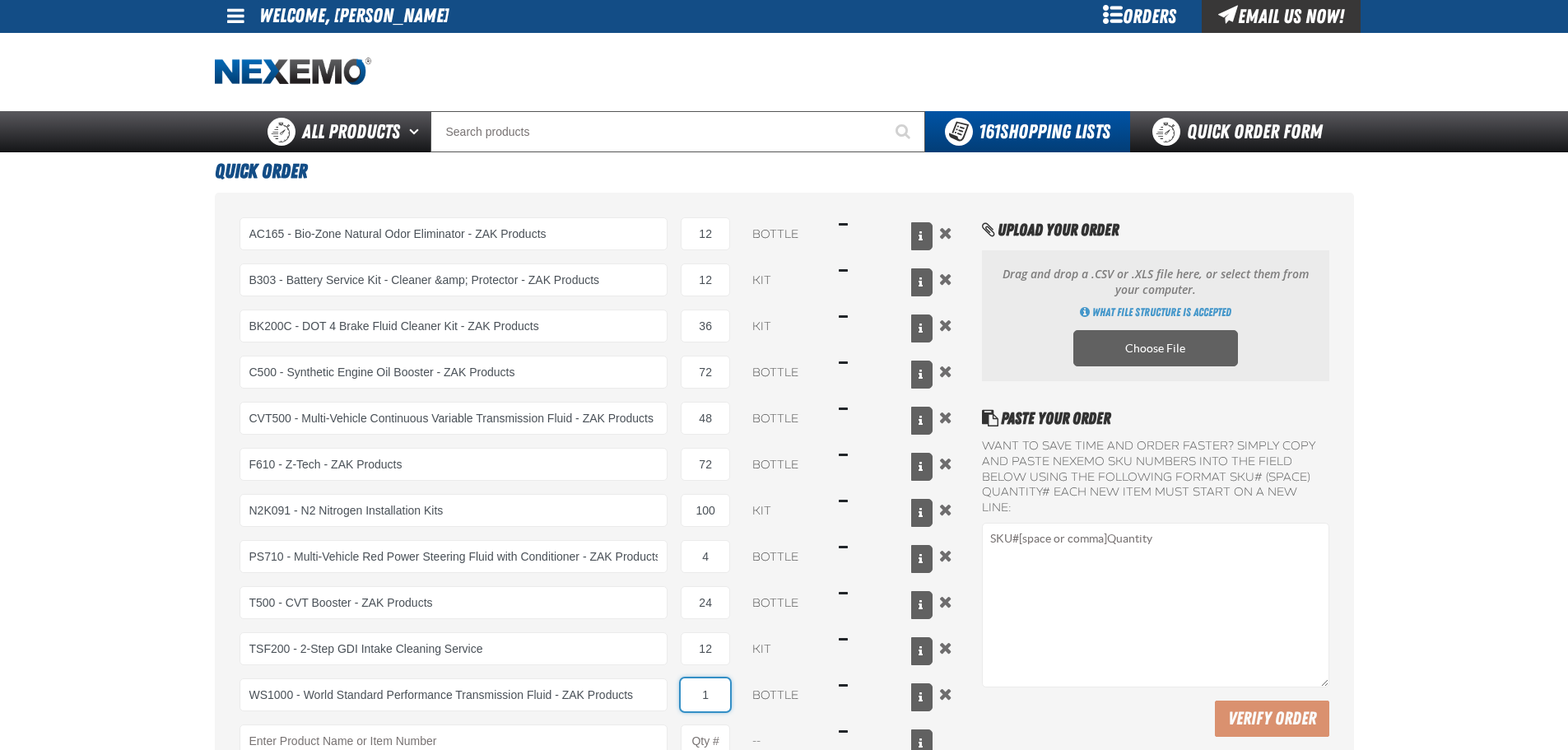
click at [699, 691] on input "1" at bounding box center [706, 695] width 50 height 33
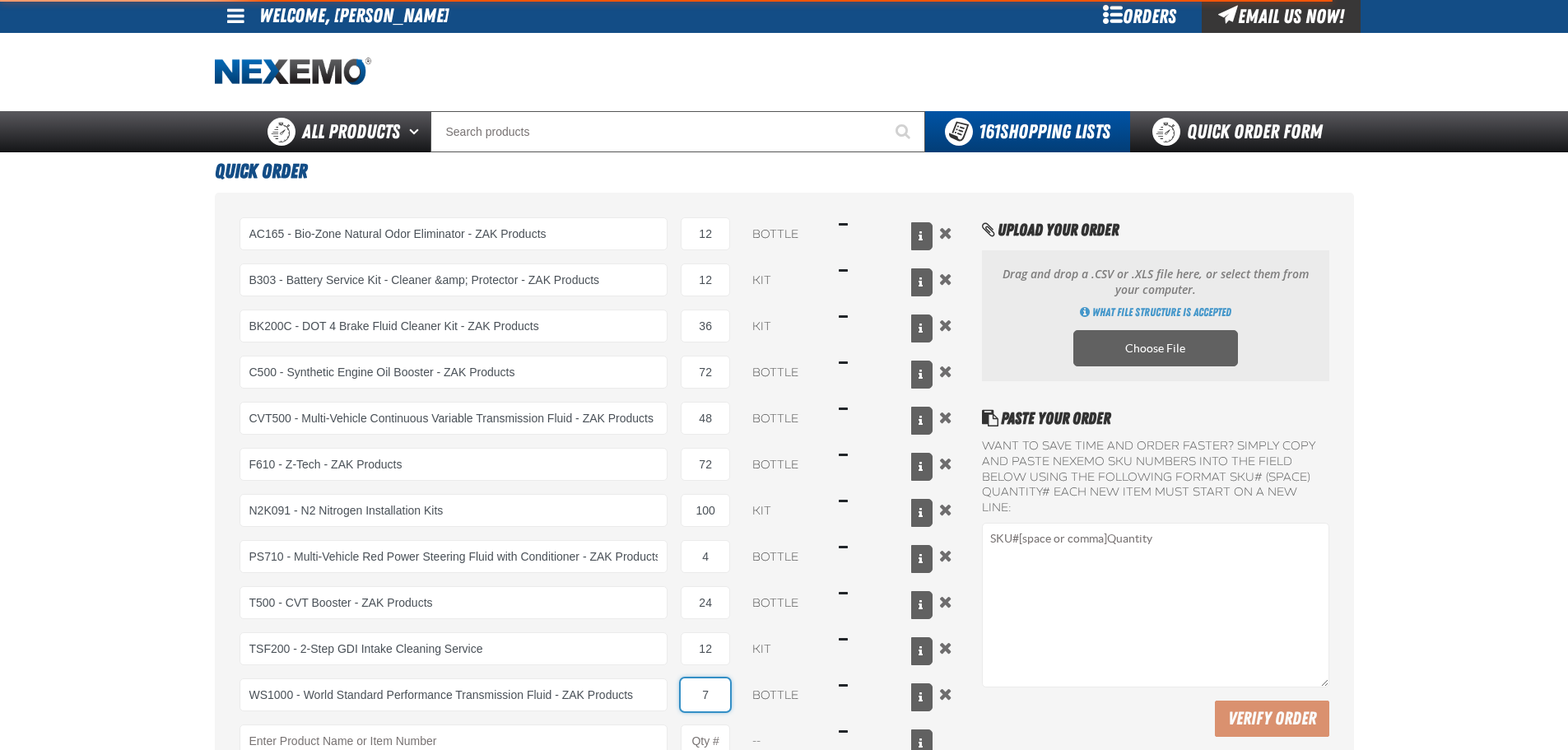
type input "72"
type input "WS1000 - World Standard Performance Transmission Fluid - ZAK Products"
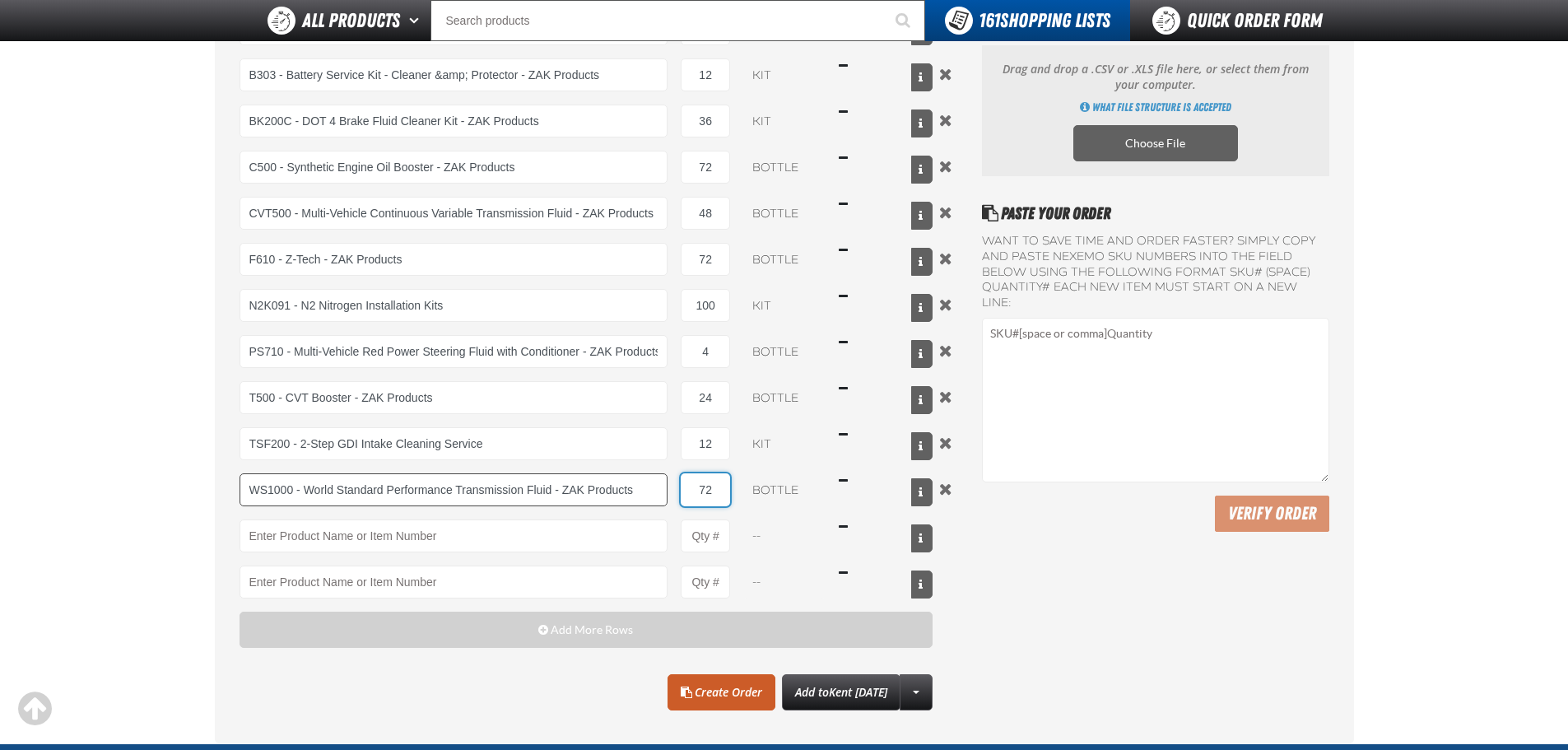
scroll to position [166, 0]
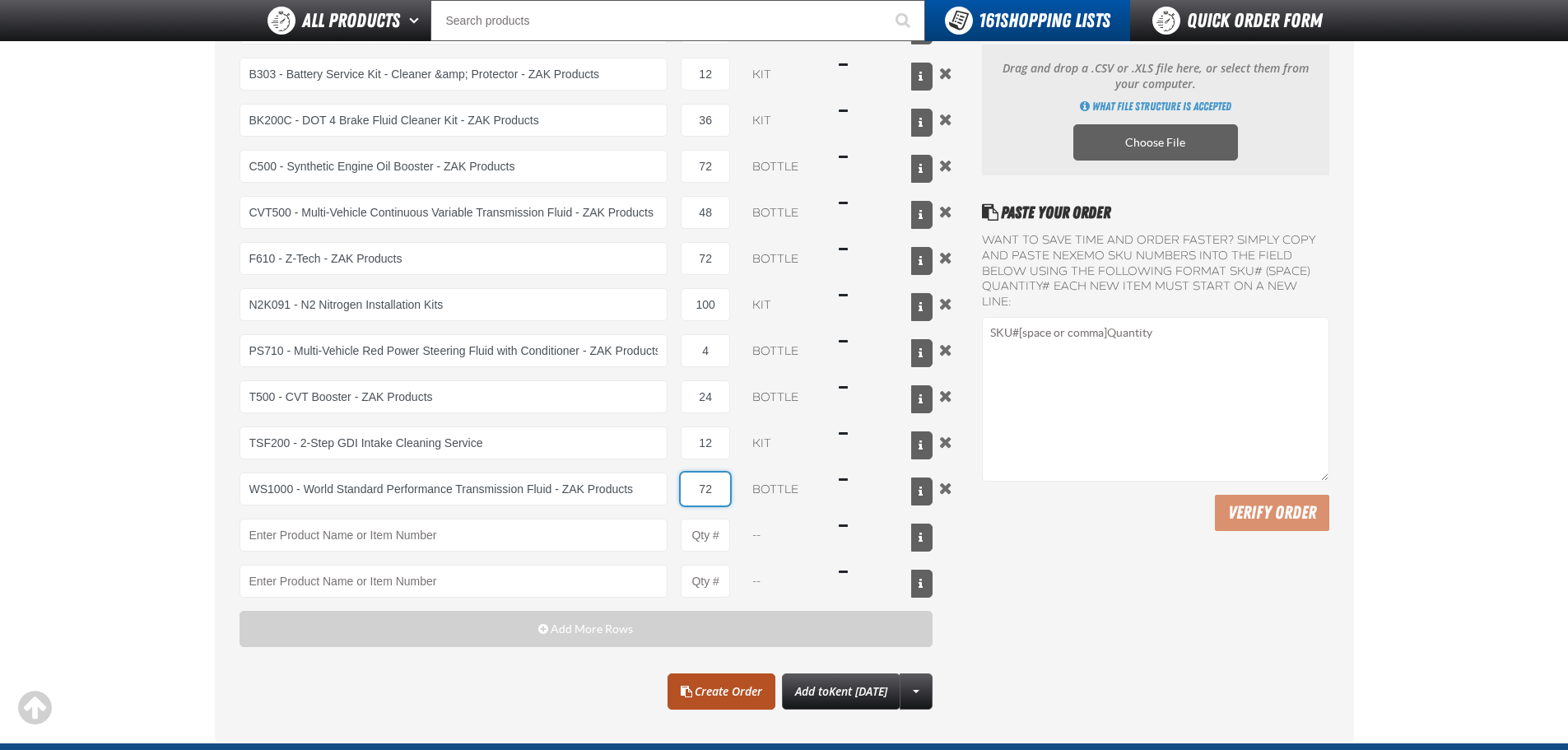
type input "72"
click at [715, 695] on link "Create Order" at bounding box center [721, 691] width 108 height 36
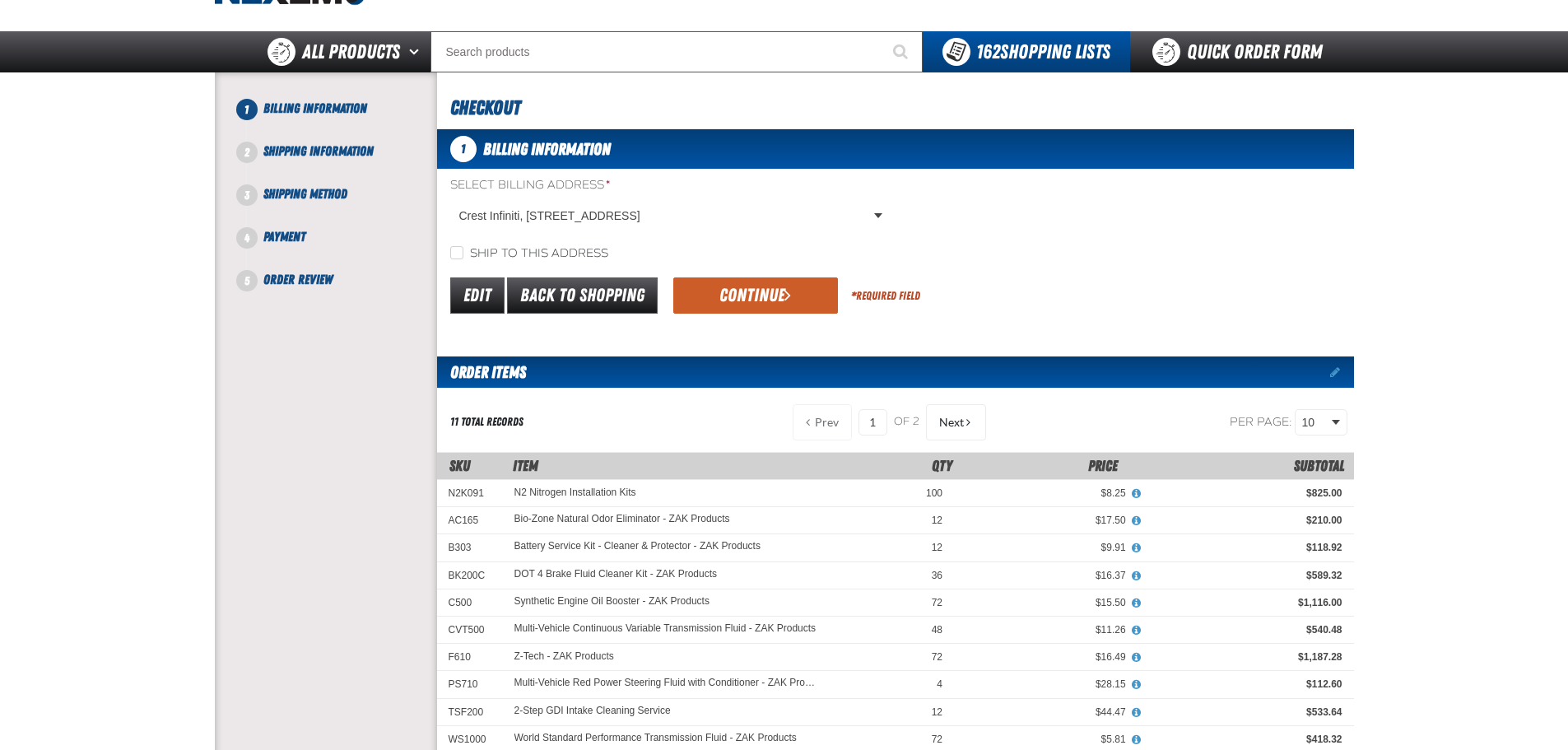
scroll to position [83, 0]
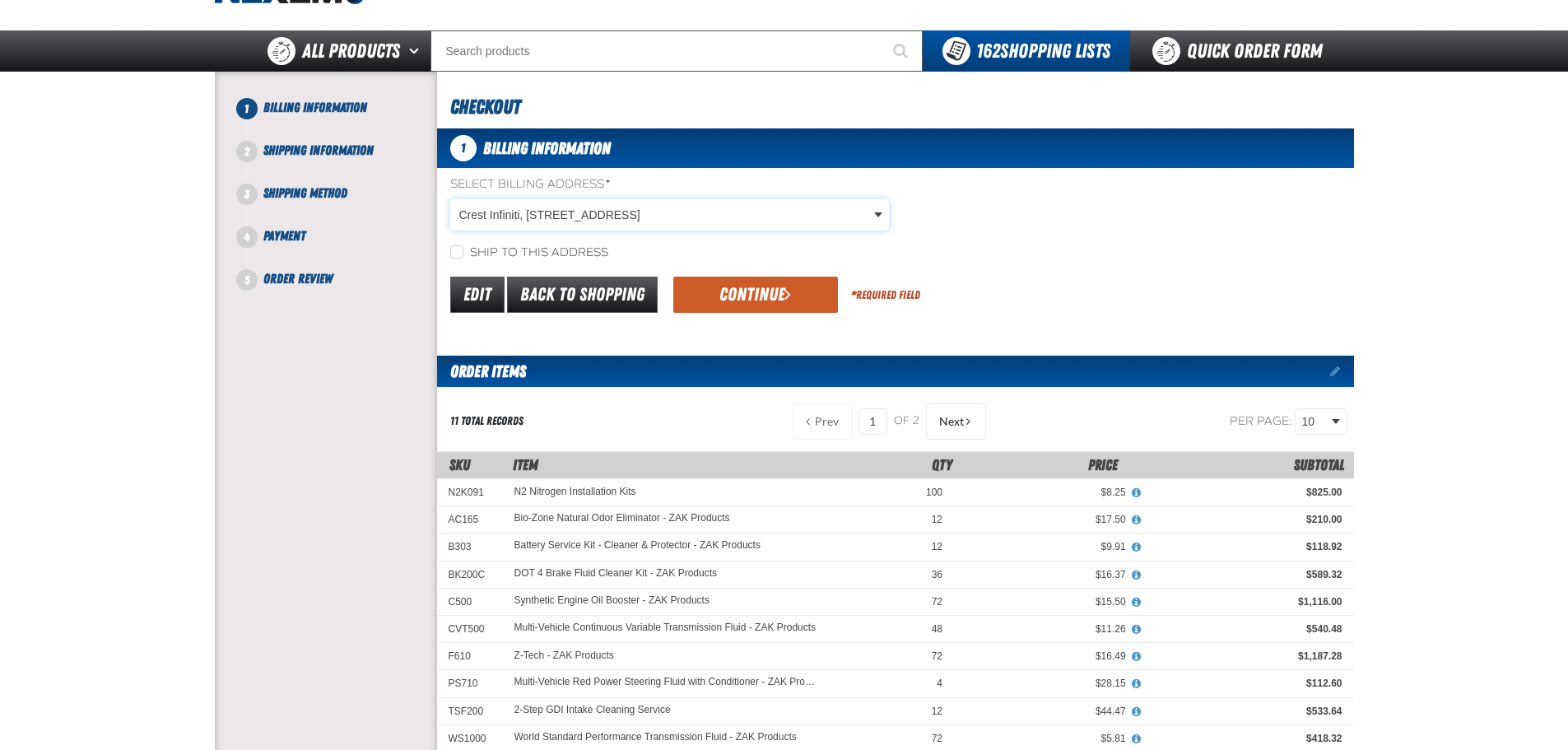
click at [727, 230] on body "Skip to Main Content Staging Site 5.1 Upgrade Site My Account My Account Suppor…" at bounding box center [784, 604] width 1568 height 1374
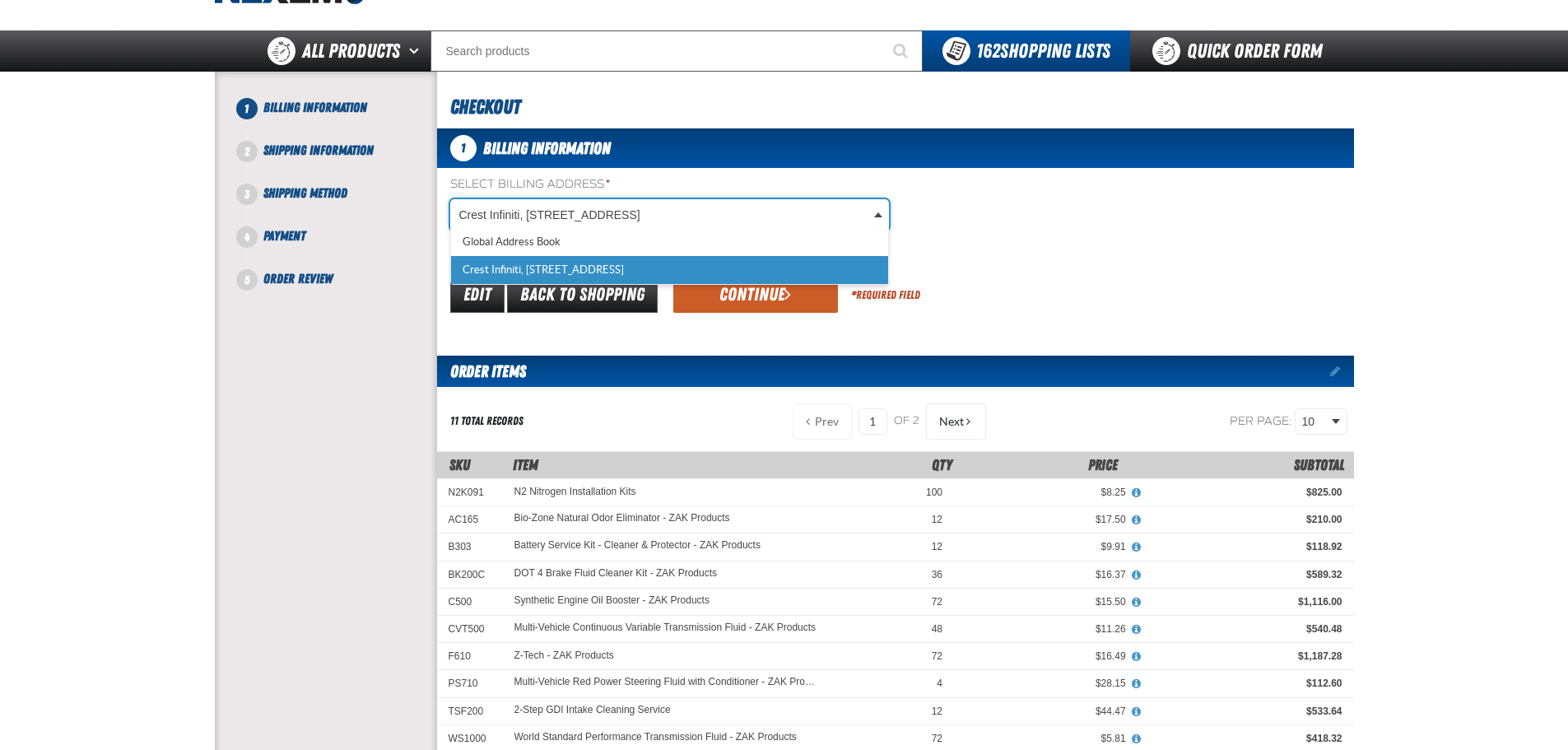
click at [1088, 251] on body "Skip to Main Content Staging Site 5.1 Upgrade Site My Account My Account Suppor…" at bounding box center [784, 604] width 1568 height 1374
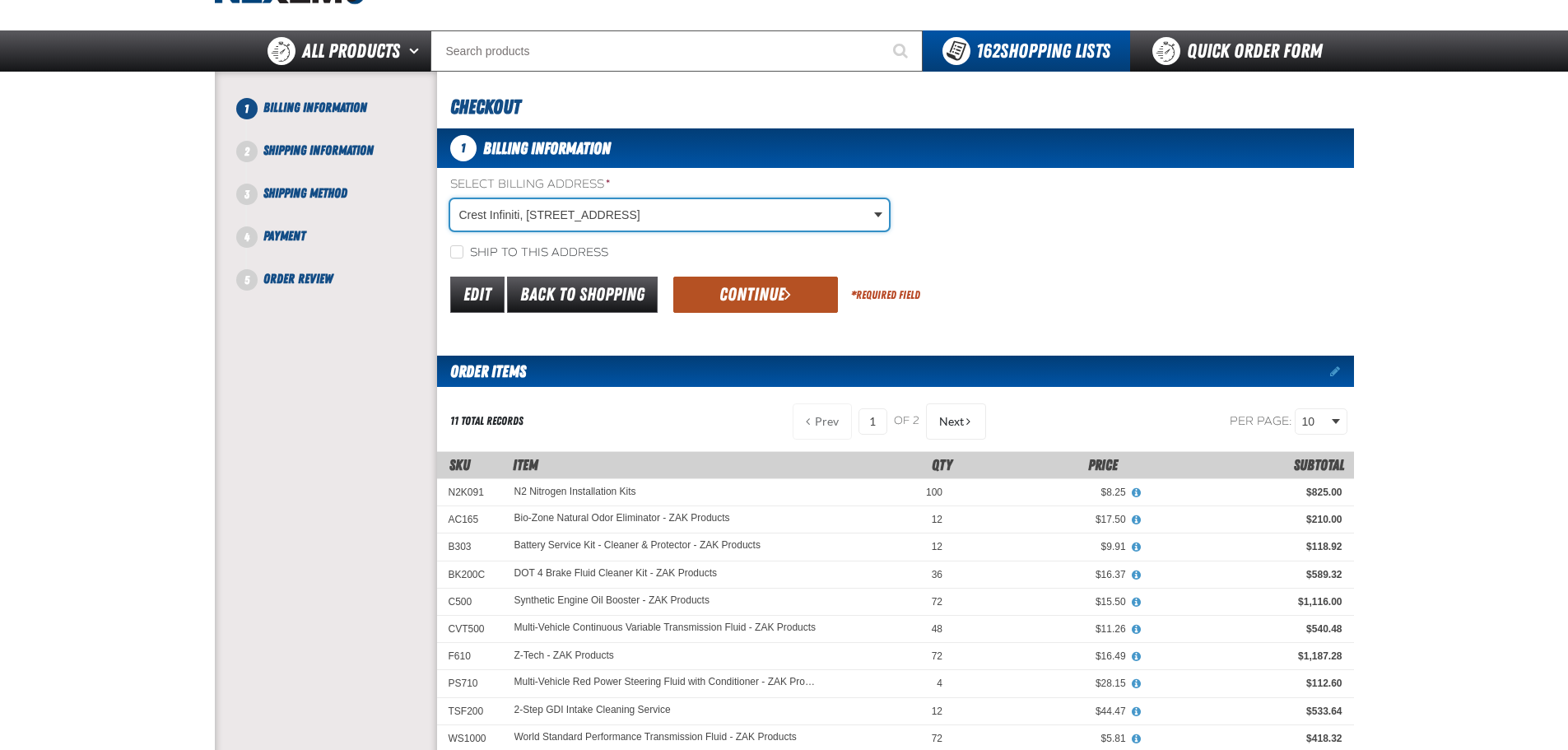
click at [760, 299] on button "Continue" at bounding box center [755, 294] width 165 height 36
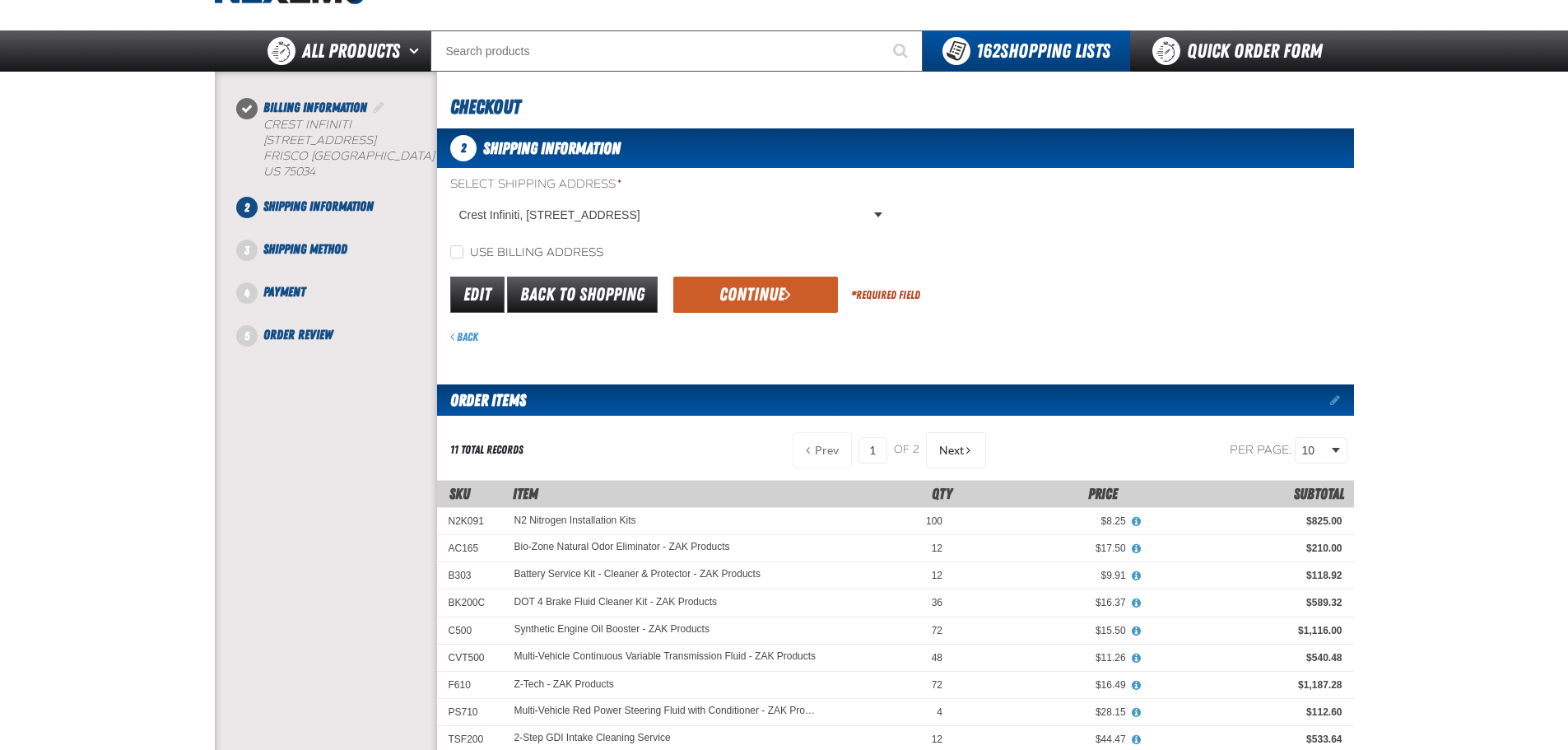
click at [760, 299] on button "Continue" at bounding box center [755, 294] width 165 height 36
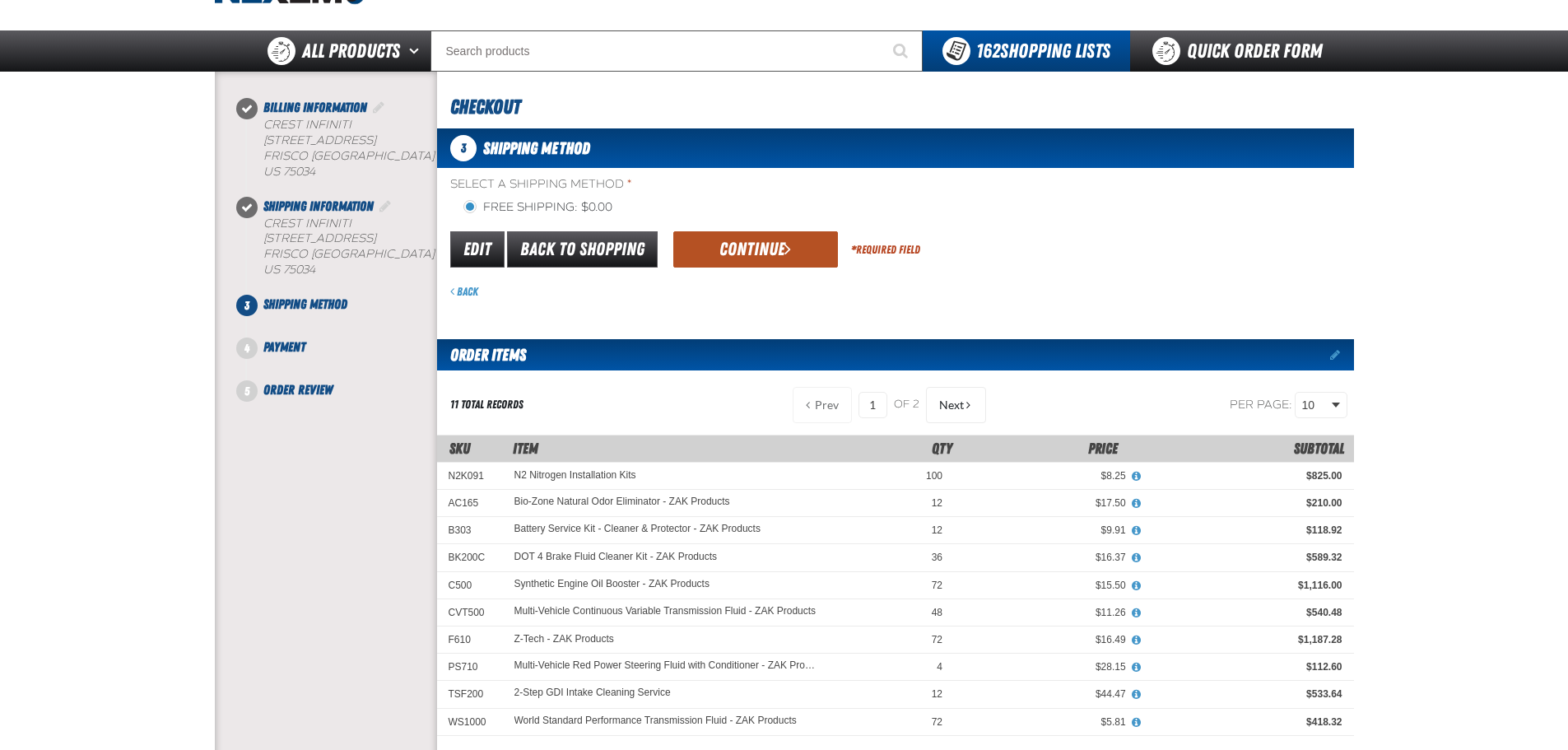
click at [752, 262] on button "Continue" at bounding box center [755, 249] width 165 height 36
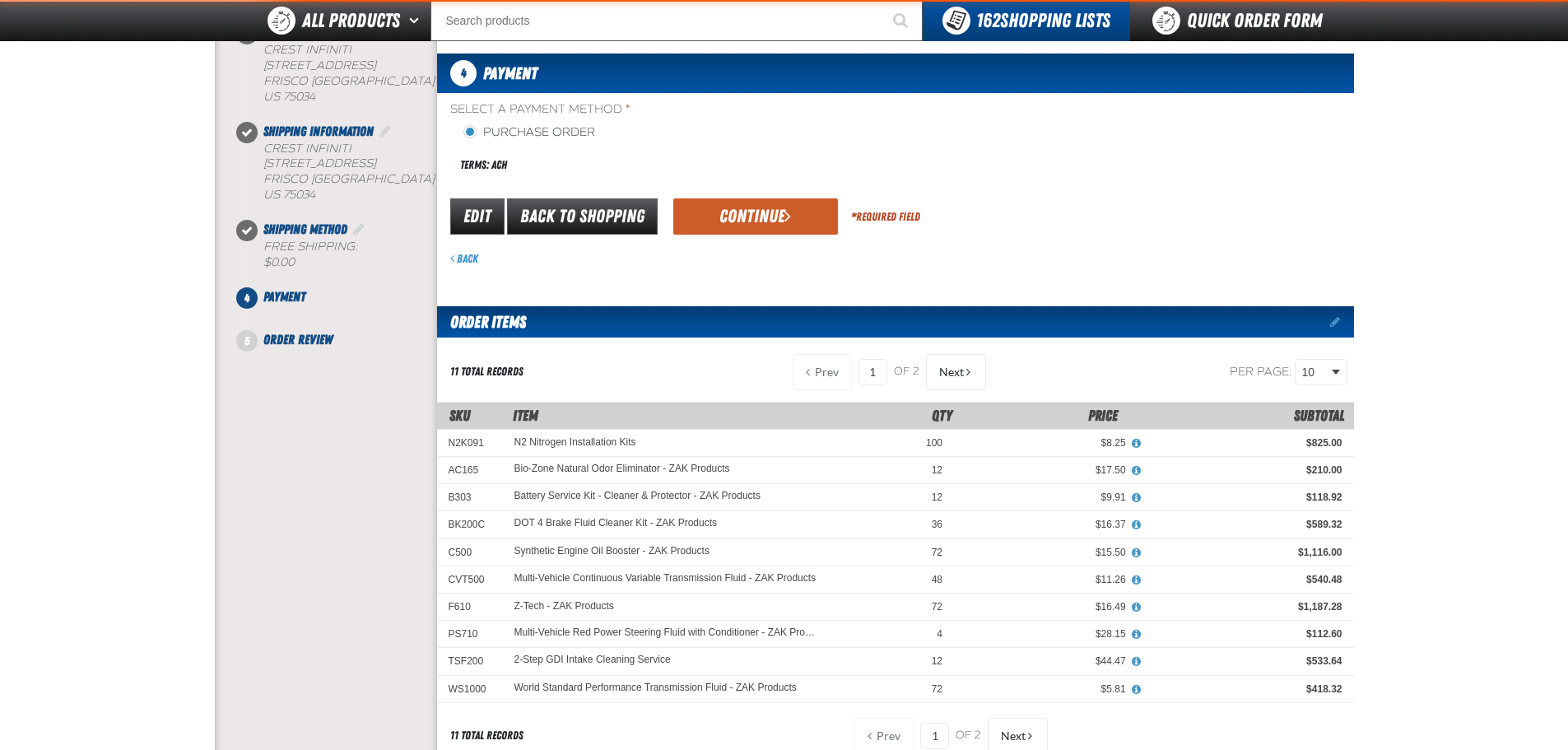
scroll to position [94, 0]
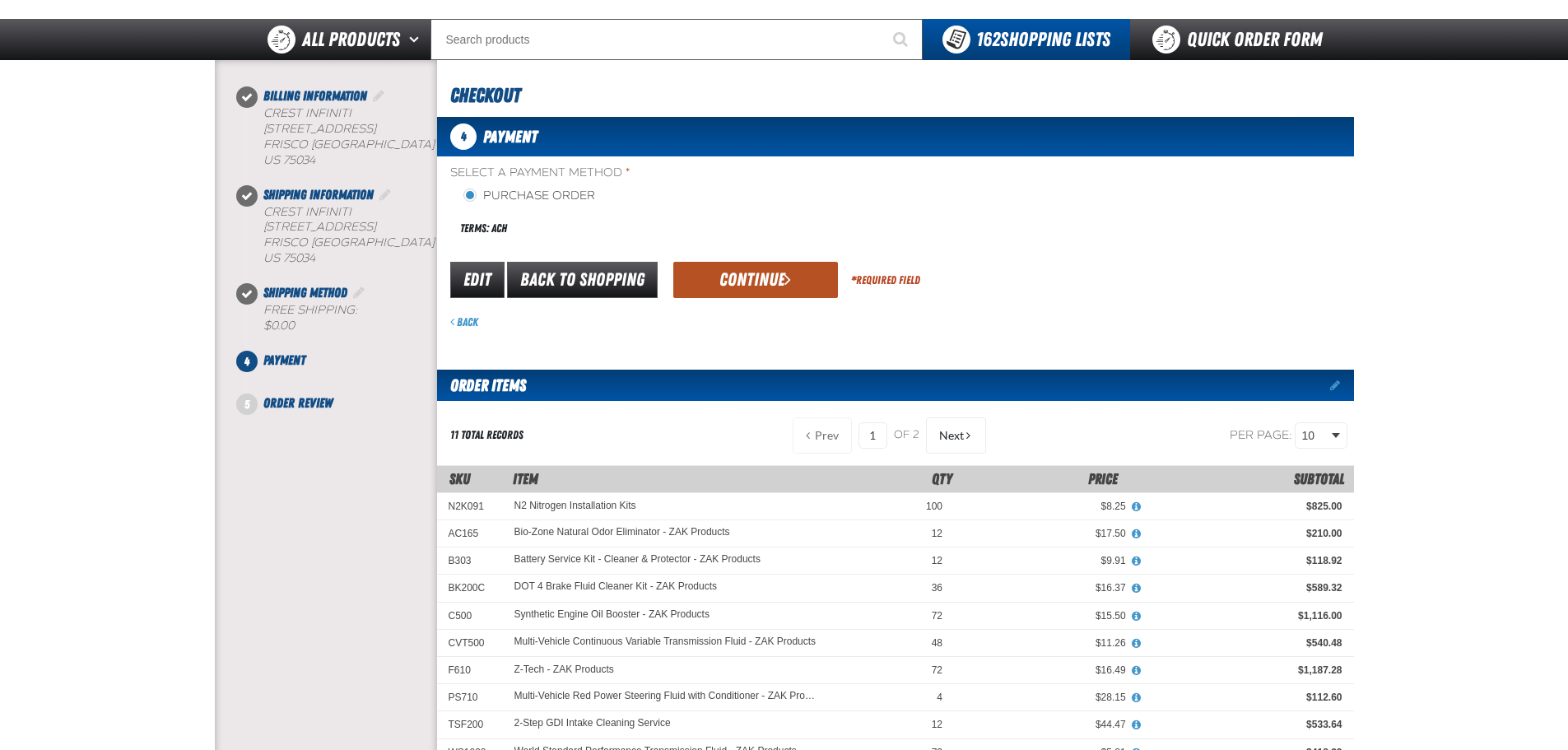
click at [726, 267] on button "Continue" at bounding box center [755, 279] width 165 height 36
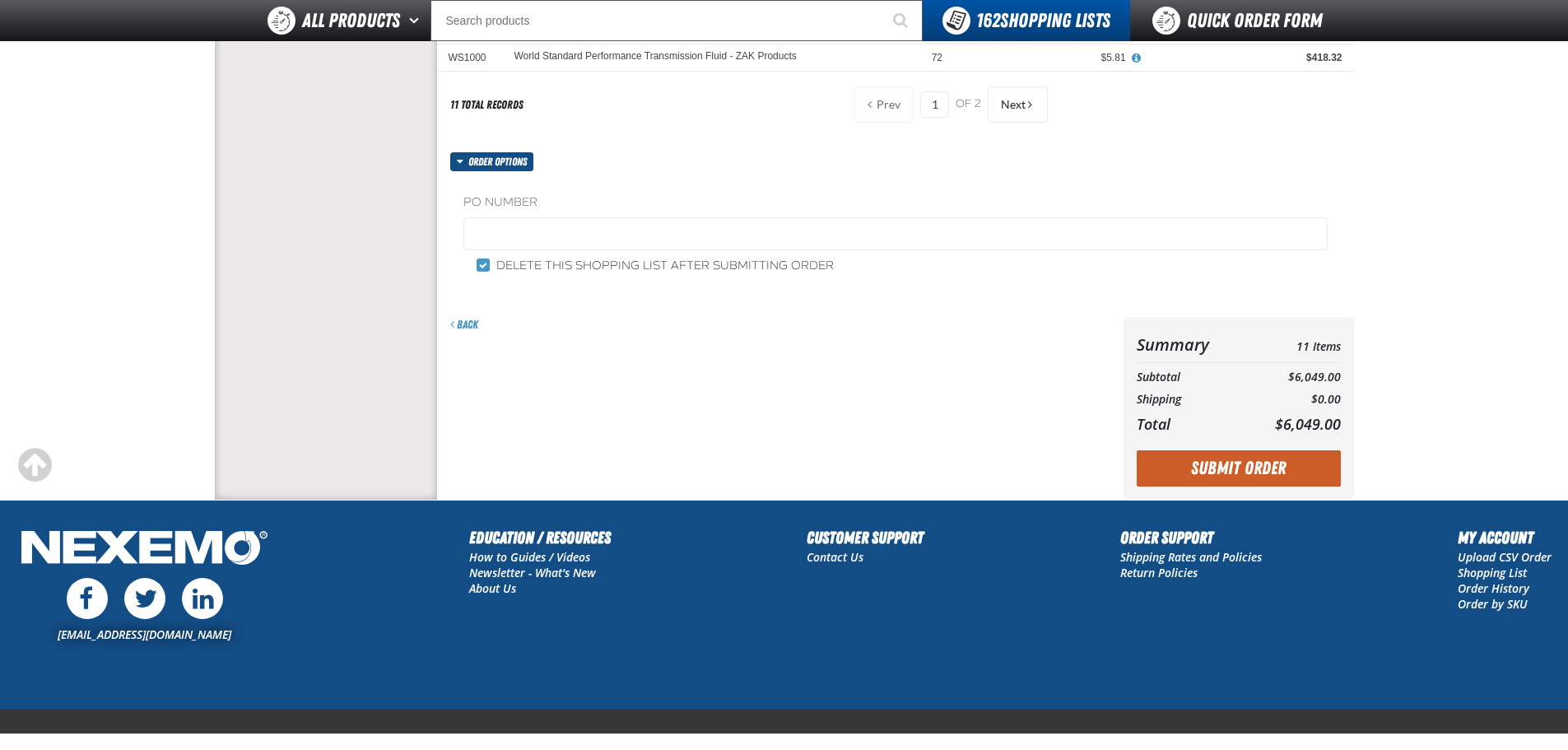
scroll to position [234, 0]
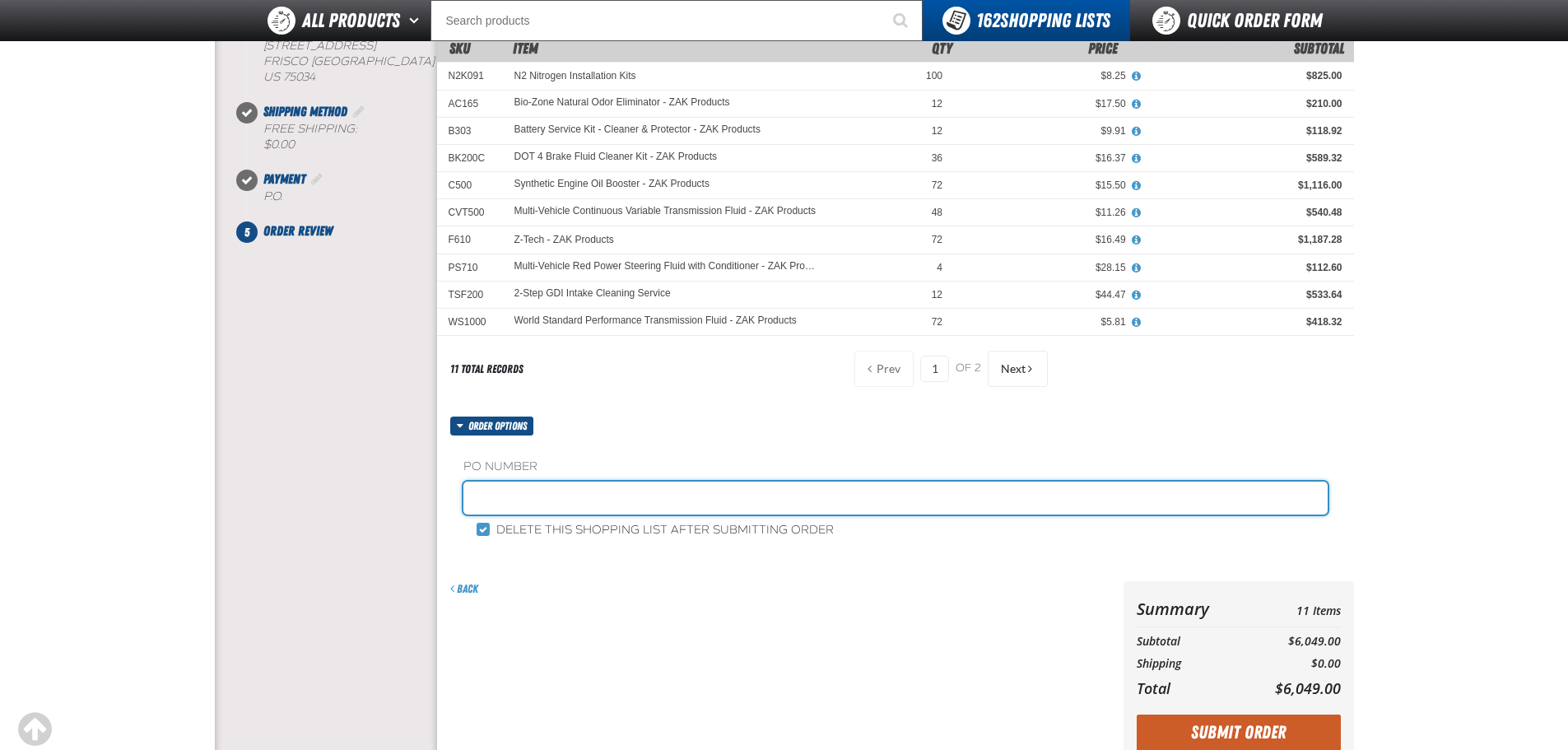
click at [594, 494] on input "text" at bounding box center [896, 498] width 864 height 33
paste input "883842"
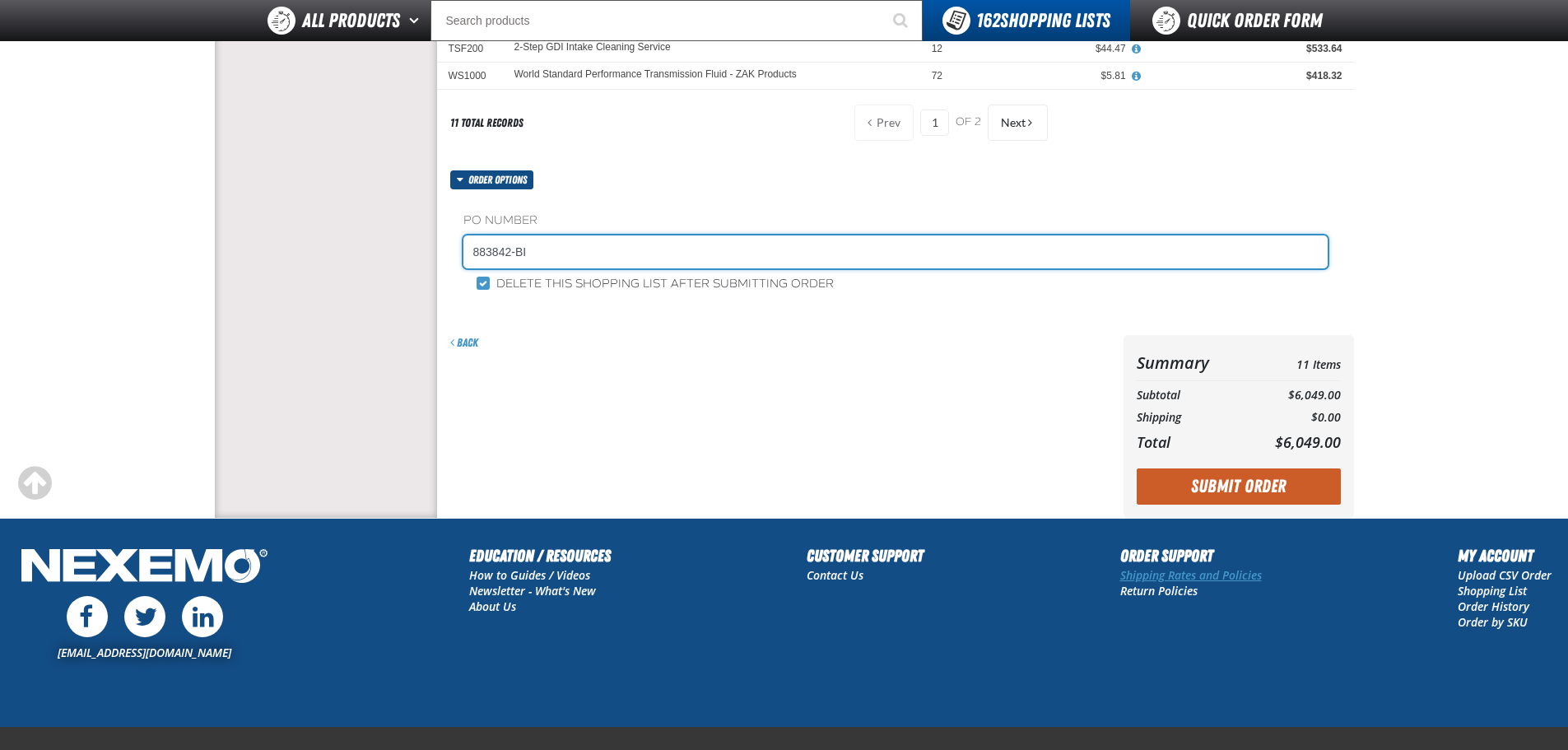
scroll to position [481, 0]
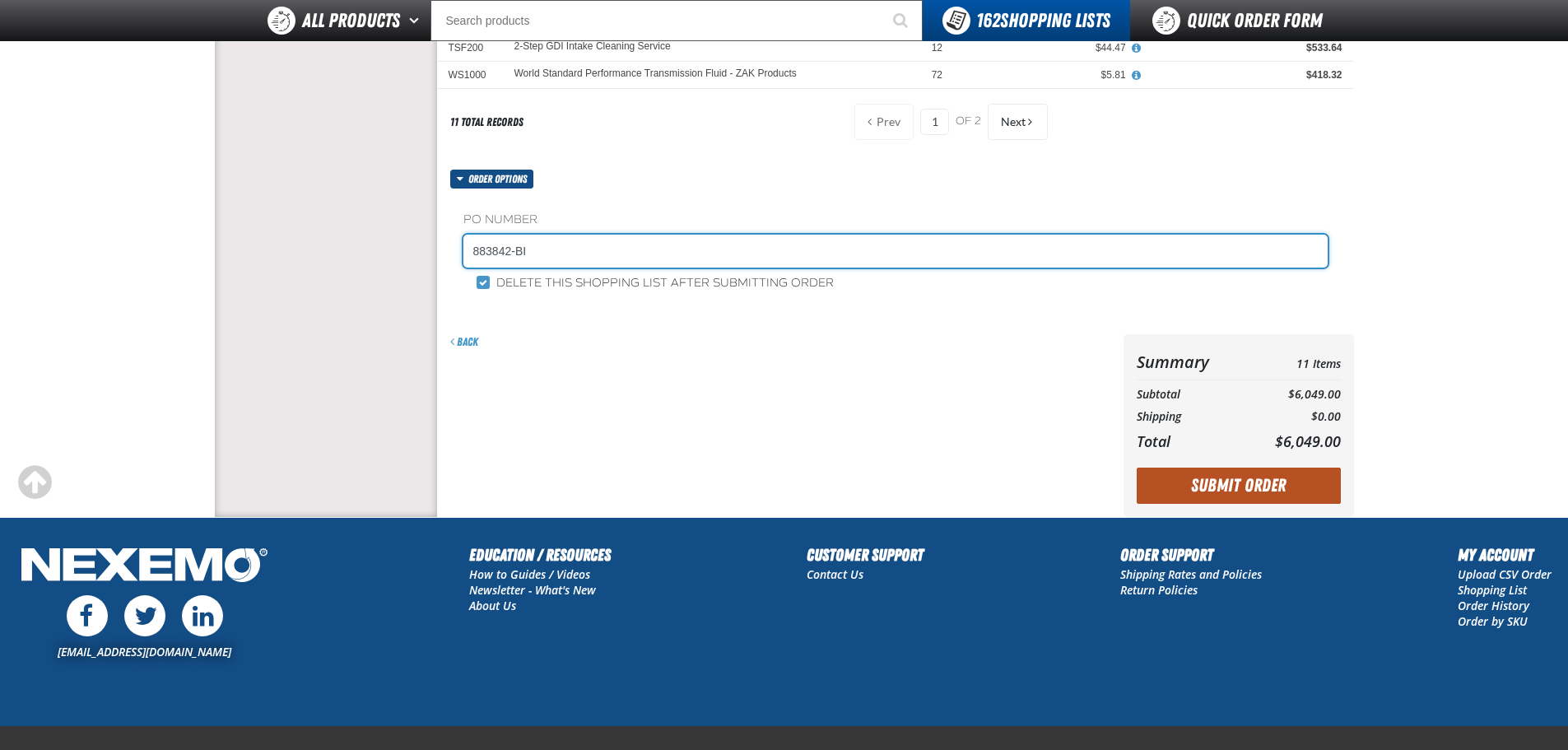
type input "883842-BI"
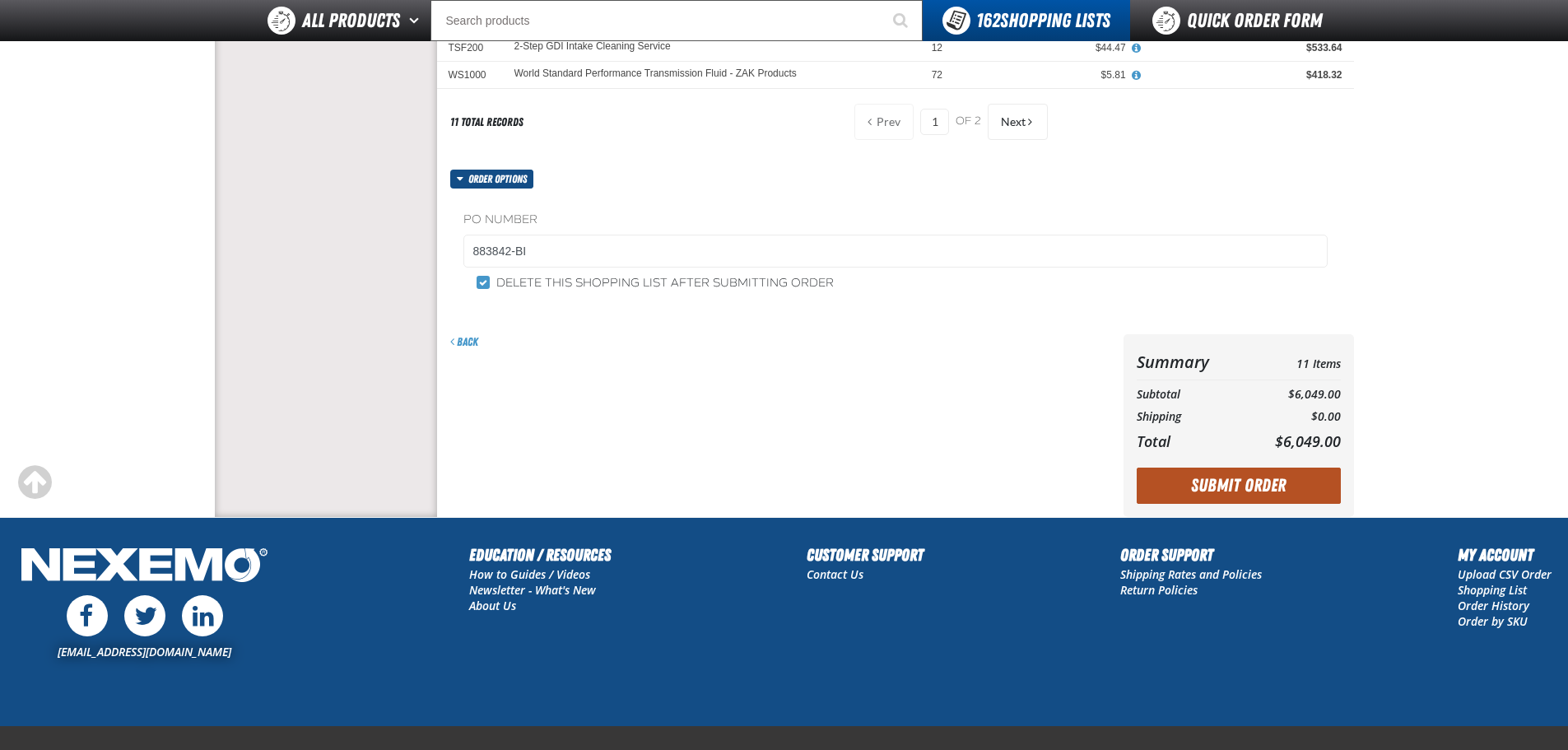
click at [1225, 491] on button "Submit Order" at bounding box center [1239, 486] width 205 height 36
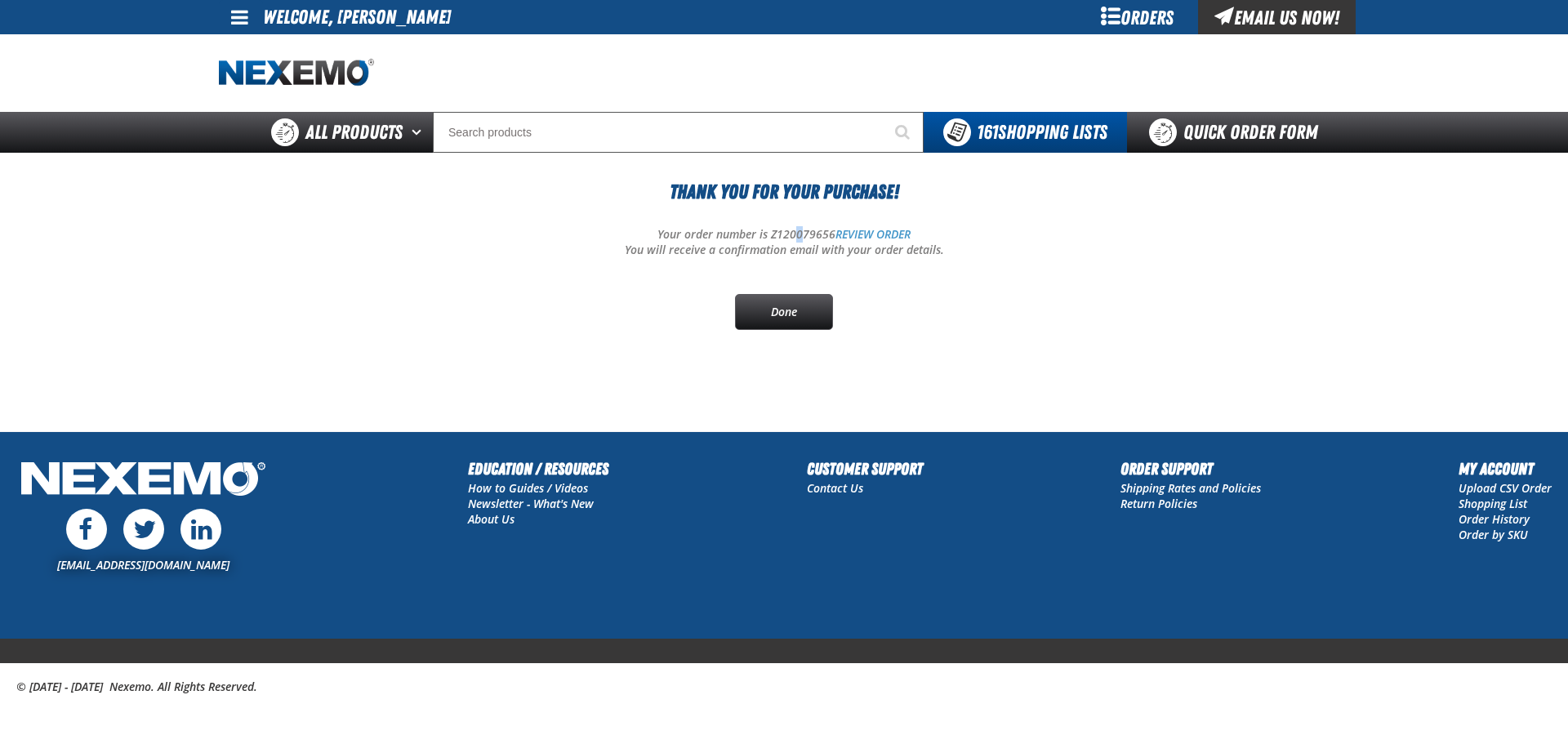
click at [797, 230] on p "Your order number is Z120079656 REVIEW ORDER" at bounding box center [784, 235] width 1130 height 16
drag, startPoint x: 646, startPoint y: 301, endPoint x: 829, endPoint y: 221, distance: 199.7
click at [646, 300] on div "Thank You For Your Purchase! Your order number is Z120079656 REVIEW ORDER You w…" at bounding box center [784, 253] width 1130 height 153
click at [822, 230] on p "Your order number is Z120079656 REVIEW ORDER" at bounding box center [784, 235] width 1130 height 16
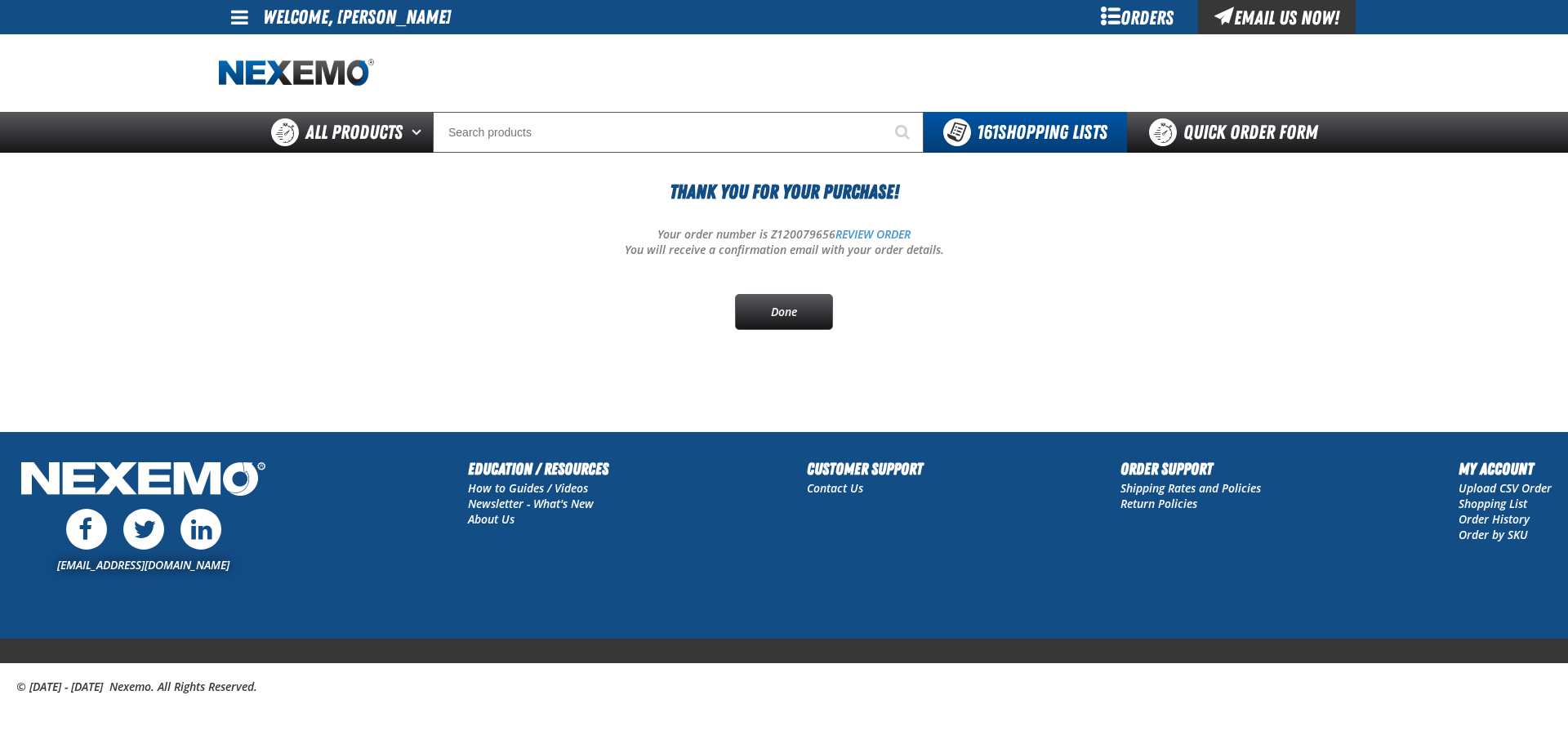
click at [822, 230] on p "Your order number is Z120079656 REVIEW ORDER" at bounding box center [784, 235] width 1130 height 16
copy p "Z120079656"
click at [465, 277] on div "Thank You For Your Purchase! Your order number is Z120079656 REVIEW ORDER You w…" at bounding box center [784, 253] width 1130 height 153
click at [788, 298] on link "Done" at bounding box center [784, 312] width 98 height 36
click at [881, 236] on link "REVIEW ORDER" at bounding box center [873, 234] width 75 height 16
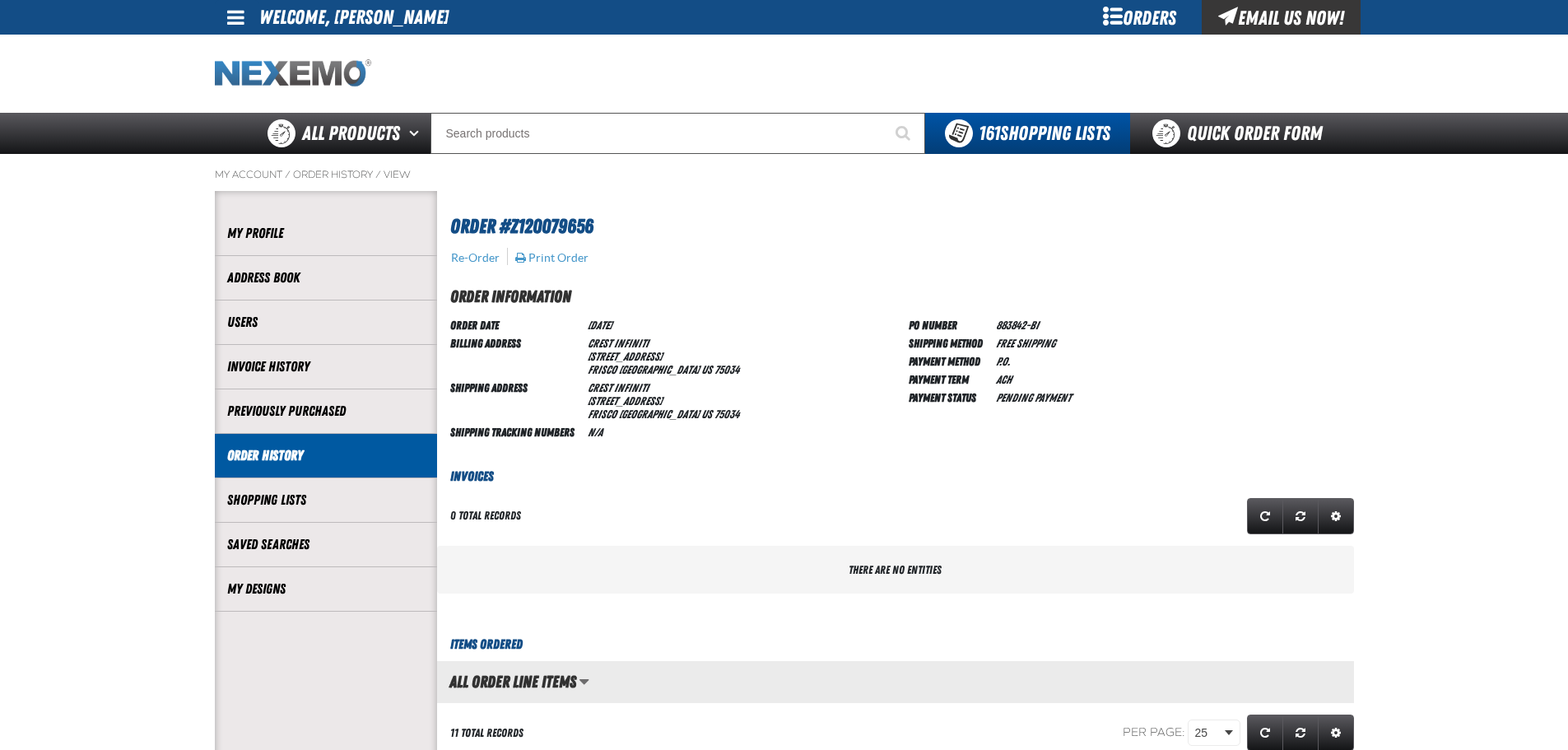
click at [316, 60] on img "Home" at bounding box center [293, 74] width 157 height 28
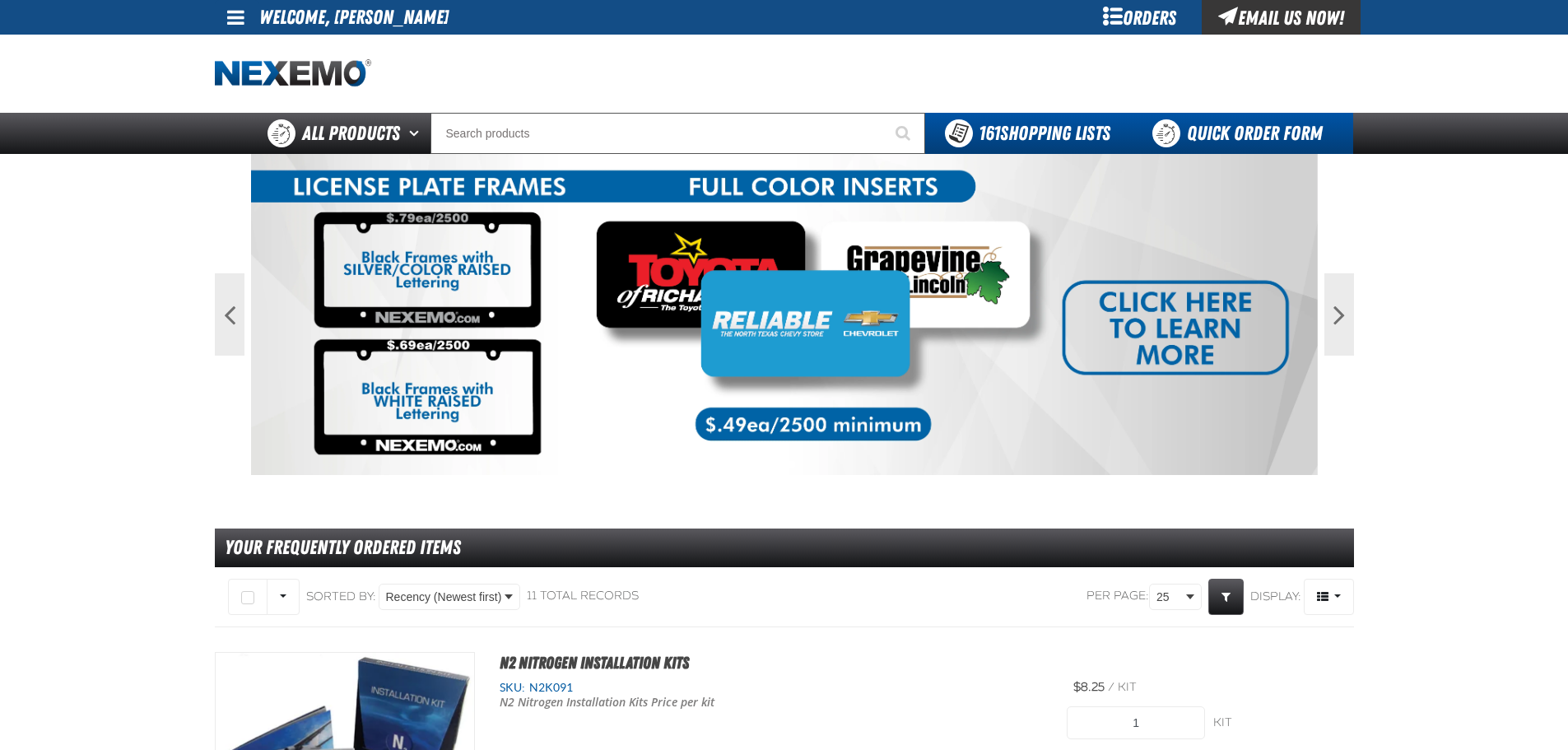
click at [1236, 126] on link "Quick Order Form" at bounding box center [1242, 133] width 223 height 41
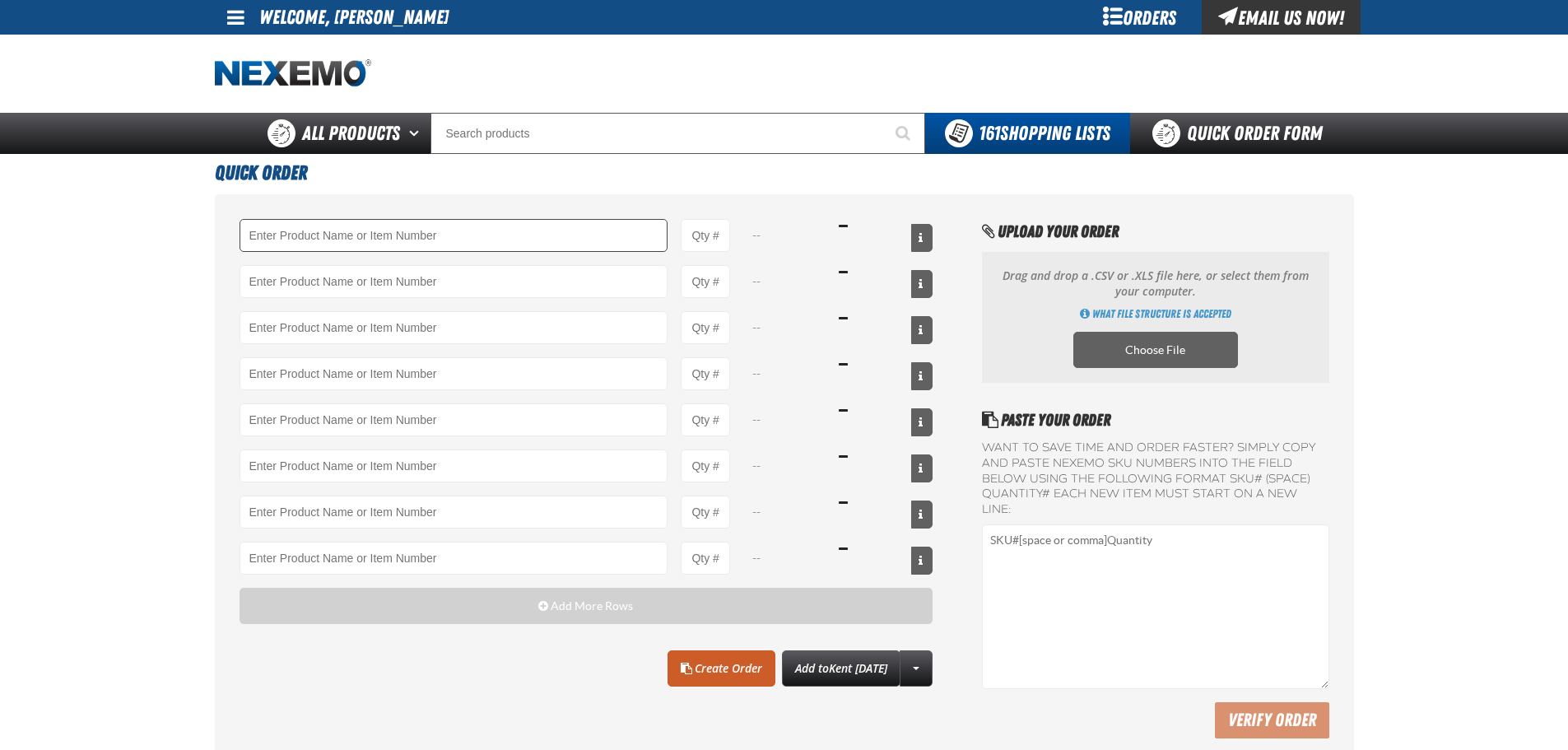
click at [341, 235] on input "Product" at bounding box center [454, 235] width 429 height 33
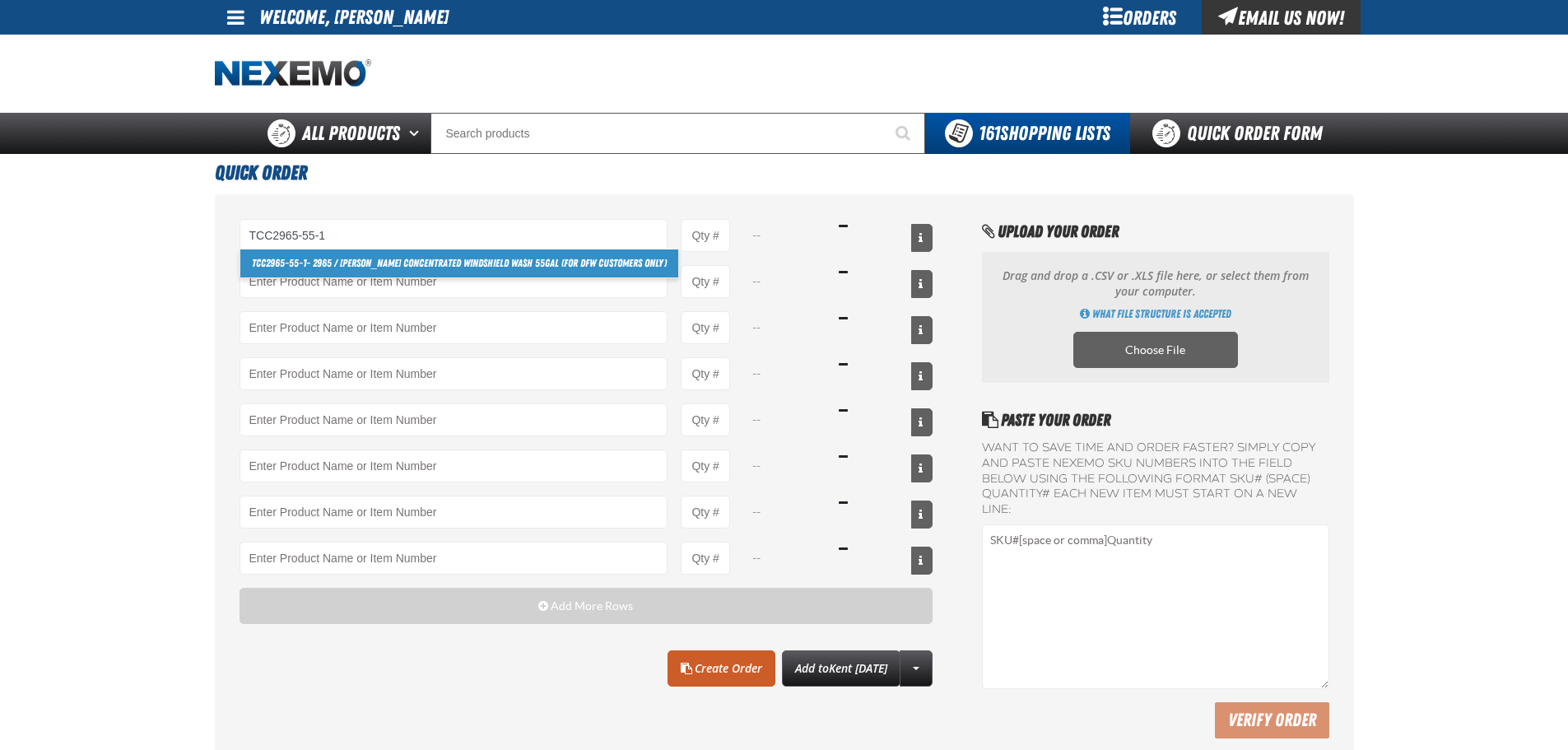
drag, startPoint x: 341, startPoint y: 249, endPoint x: 338, endPoint y: 263, distance: 14.3
click at [338, 263] on link "TCC2965-55-1 - 2965 / [PERSON_NAME] Concentrated Windshield Wash 55gal (For DFW…" at bounding box center [459, 262] width 438 height 28
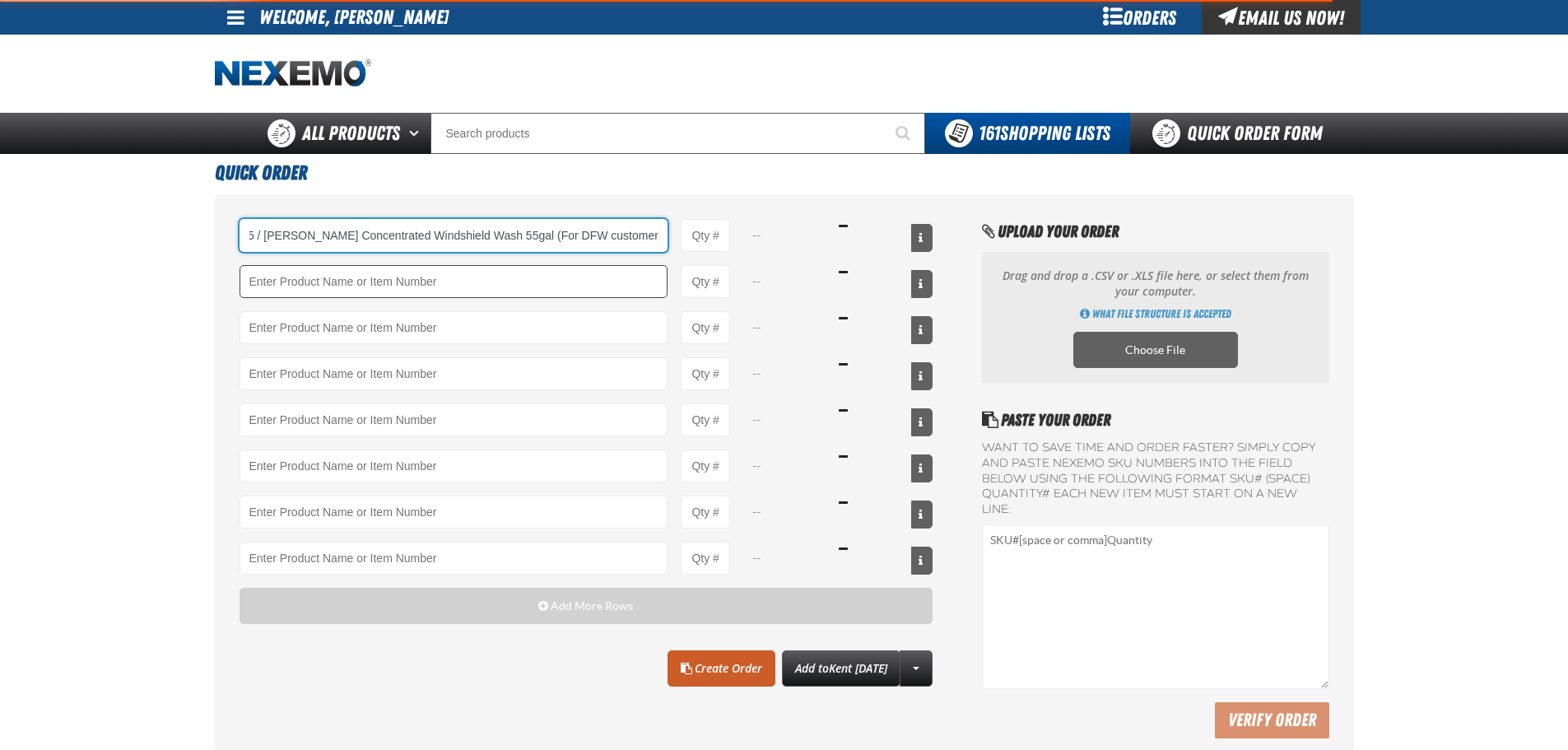
type input "TCC2965-55-1 - 2965 / Johnsen&#x27;s Concentrated Windshield Wash 55gal (For DF…"
type input "1"
select select "drum"
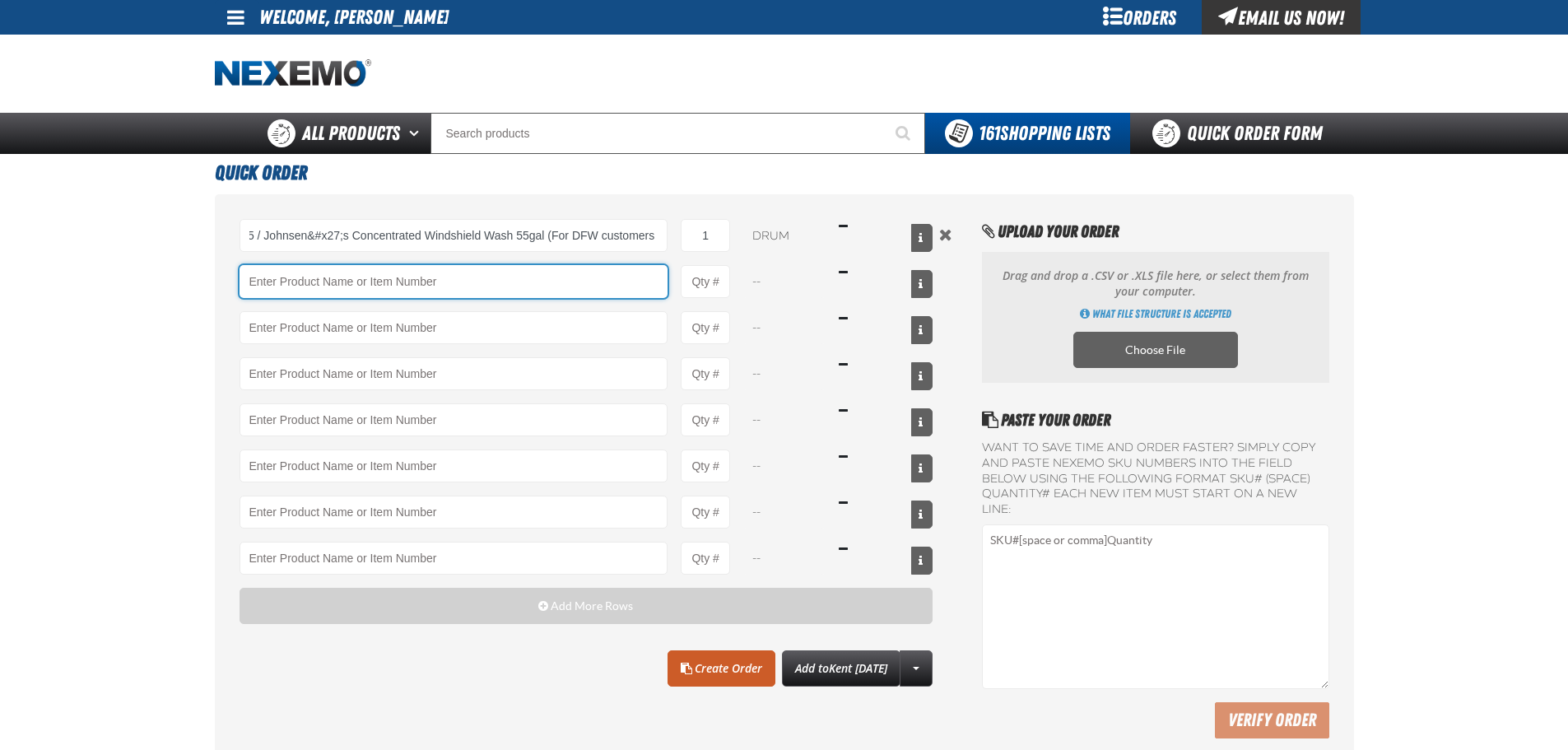
scroll to position [0, 0]
click at [347, 286] on input "Product" at bounding box center [454, 281] width 429 height 33
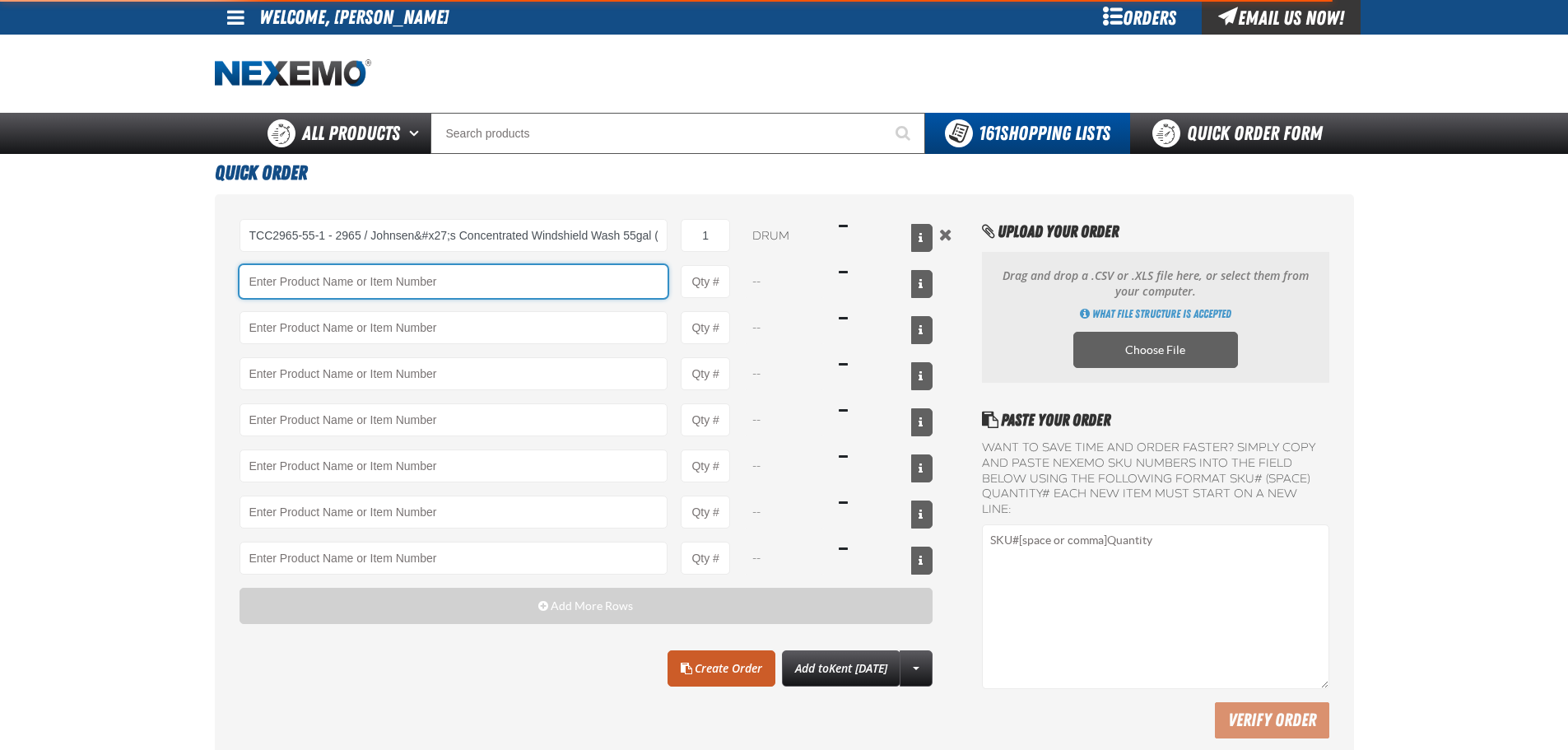
type input "TCC2965-55-1 - 2965 / Johnsen&#x27;s Concentrated Windshield Wash 55gal (For DF…"
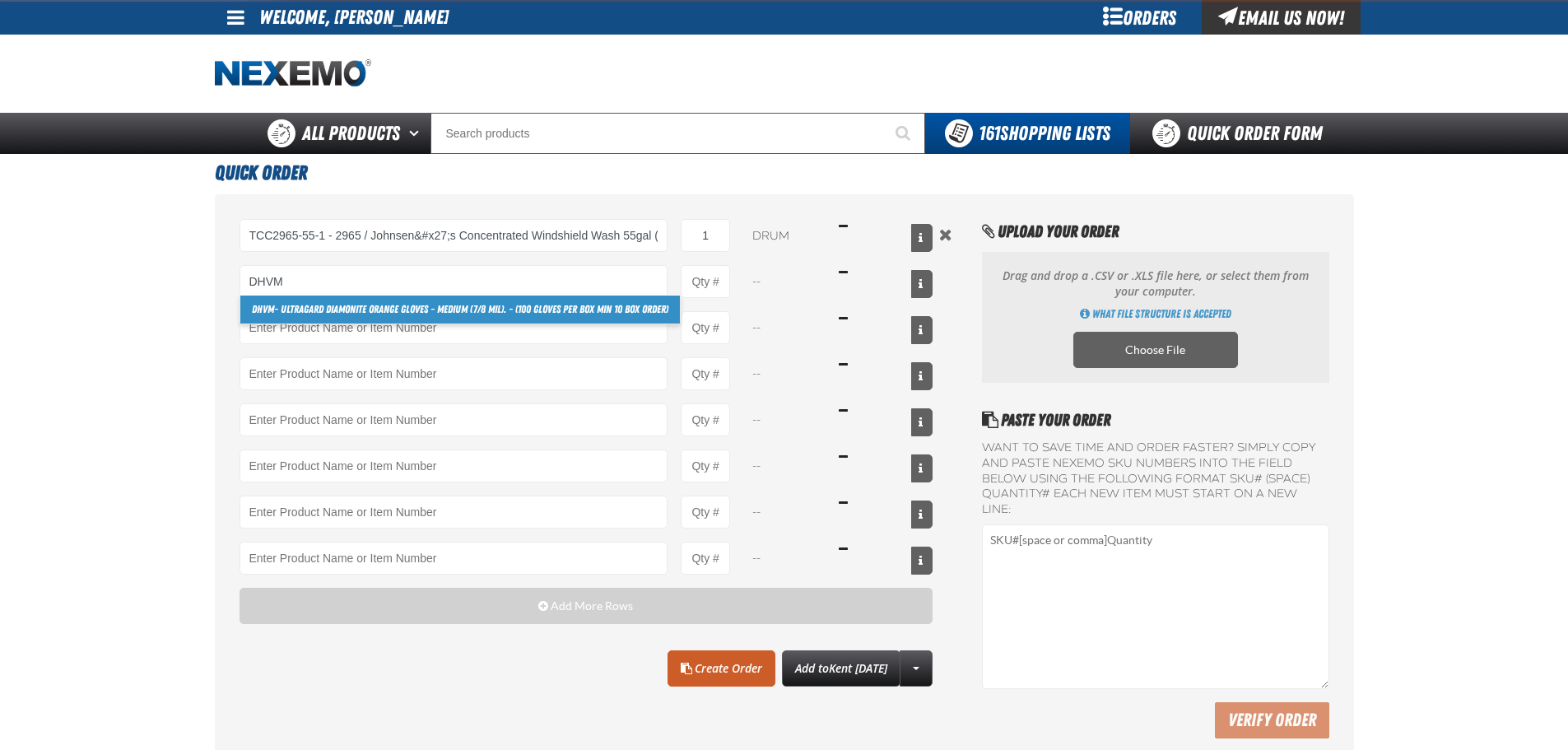
click at [309, 305] on link "DHVM - Ultragard Diamonite Orange Gloves - Medium (7/8 mil). - (100 gloves per …" at bounding box center [460, 309] width 439 height 28
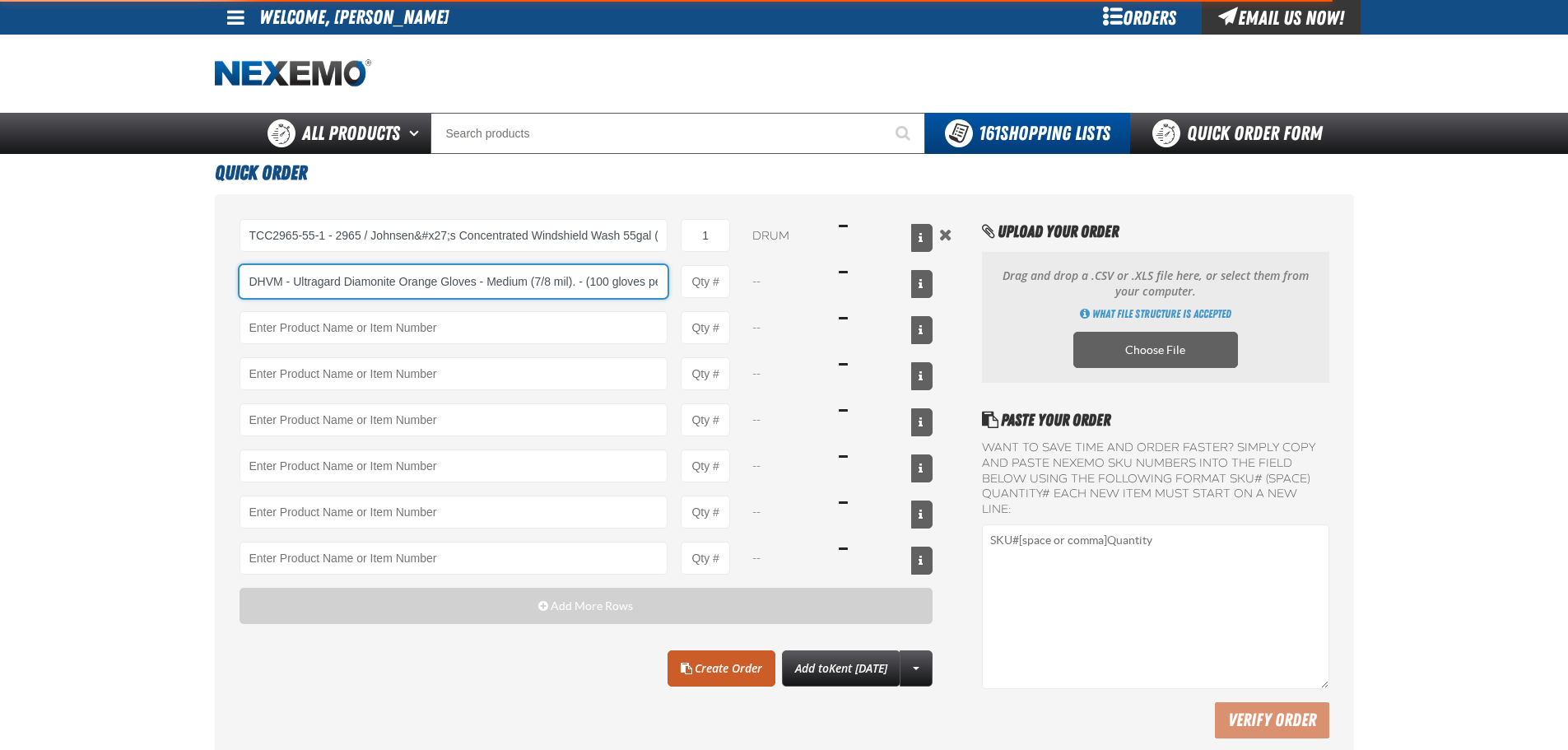
scroll to position [0, 125]
type input "DHVM - Ultragard Diamonite Orange Gloves - Medium (7/8 mil). - (100 gloves per …"
type input "1"
select select "box"
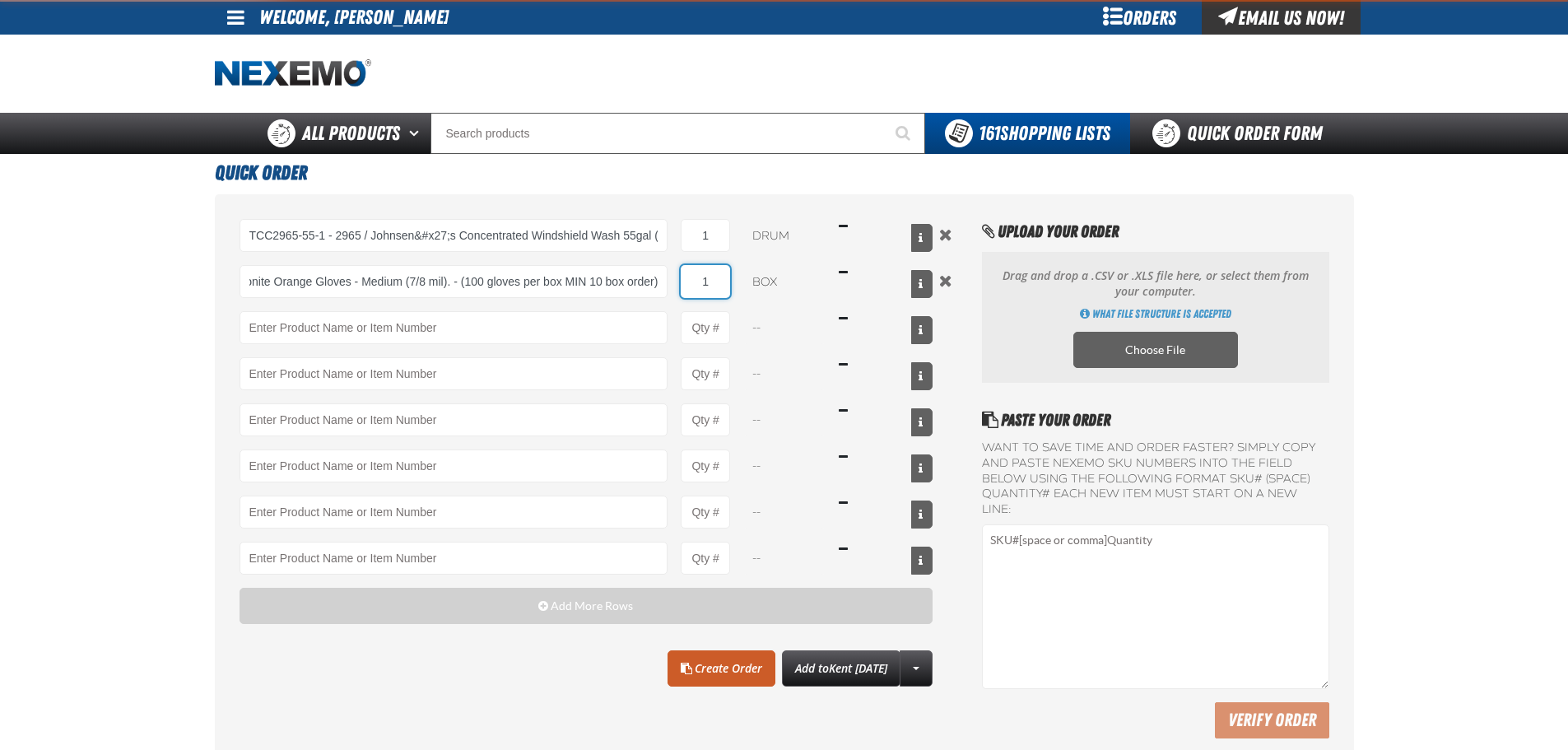
scroll to position [0, 0]
click at [712, 278] on input "1" at bounding box center [706, 281] width 50 height 33
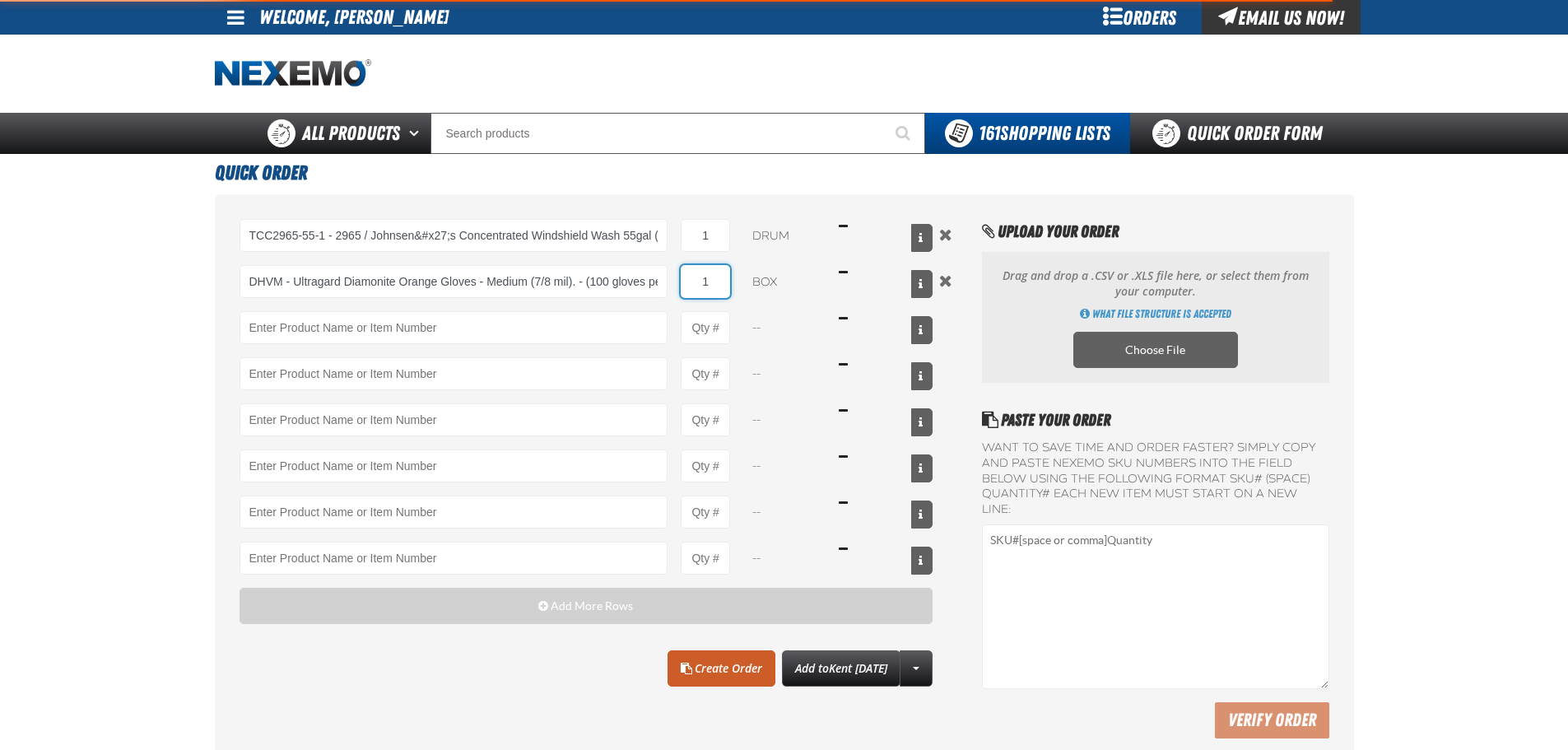
click at [712, 278] on input "1" at bounding box center [706, 281] width 50 height 33
type input "DHVM - Ultragard Diamonite Orange Gloves - Medium (7/8 mil). - (100 gloves per …"
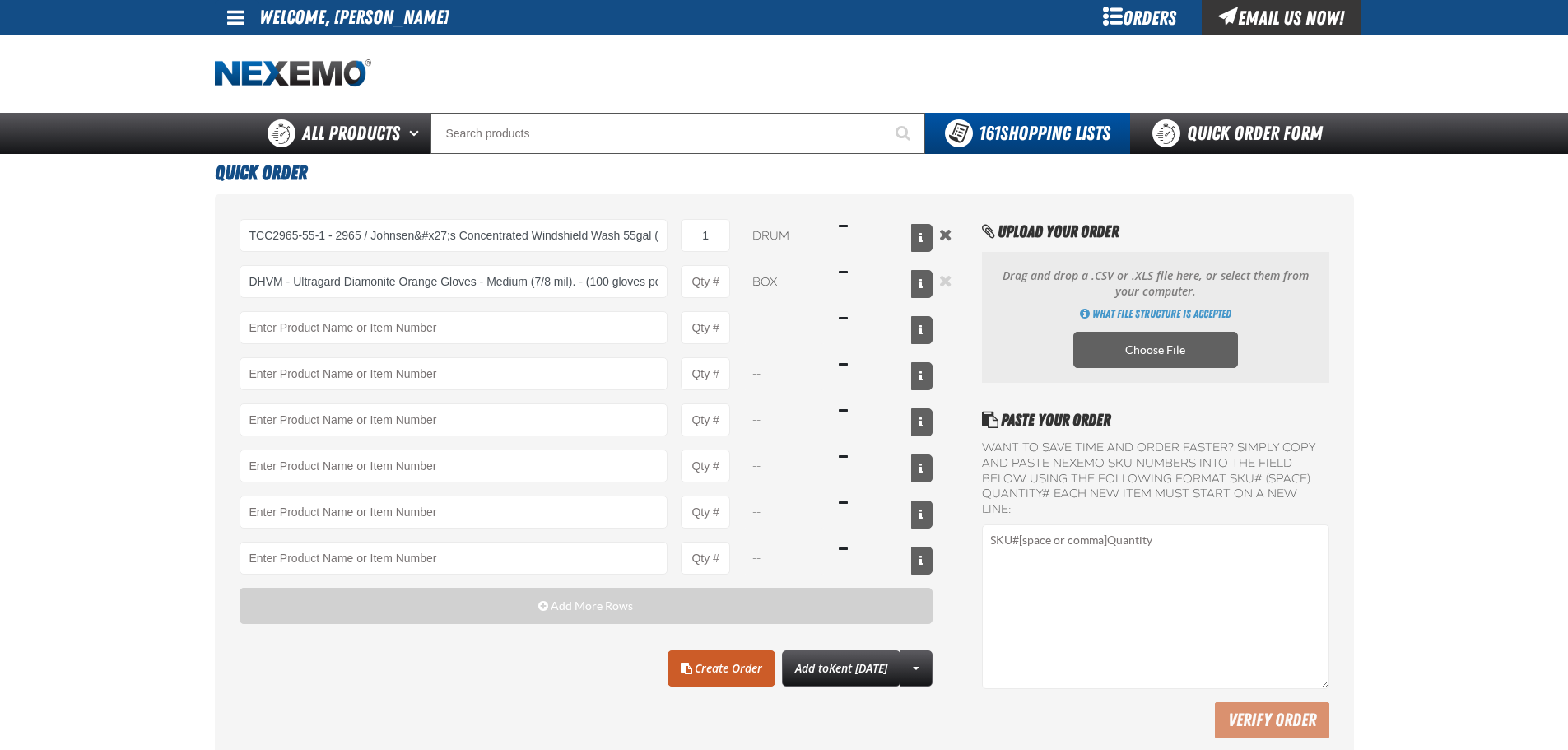
click at [945, 273] on button "Remove the current row" at bounding box center [946, 280] width 20 height 18
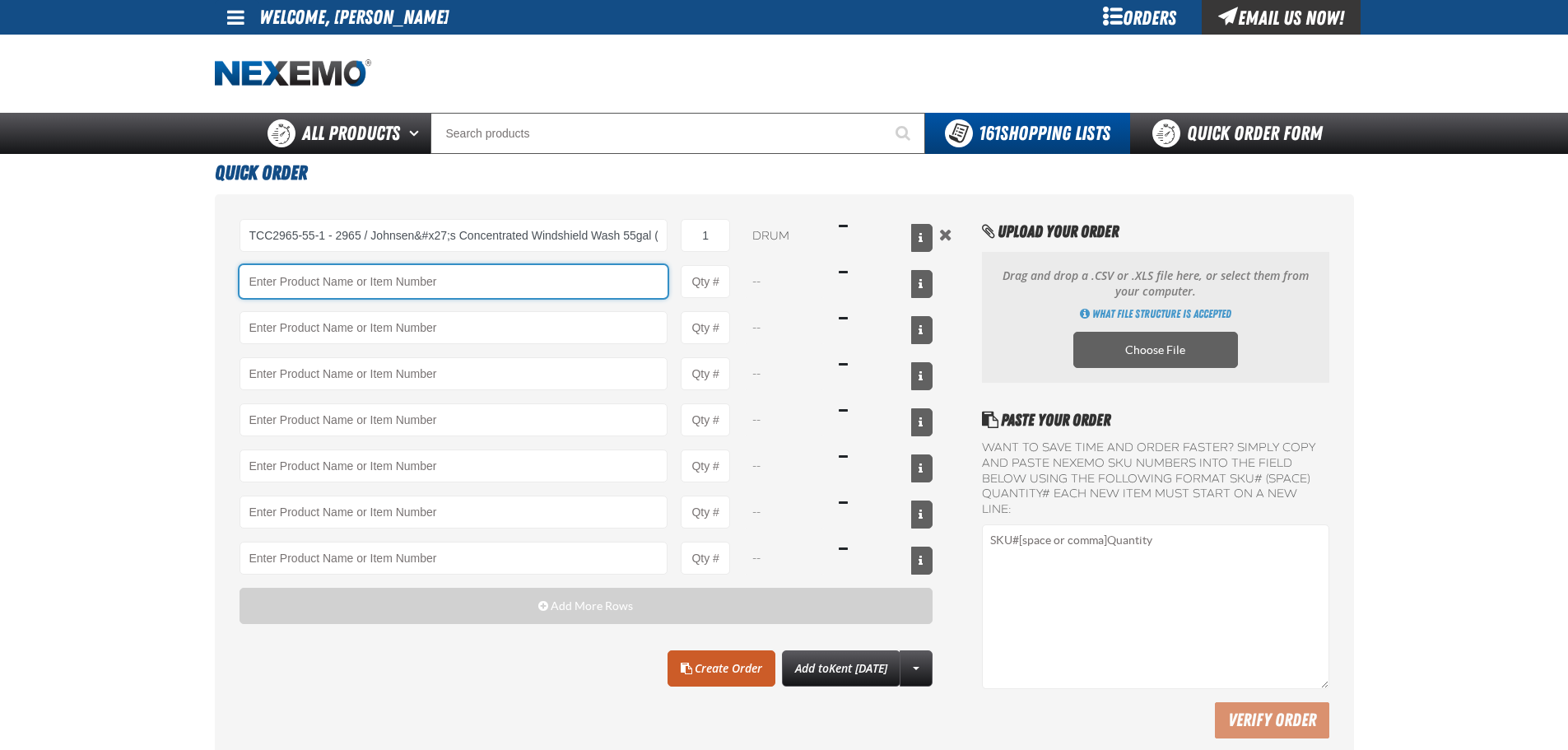
click at [442, 278] on input "Product" at bounding box center [454, 281] width 429 height 33
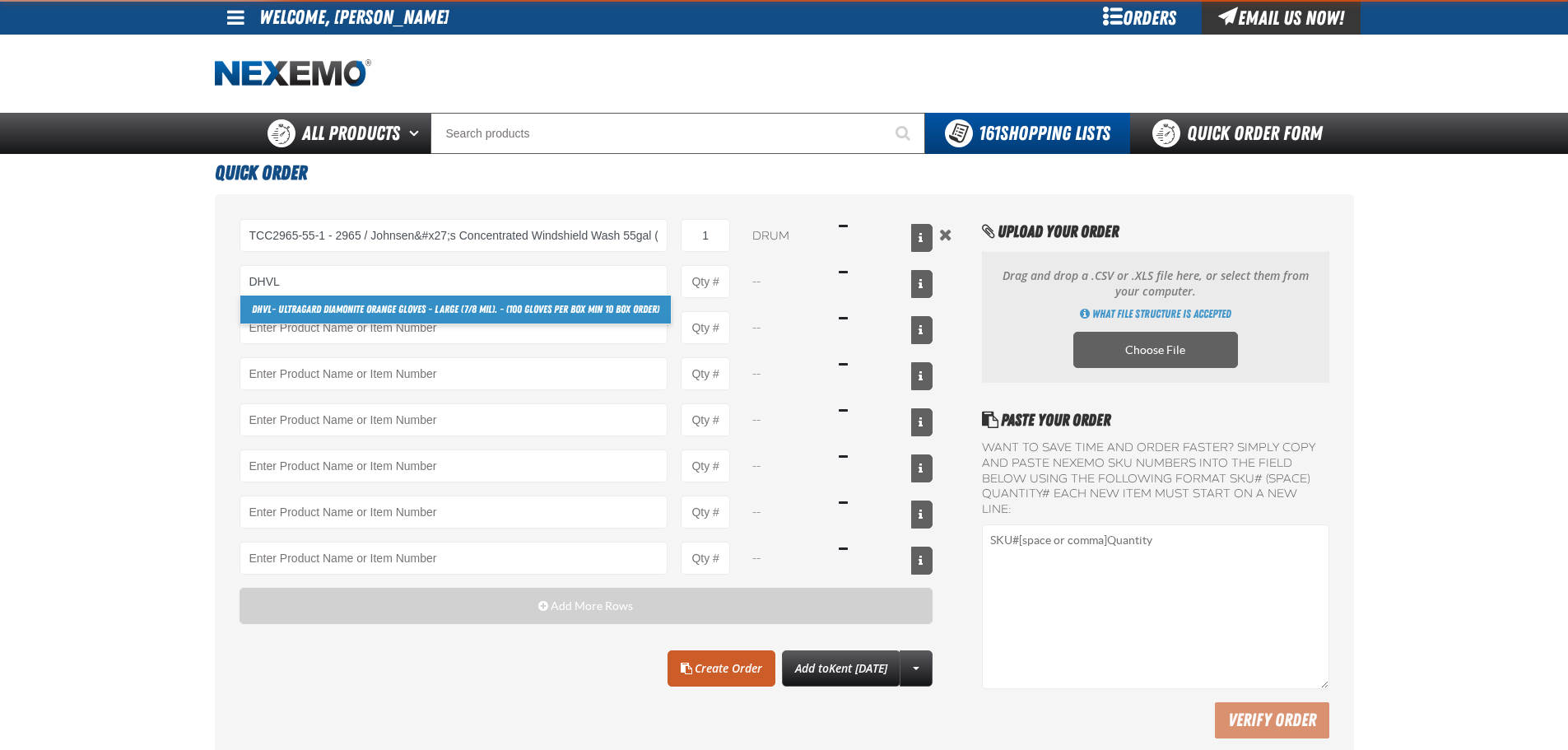
click at [372, 310] on link "DHVL - Ultragard Diamonite Orange Gloves - Large (7/8 mil). - (100 gloves per b…" at bounding box center [455, 309] width 430 height 28
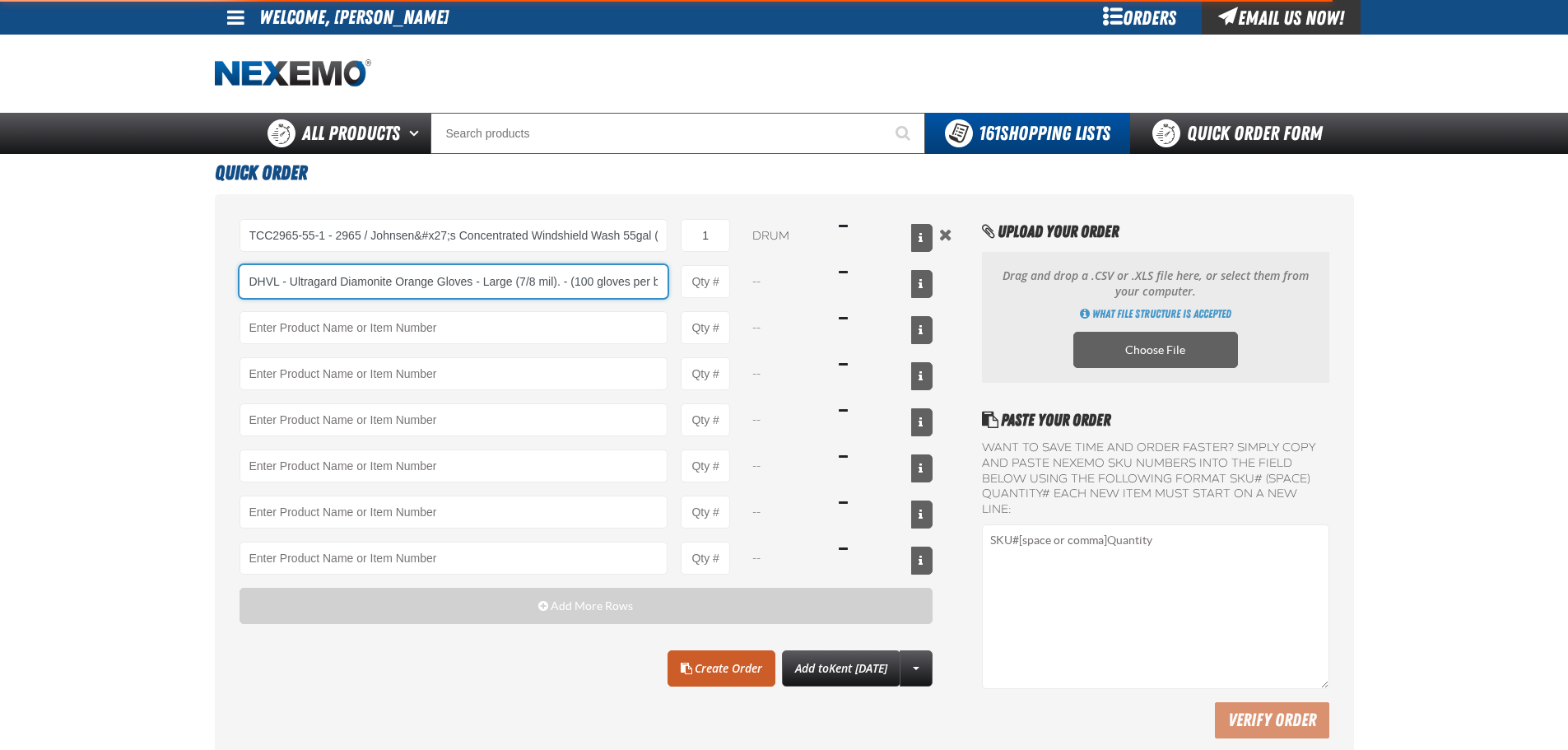
scroll to position [0, 110]
type input "DHVL - Ultragard Diamonite Orange Gloves - Large (7/8 mil). - (100 gloves per b…"
type input "1"
select select "box"
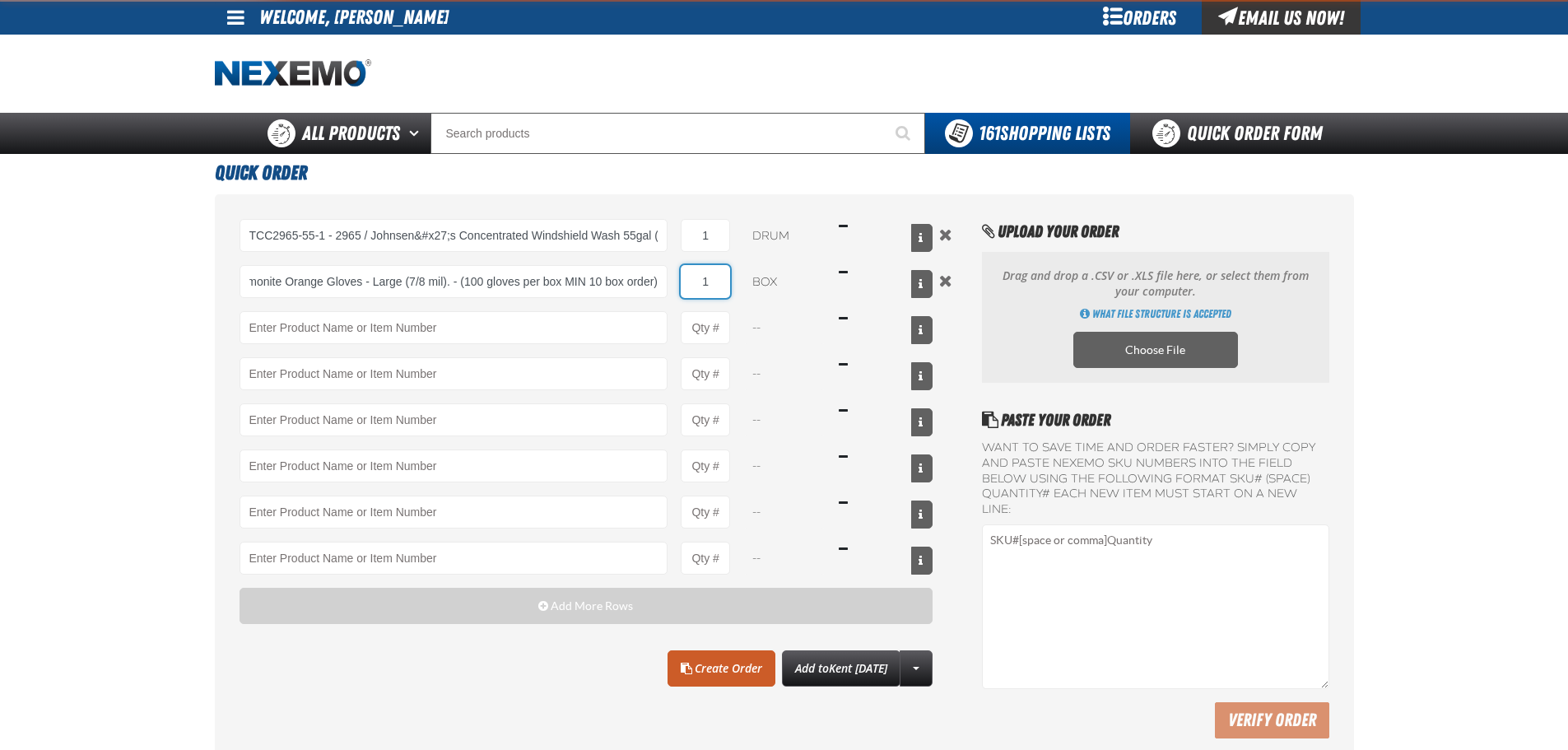
scroll to position [0, 0]
click at [723, 286] on input "1" at bounding box center [706, 281] width 50 height 33
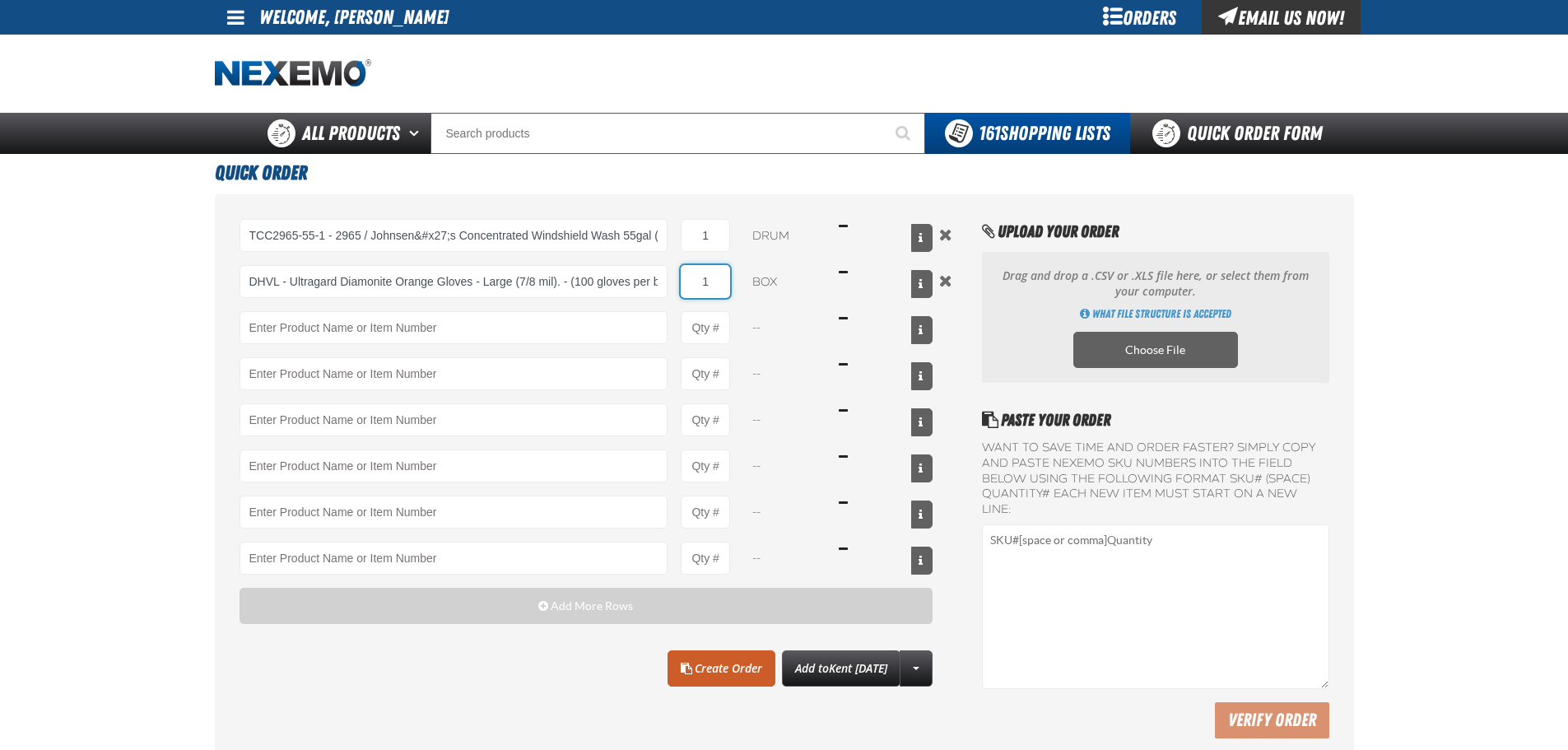
click at [723, 286] on input "1" at bounding box center [706, 281] width 50 height 33
type input "DHVL - Ultragard Diamonite Orange Gloves - Large (7/8 mil). - (100 gloves per b…"
type input "20"
click at [227, 389] on div "TCC2965-55-1 - 2965 / Johnsen&#x27;s Concentrated Windshield Wash 55gal (For DF…" at bounding box center [784, 482] width 1139 height 577
click at [707, 665] on link "Create Order" at bounding box center [721, 668] width 108 height 36
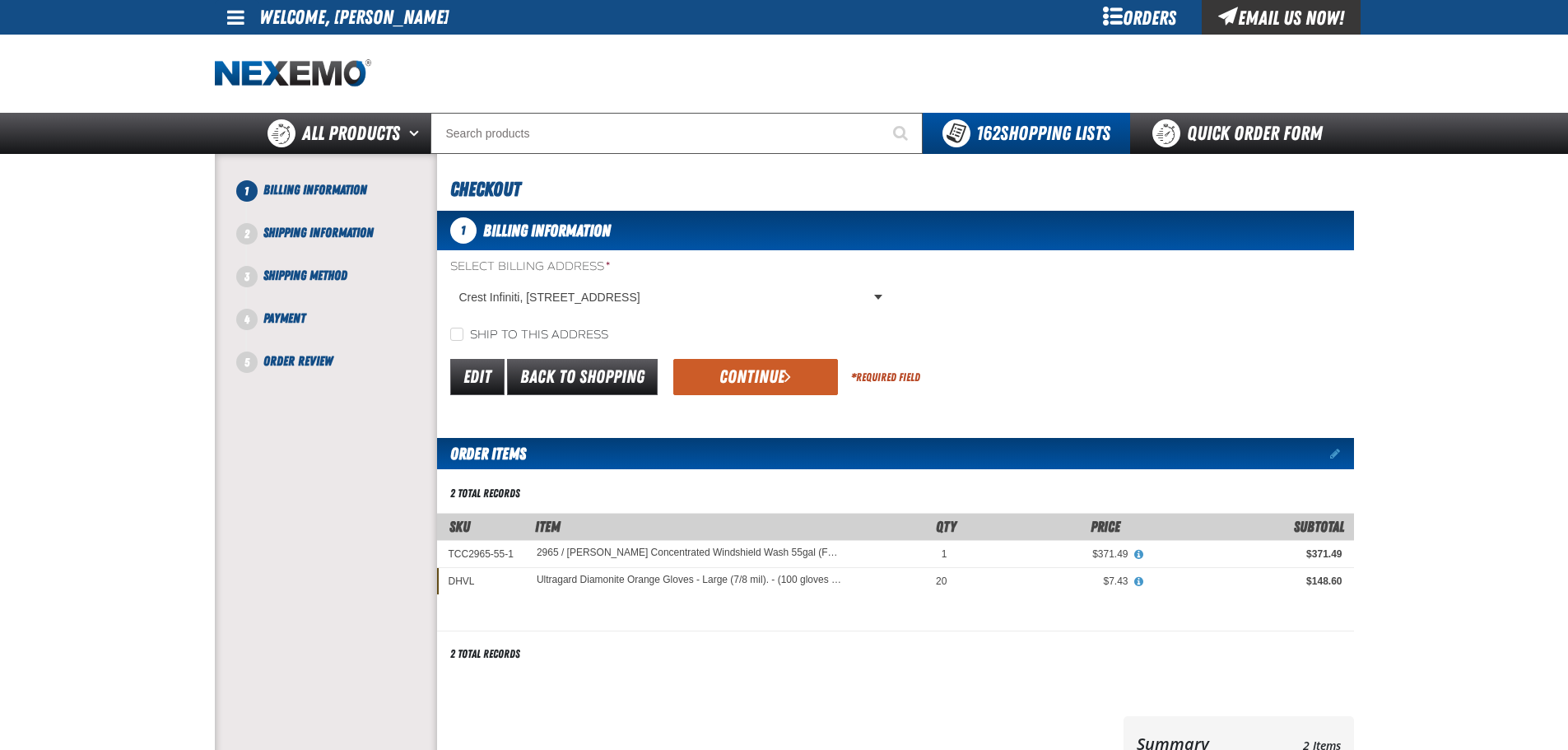
click at [723, 397] on div "Edit Back to Shopping Continue * Required Field" at bounding box center [896, 377] width 917 height 42
click at [731, 385] on button "Continue" at bounding box center [755, 377] width 165 height 36
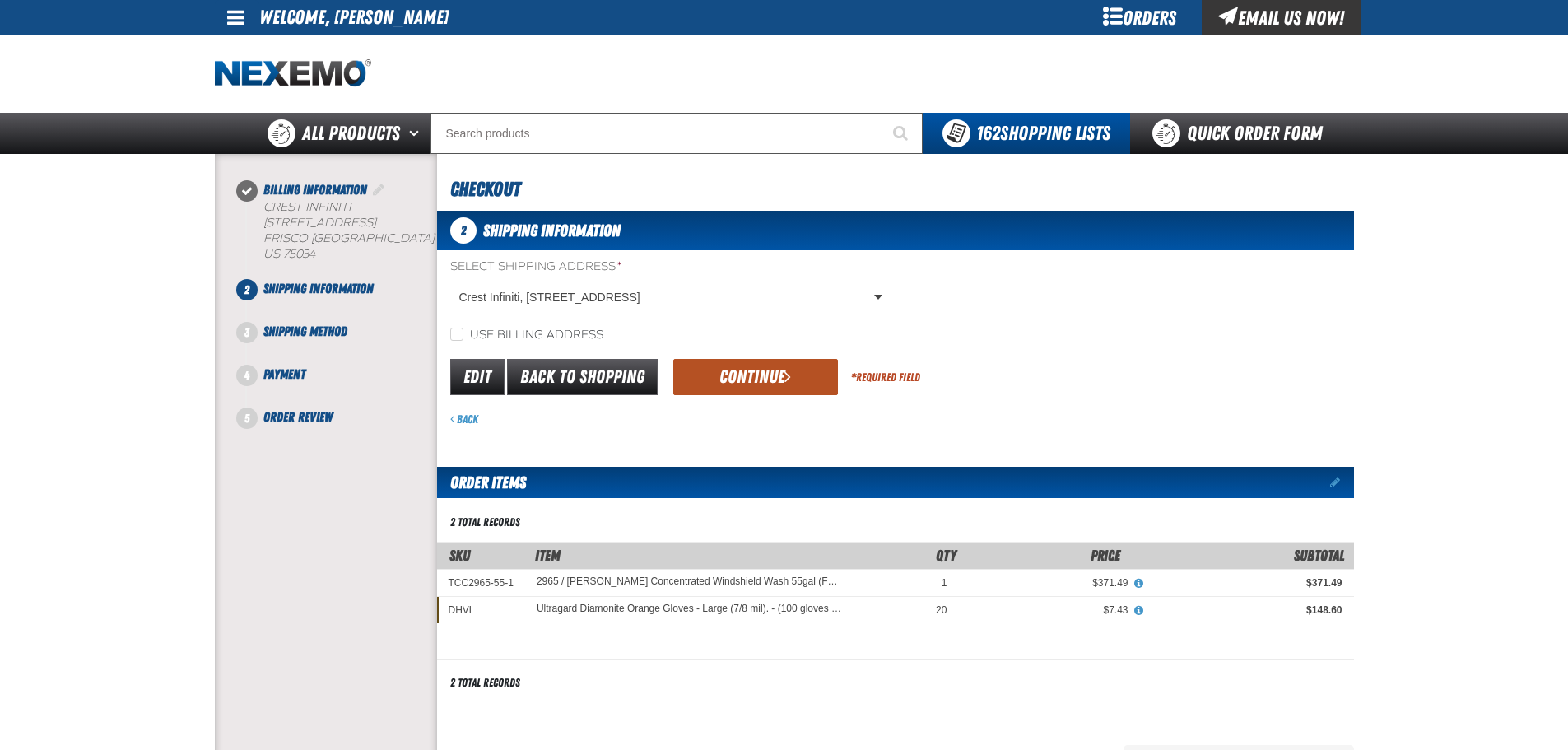
click at [740, 375] on button "Continue" at bounding box center [755, 377] width 165 height 36
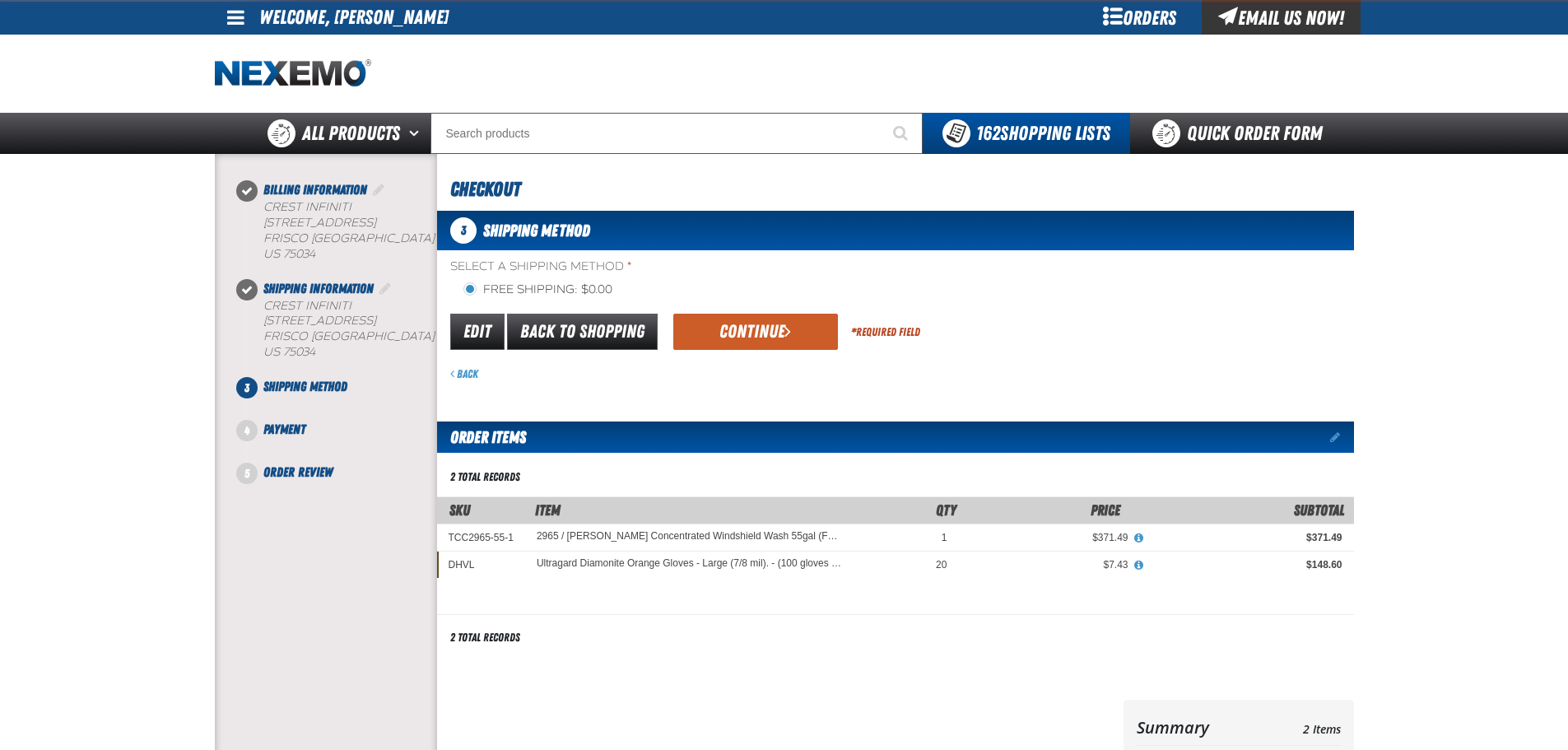
click at [740, 375] on div "Back" at bounding box center [902, 375] width 904 height 16
click at [752, 326] on button "Continue" at bounding box center [755, 332] width 165 height 36
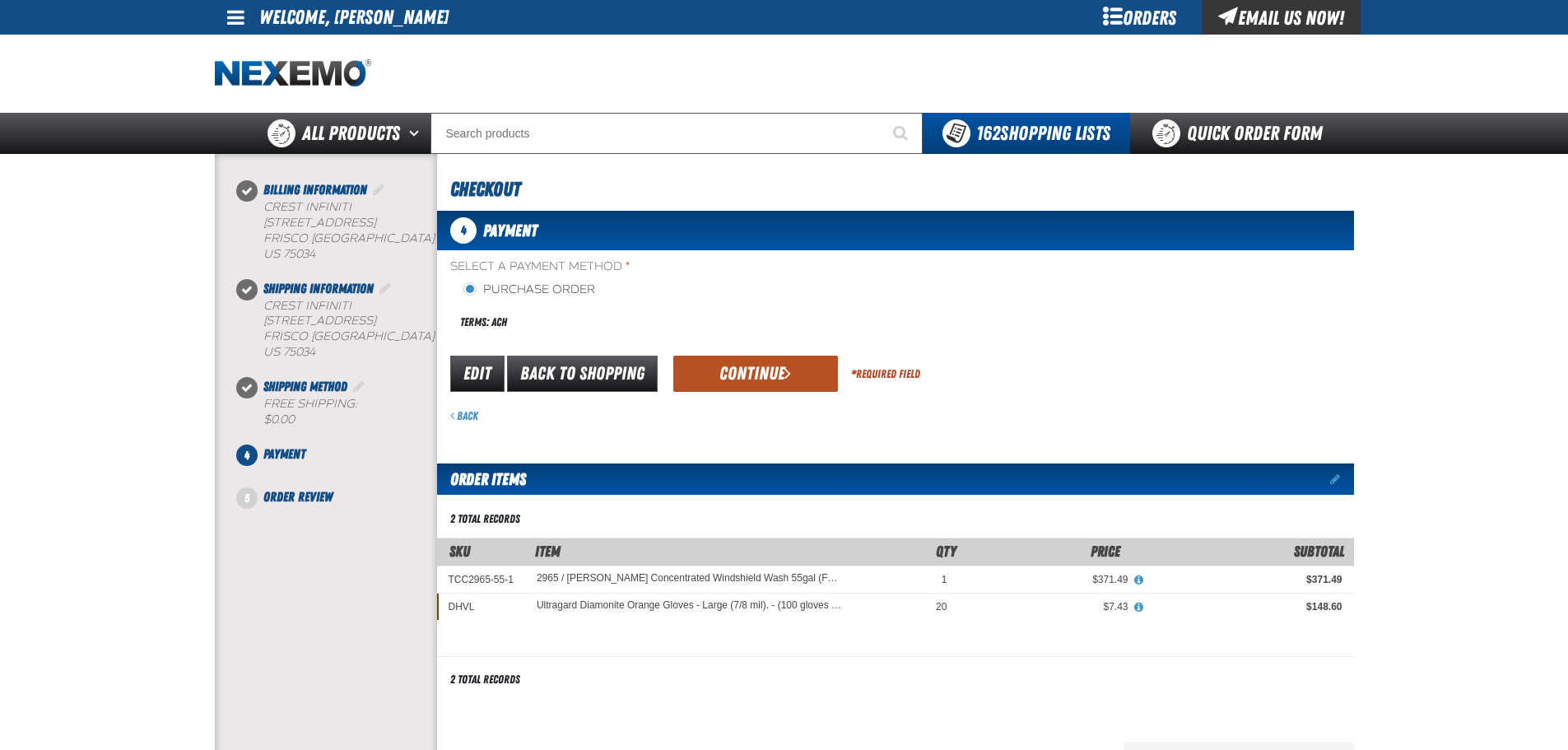
click at [744, 360] on button "Continue" at bounding box center [755, 374] width 165 height 36
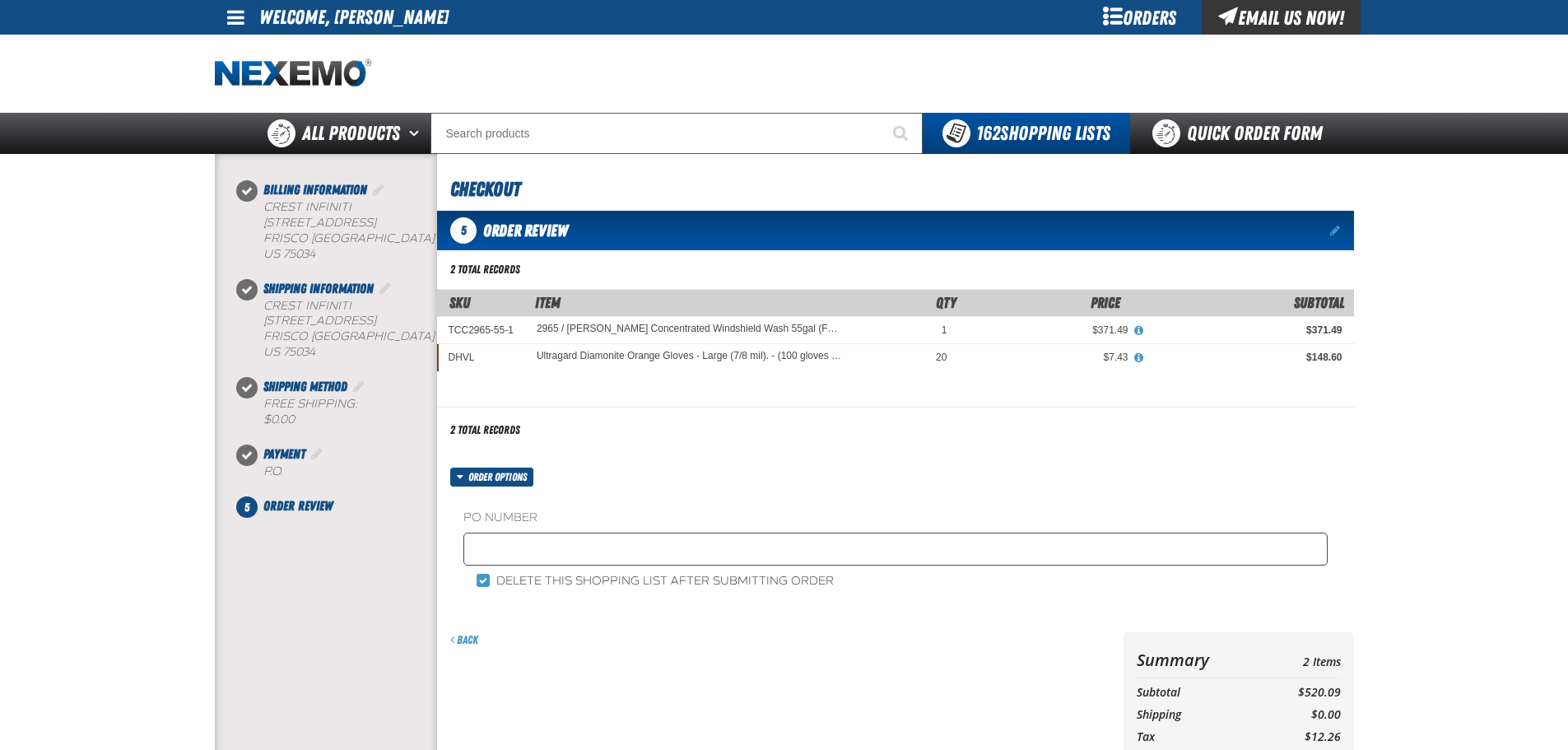
drag, startPoint x: 533, startPoint y: 523, endPoint x: 529, endPoint y: 536, distance: 13.6
click at [533, 524] on label "PO Number" at bounding box center [896, 519] width 864 height 16
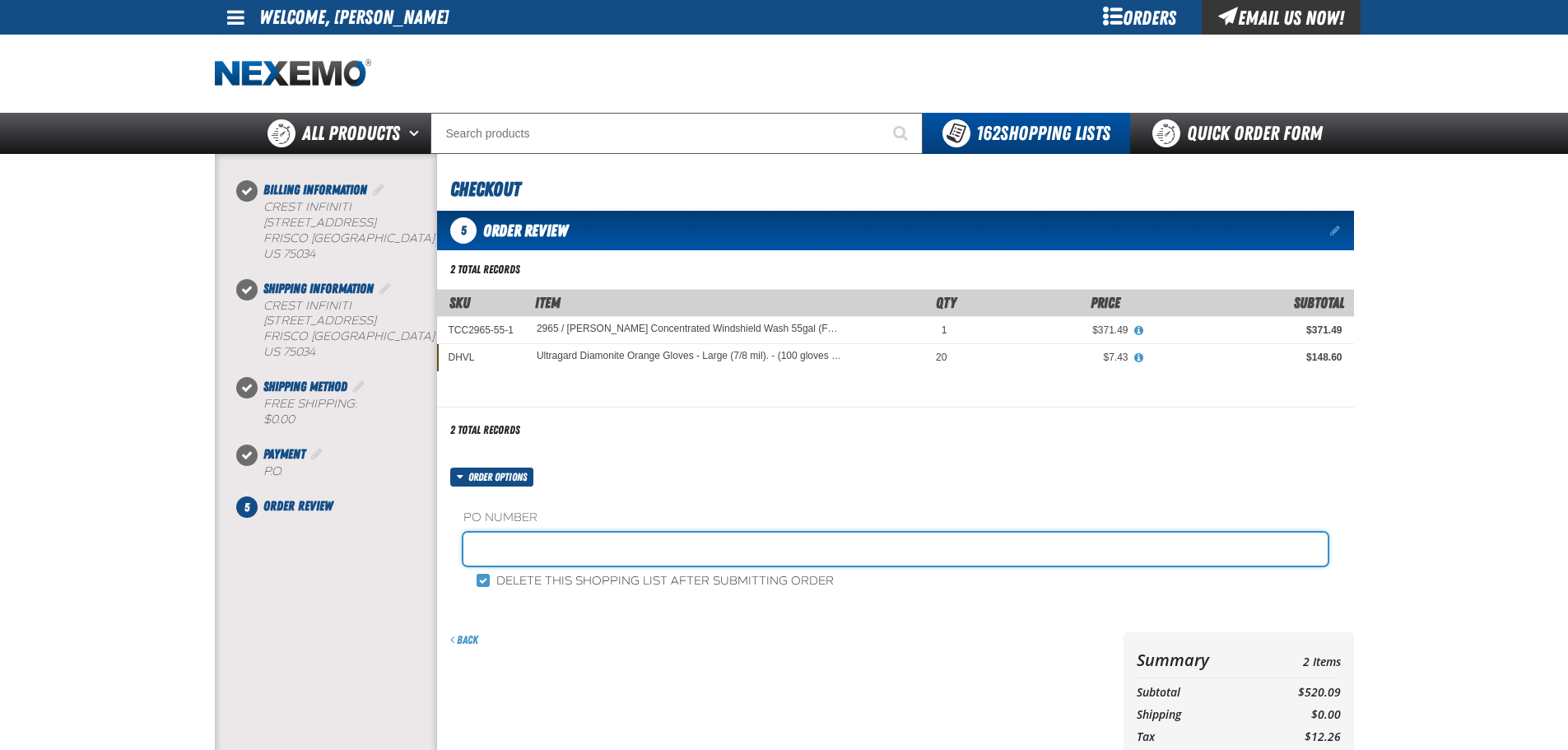
click at [529, 561] on input "text" at bounding box center [896, 549] width 864 height 33
paste input "883843"
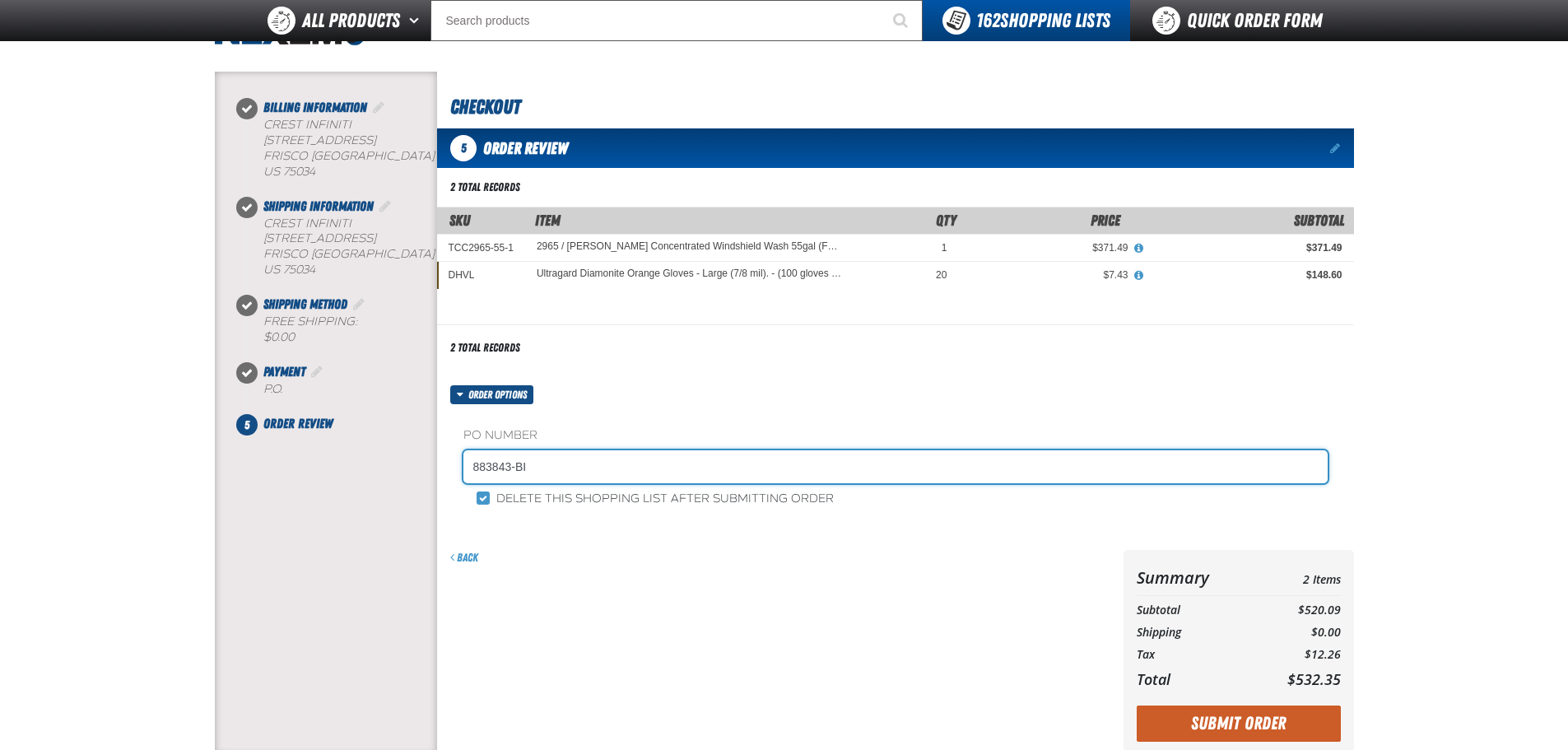
scroll to position [165, 0]
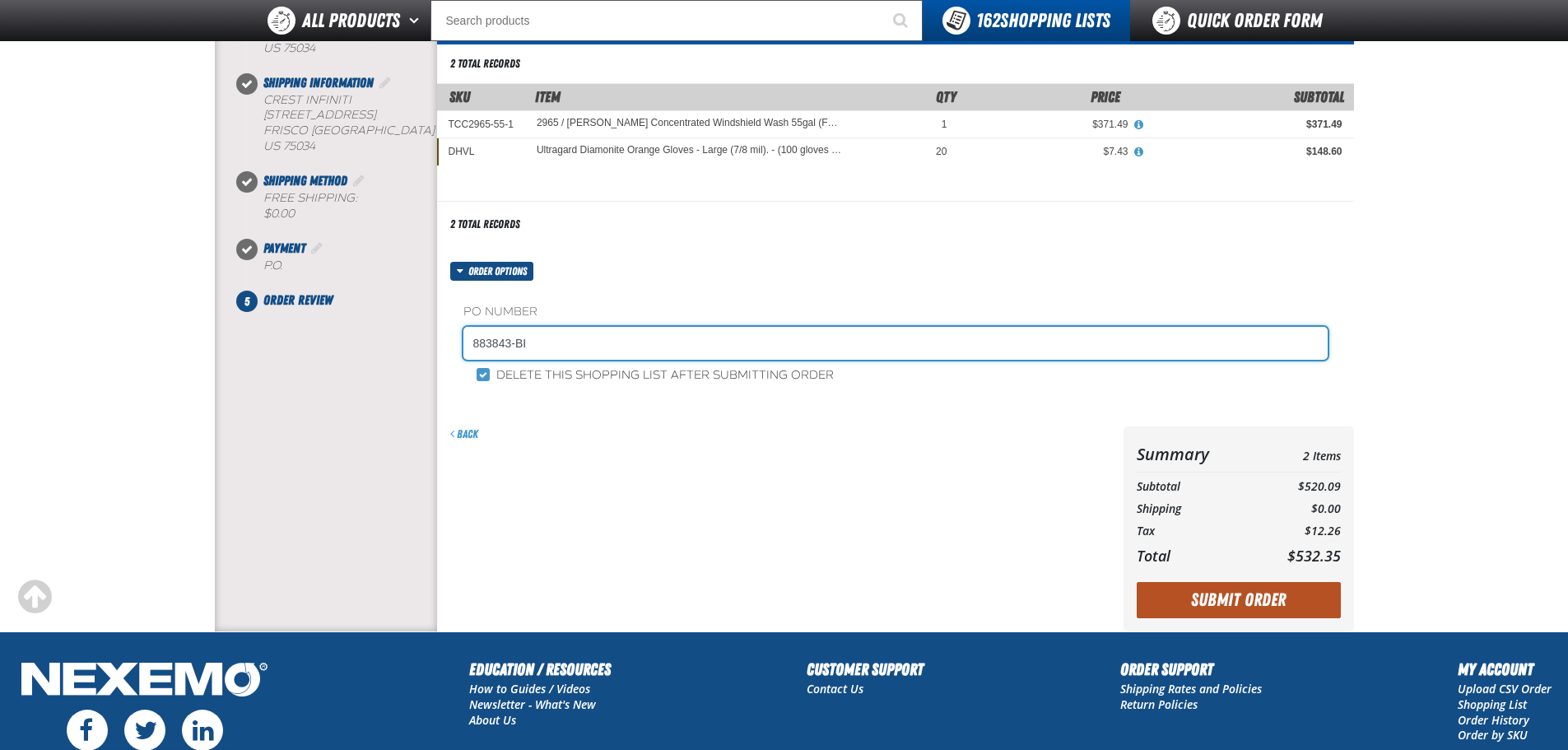
type input "883843-BI"
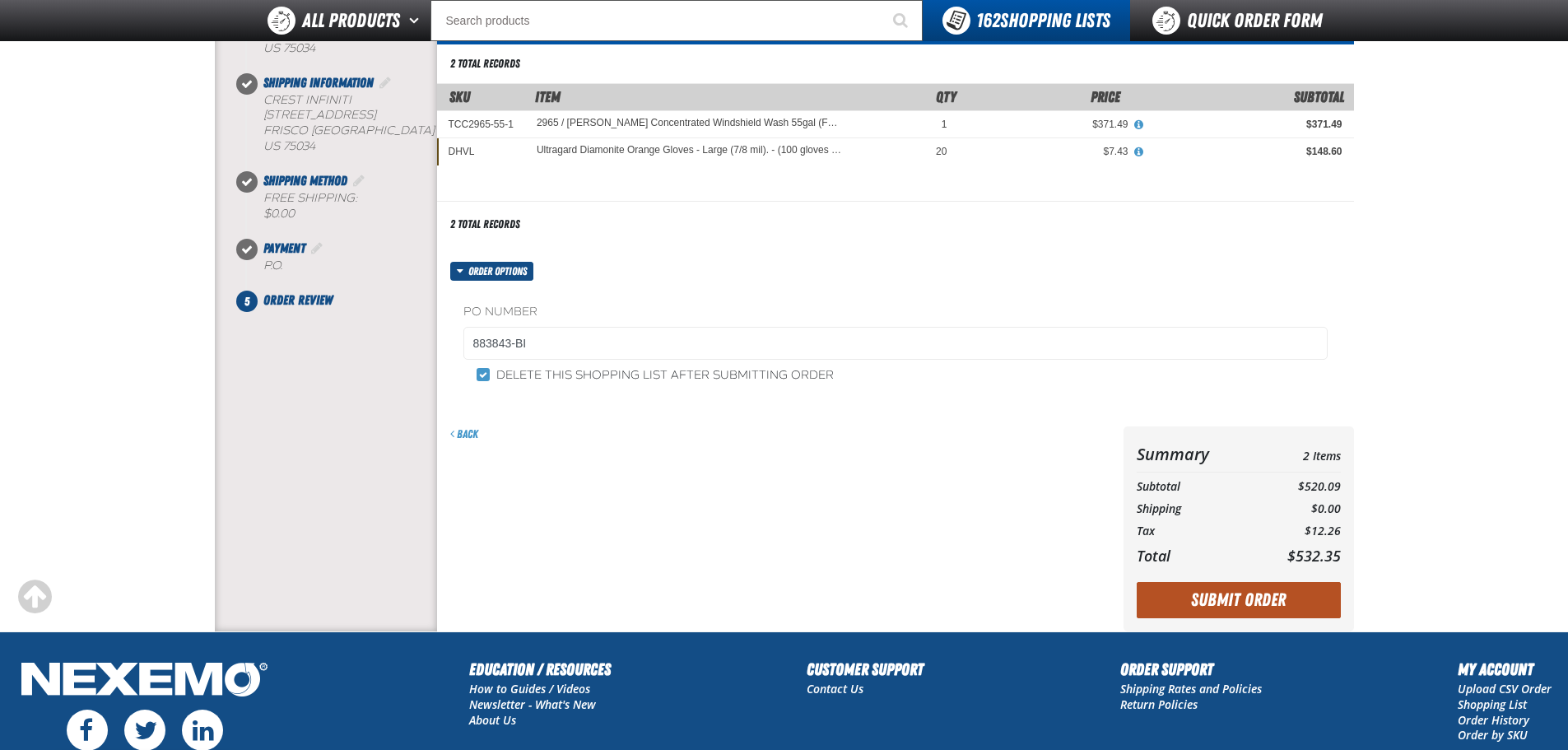
click at [1245, 609] on button "Submit Order" at bounding box center [1239, 600] width 205 height 36
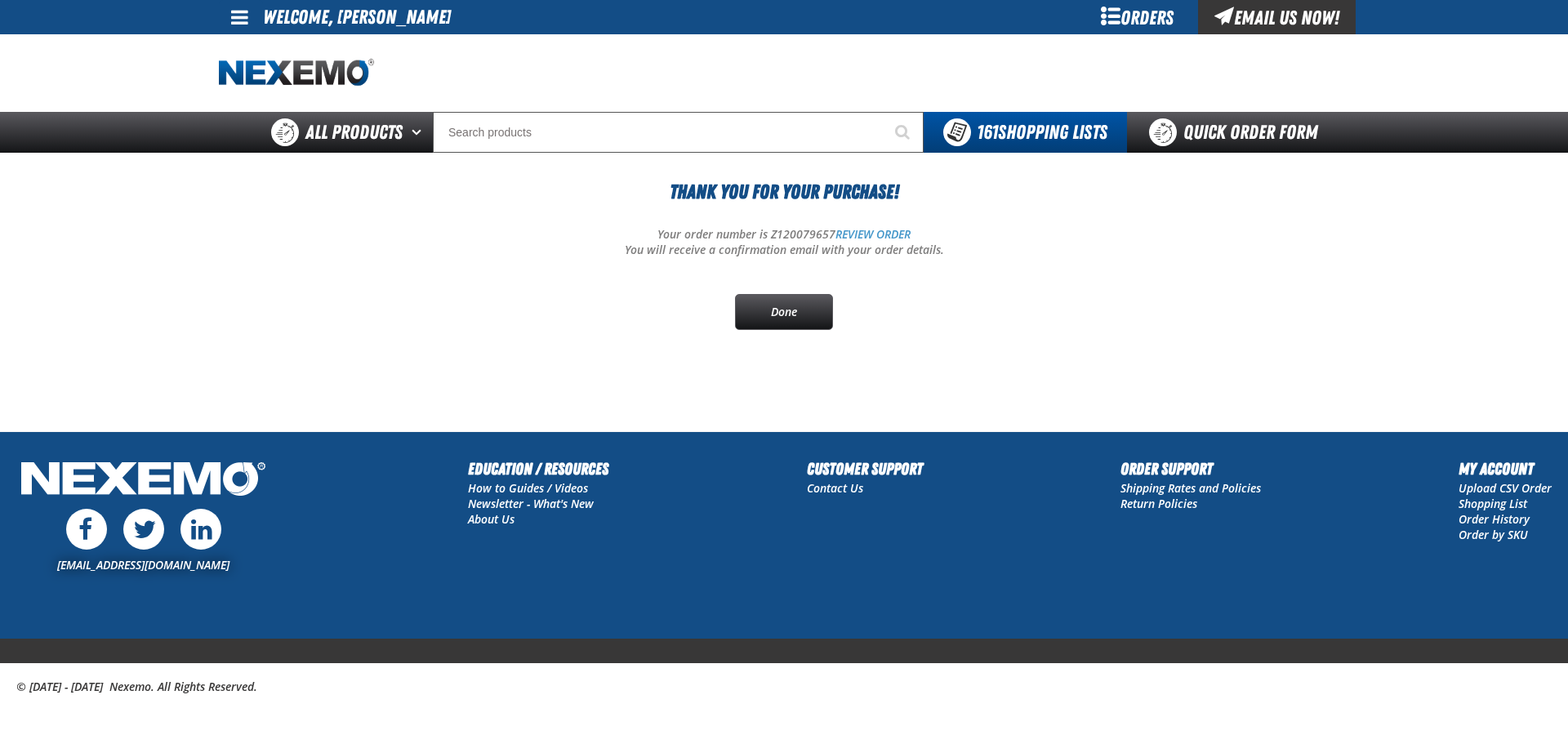
click at [794, 232] on p "Your order number is Z120079657 REVIEW ORDER" at bounding box center [784, 235] width 1130 height 16
copy p "Z120079657"
click at [476, 323] on div "Thank You For Your Purchase! Your order number is Z120079657 REVIEW ORDER You w…" at bounding box center [784, 253] width 1130 height 153
